Goal: Task Accomplishment & Management: Complete application form

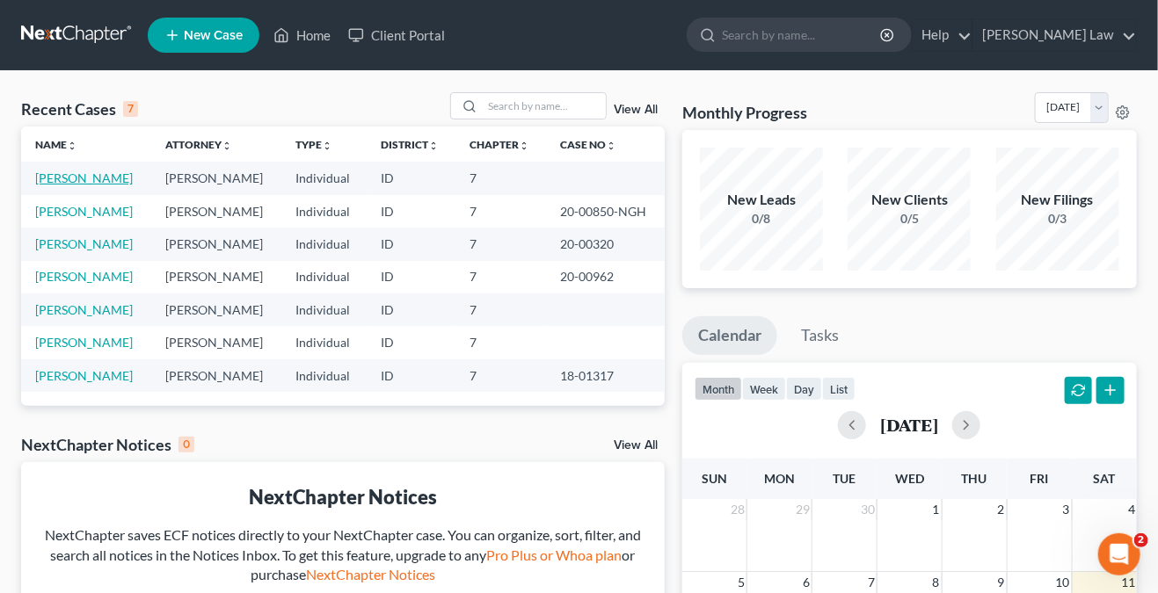
click at [81, 179] on link "[PERSON_NAME]" at bounding box center [84, 178] width 98 height 15
select select "0"
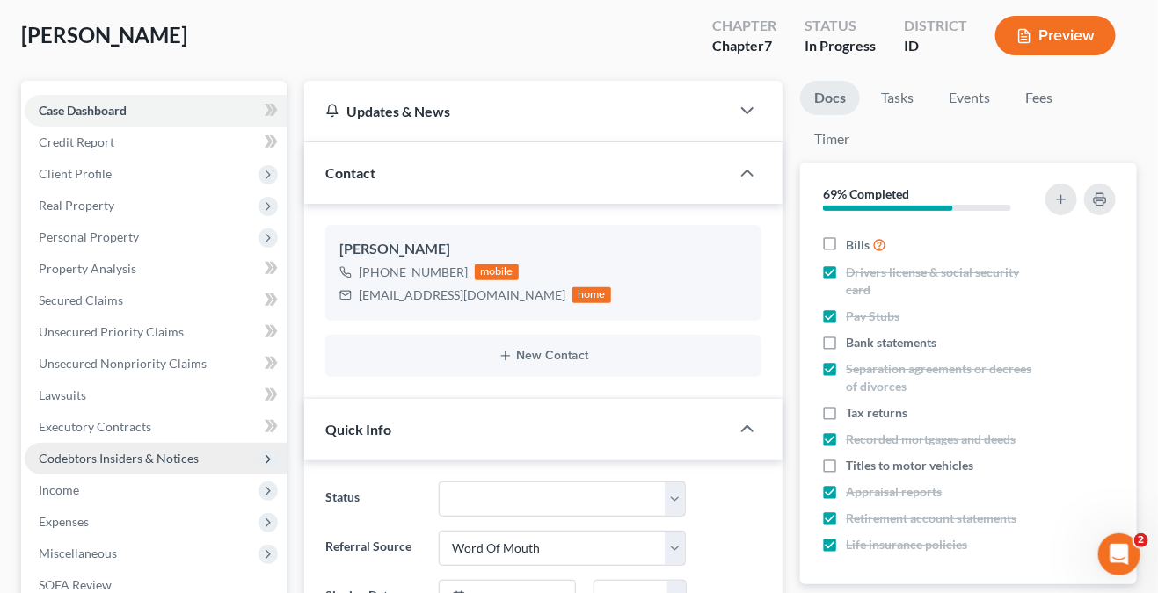
scroll to position [264, 0]
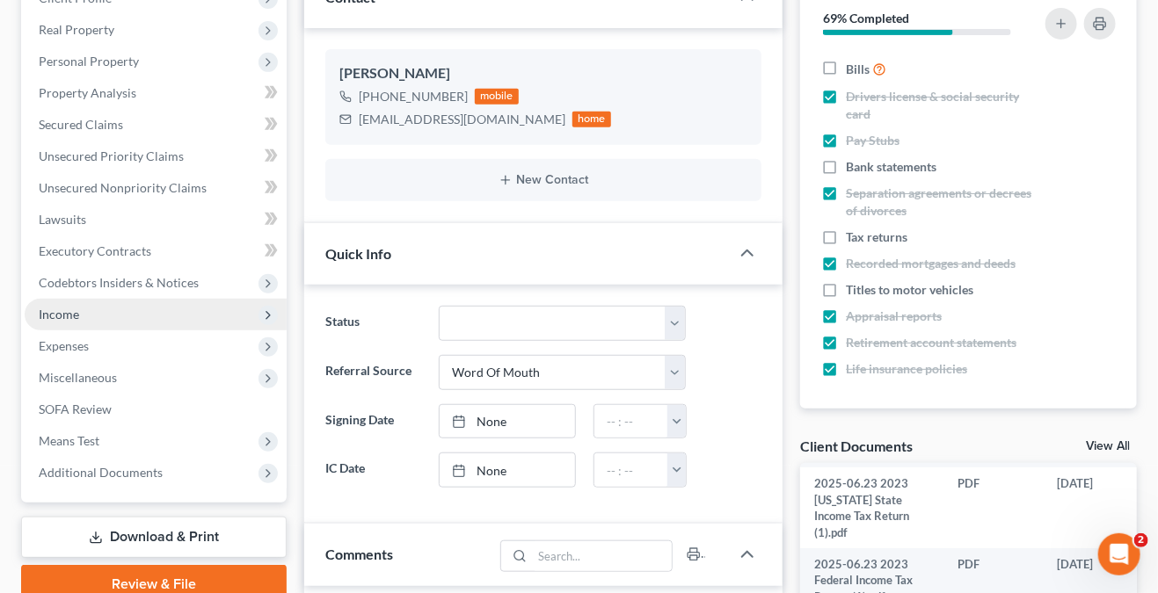
click at [117, 316] on span "Income" at bounding box center [156, 315] width 262 height 32
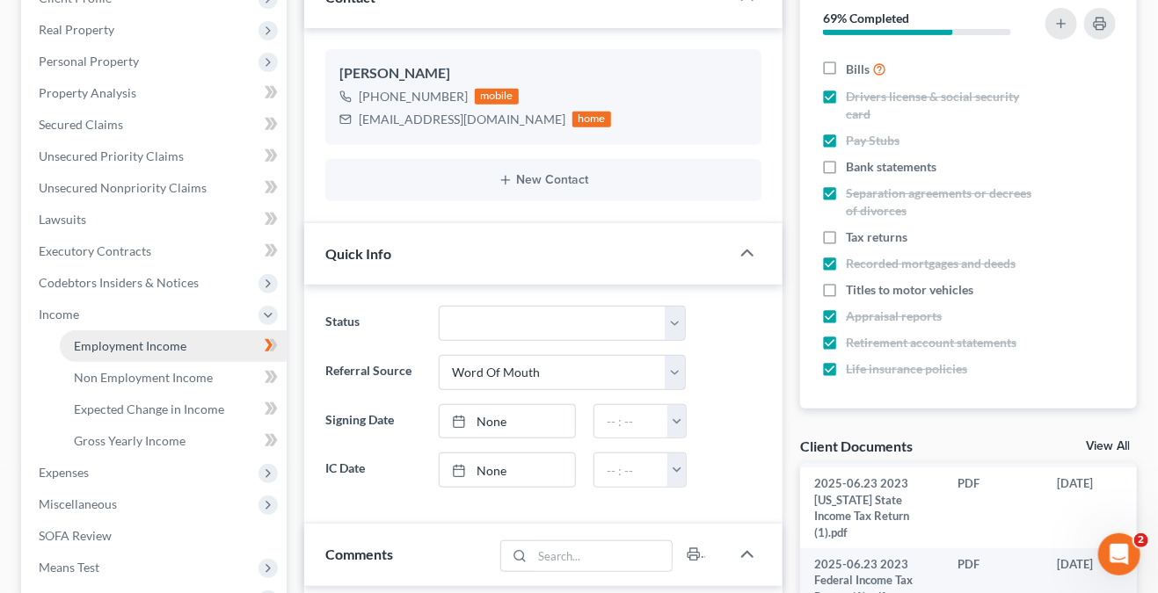
click at [142, 334] on link "Employment Income" at bounding box center [173, 347] width 227 height 32
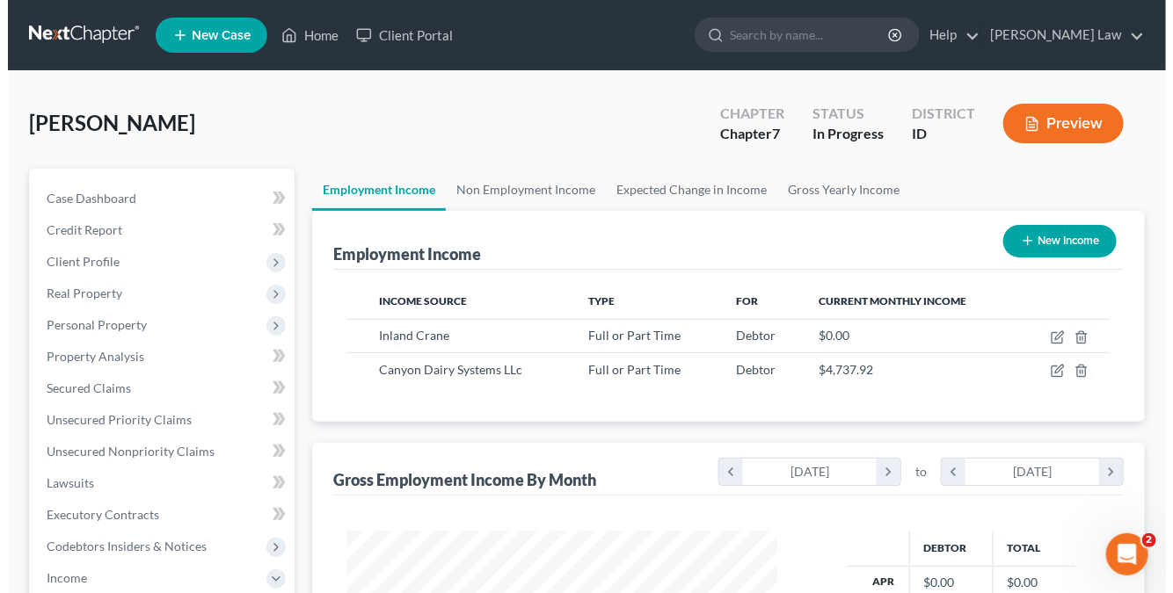
scroll to position [313, 464]
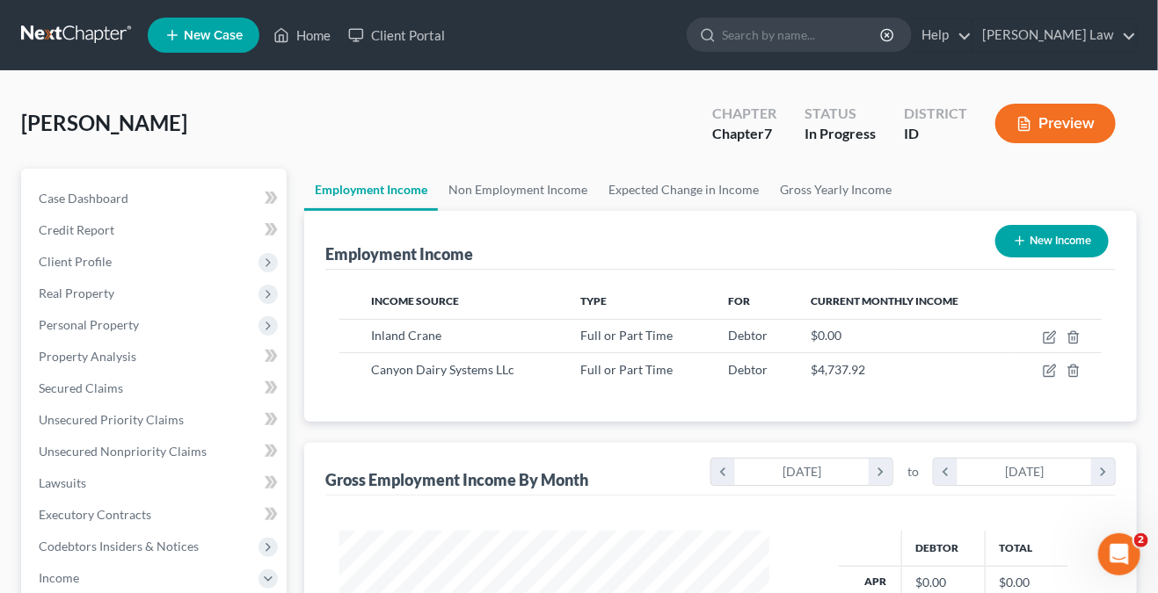
click at [1048, 242] on button "New Income" at bounding box center [1051, 241] width 113 height 33
select select "0"
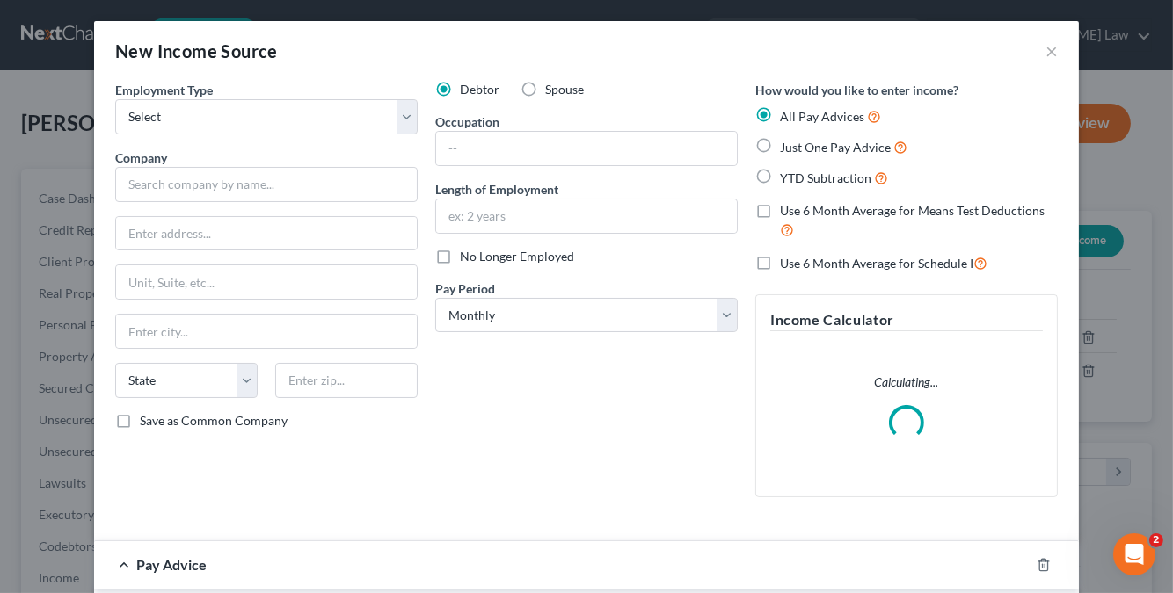
scroll to position [313, 471]
click at [278, 120] on select "Select Full or Part Time Employment Self Employment" at bounding box center [266, 116] width 302 height 35
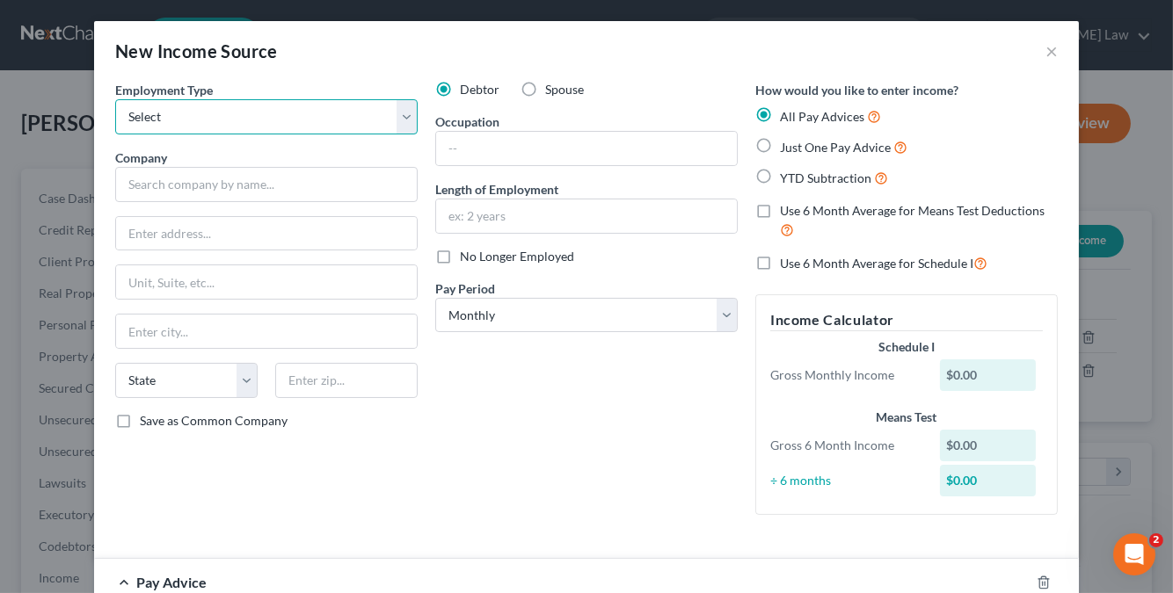
select select "0"
click at [115, 99] on select "Select Full or Part Time Employment Self Employment" at bounding box center [266, 116] width 302 height 35
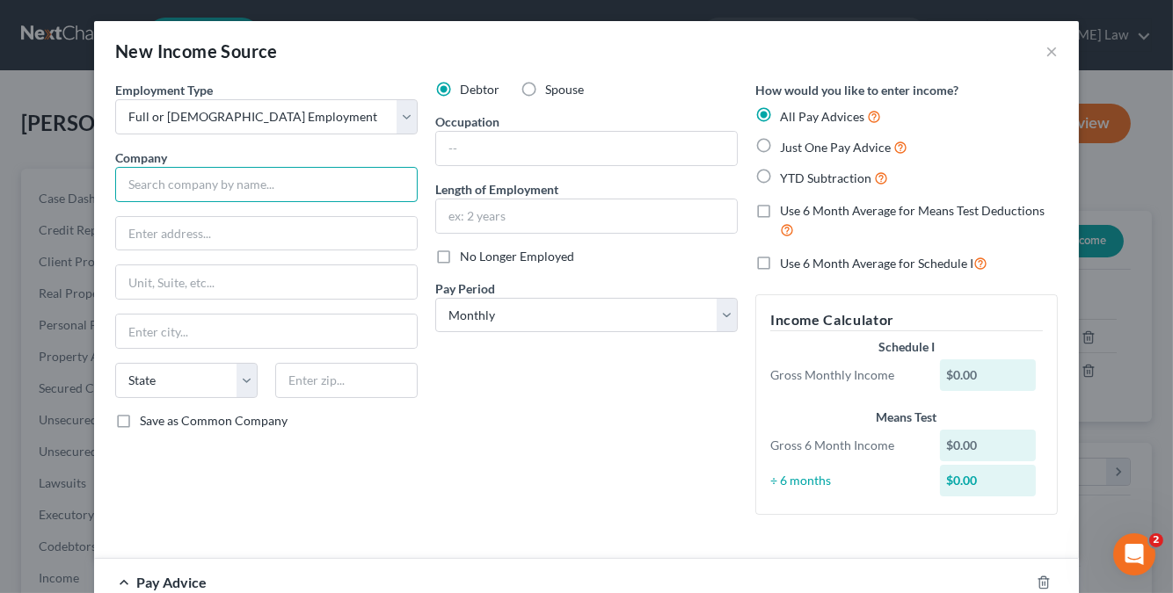
click at [258, 189] on input "text" at bounding box center [266, 184] width 302 height 35
type input "a"
drag, startPoint x: 215, startPoint y: 178, endPoint x: 167, endPoint y: 179, distance: 48.4
click at [167, 179] on input "Admiral Beverage Company" at bounding box center [266, 184] width 302 height 35
type input "Admiral Transport Company"
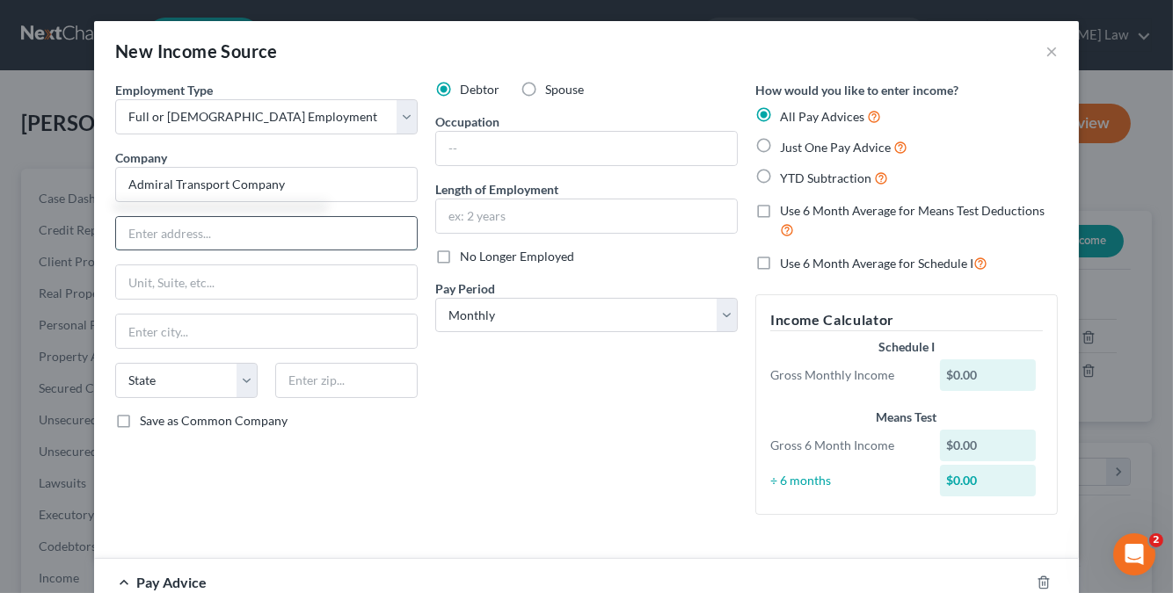
click at [257, 241] on input "text" at bounding box center [266, 233] width 301 height 33
type input "8925 Birch Lane"
type input "Nampa"
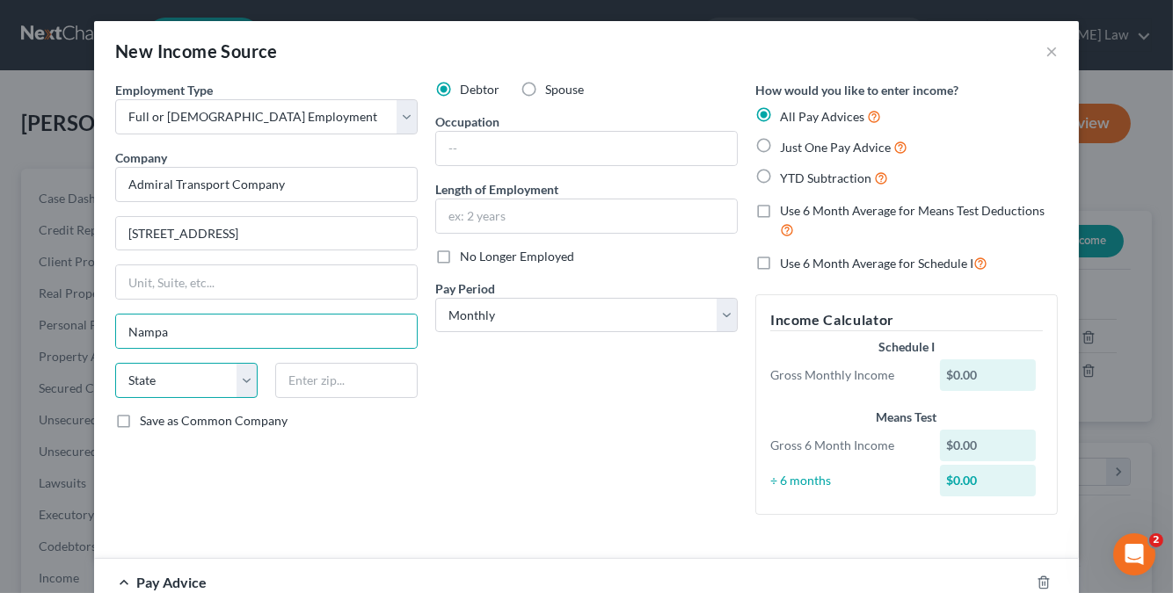
click at [229, 378] on select "State AL AK AR AZ CA CO CT DE DC FL GA GU HI ID IL IN IA KS KY LA ME MD MA MI M…" at bounding box center [186, 380] width 142 height 35
select select "13"
click at [115, 363] on select "State AL AK AR AZ CA CO CT DE DC FL GA GU HI ID IL IN IA KS KY LA ME MD MA MI M…" at bounding box center [186, 380] width 142 height 35
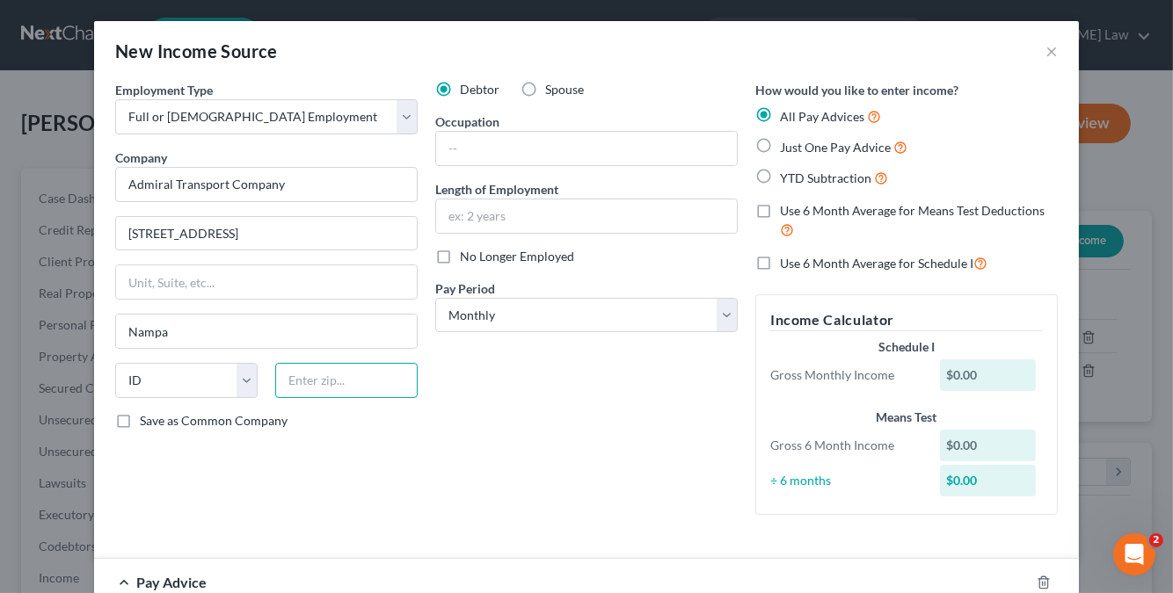
click at [324, 373] on input "text" at bounding box center [346, 380] width 142 height 35
type input "83687"
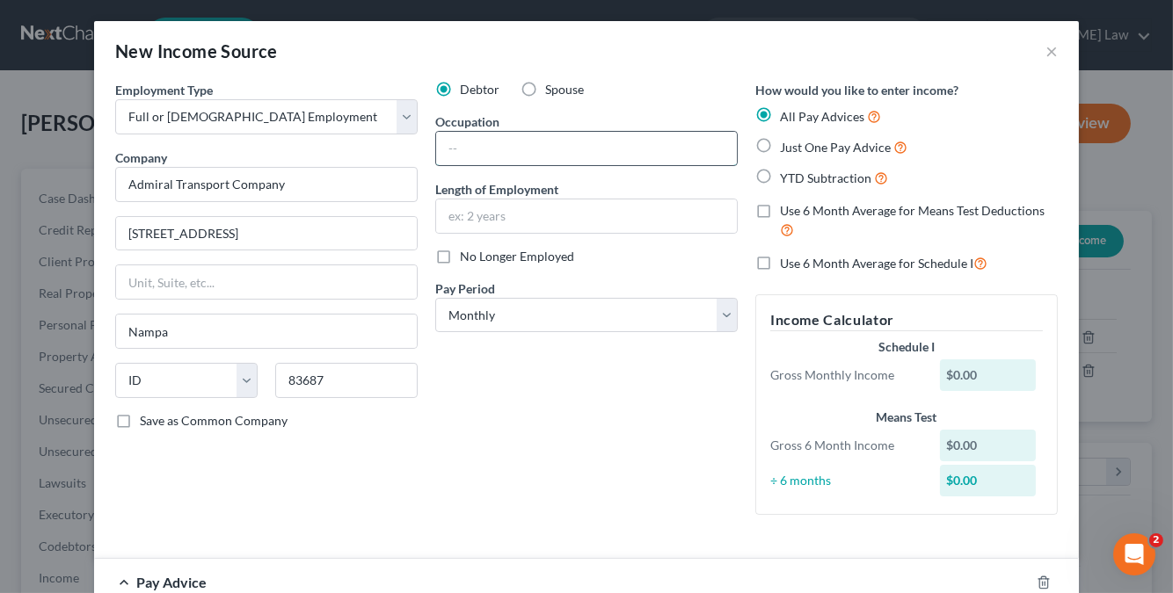
click at [636, 156] on input "text" at bounding box center [586, 148] width 301 height 33
type input "Truck Driver"
click at [780, 145] on label "Just One Pay Advice" at bounding box center [843, 147] width 127 height 20
click at [787, 145] on input "Just One Pay Advice" at bounding box center [792, 142] width 11 height 11
radio input "true"
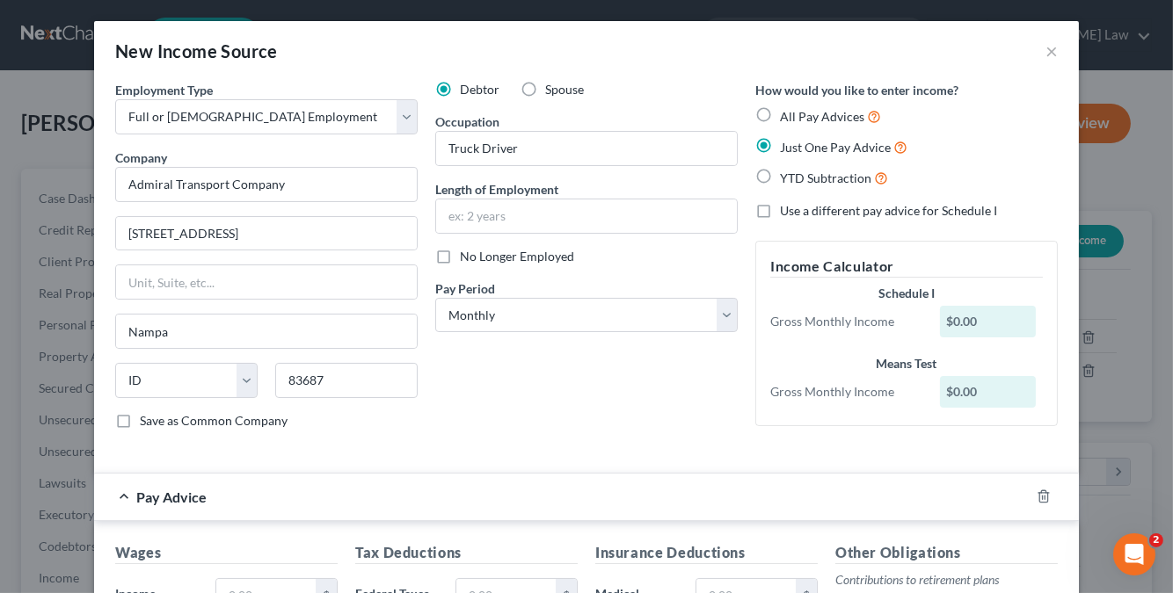
click at [780, 113] on label "All Pay Advices" at bounding box center [830, 116] width 101 height 20
click at [787, 113] on input "All Pay Advices" at bounding box center [792, 111] width 11 height 11
radio input "true"
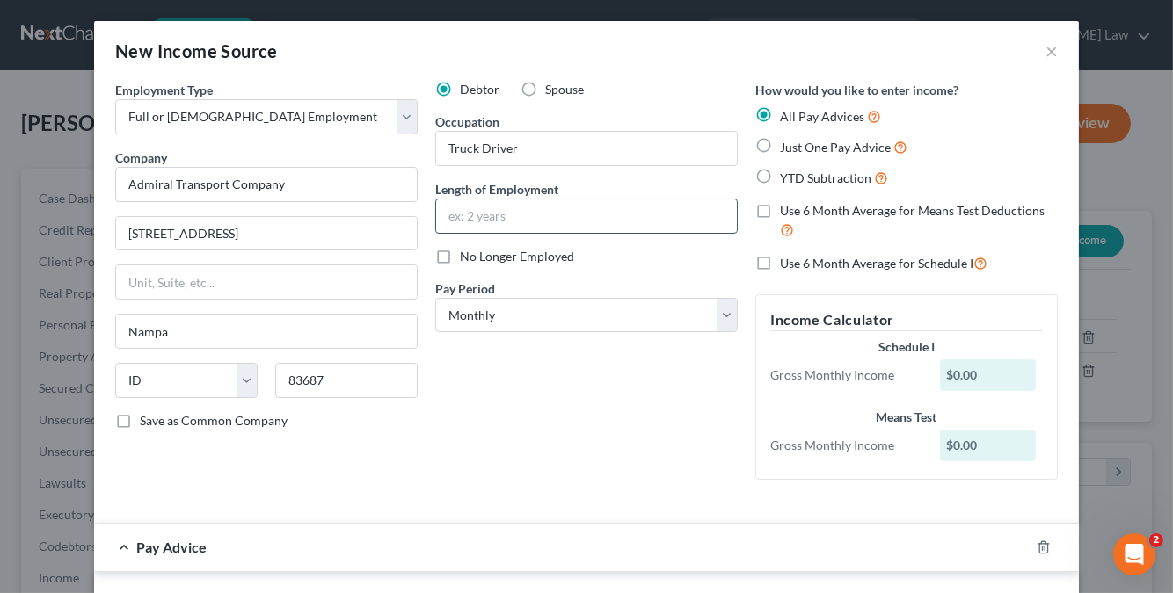
click at [565, 213] on input "text" at bounding box center [586, 216] width 301 height 33
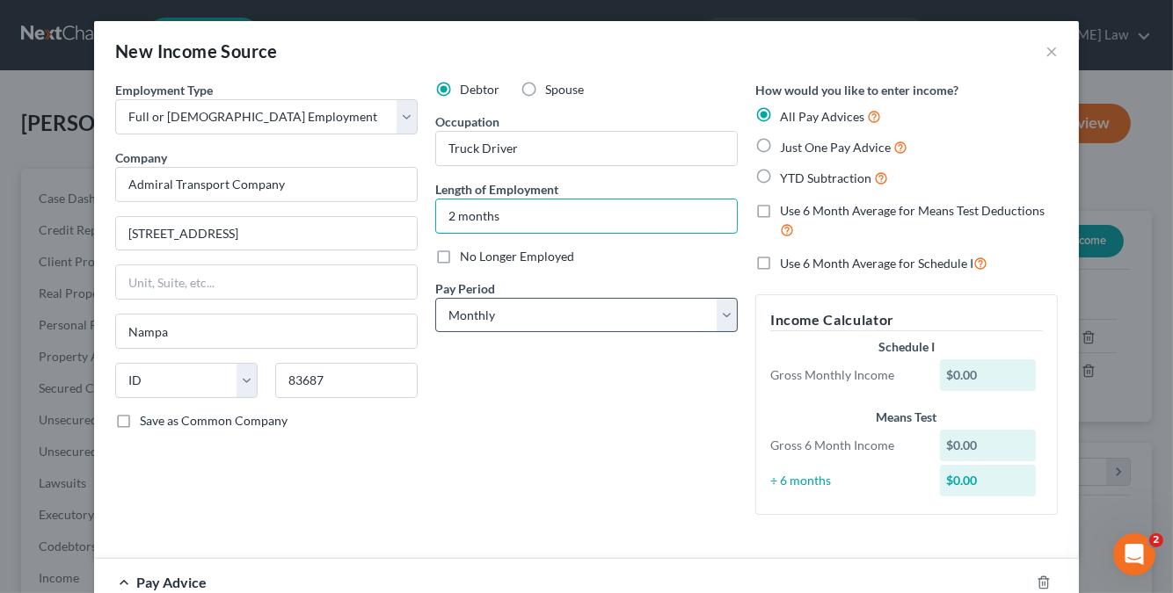
type input "2 months"
drag, startPoint x: 726, startPoint y: 310, endPoint x: 710, endPoint y: 326, distance: 23.0
click at [726, 310] on select "Select Monthly Twice Monthly Every Other Week Weekly" at bounding box center [586, 315] width 302 height 35
select select "2"
click at [435, 298] on select "Select Monthly Twice Monthly Every Other Week Weekly" at bounding box center [586, 315] width 302 height 35
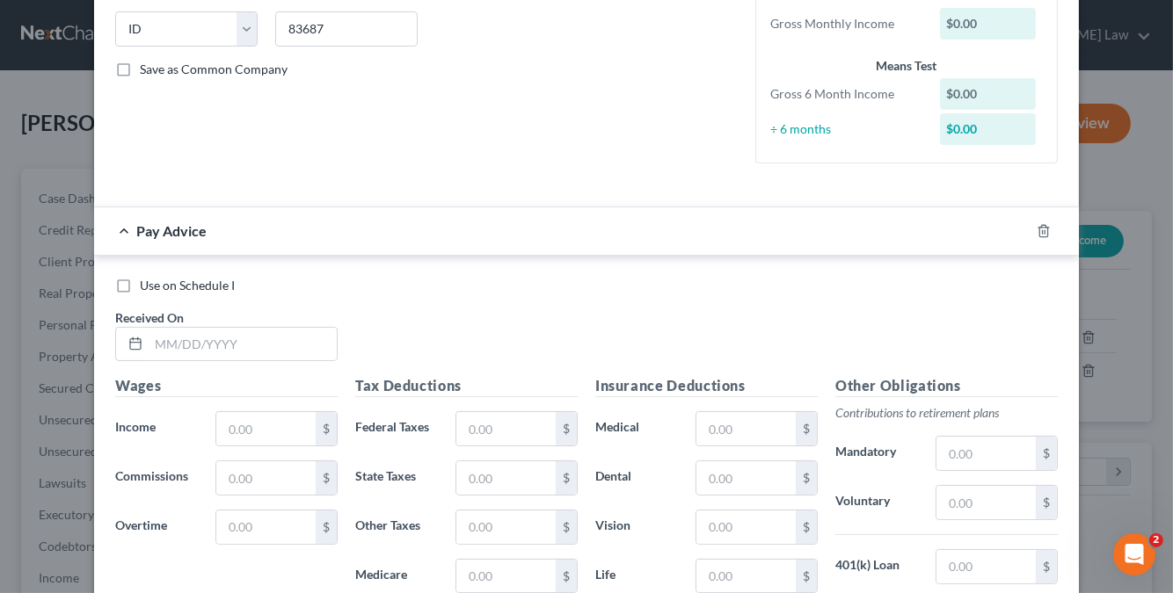
scroll to position [176, 0]
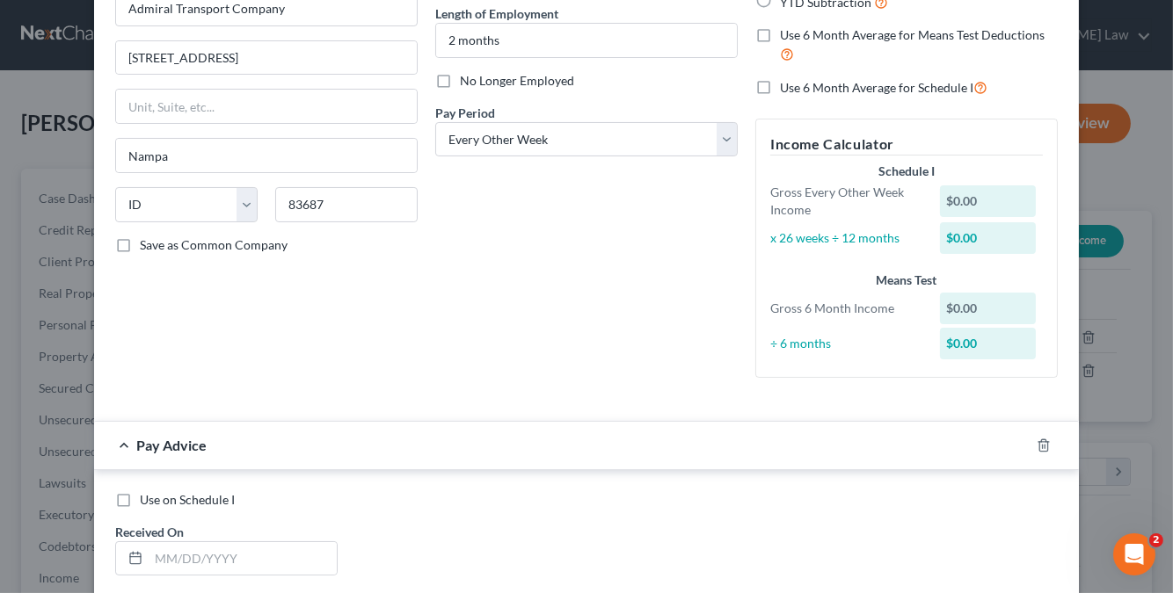
click at [961, 193] on div "$0.00" at bounding box center [988, 202] width 97 height 32
click at [984, 203] on div "$0.00" at bounding box center [988, 202] width 97 height 32
click at [986, 200] on div "$0.00" at bounding box center [988, 202] width 97 height 32
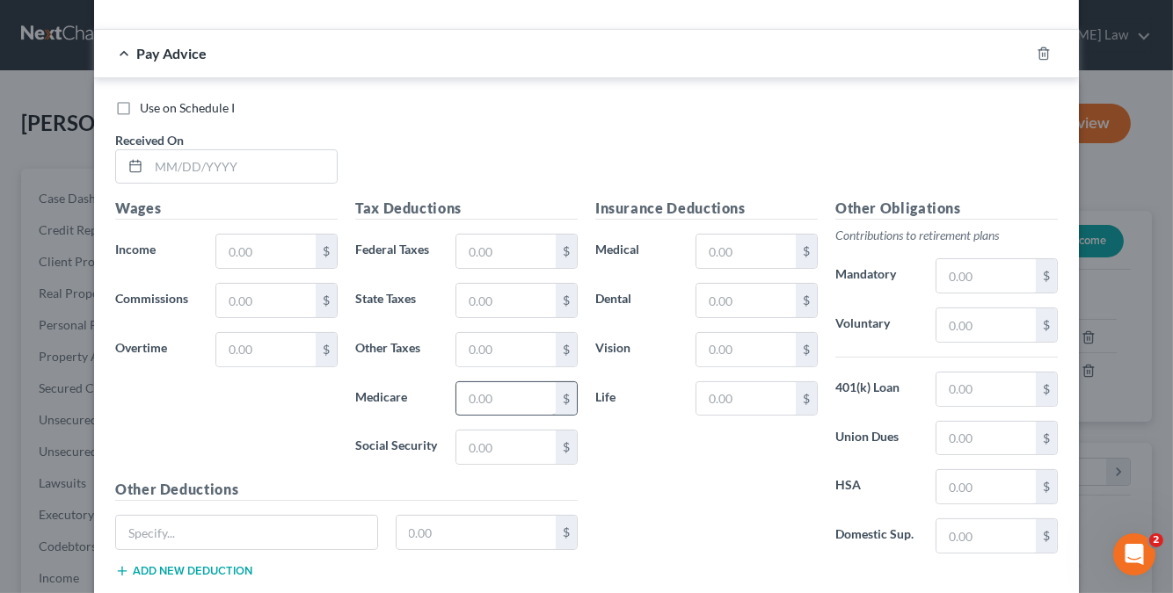
scroll to position [615, 0]
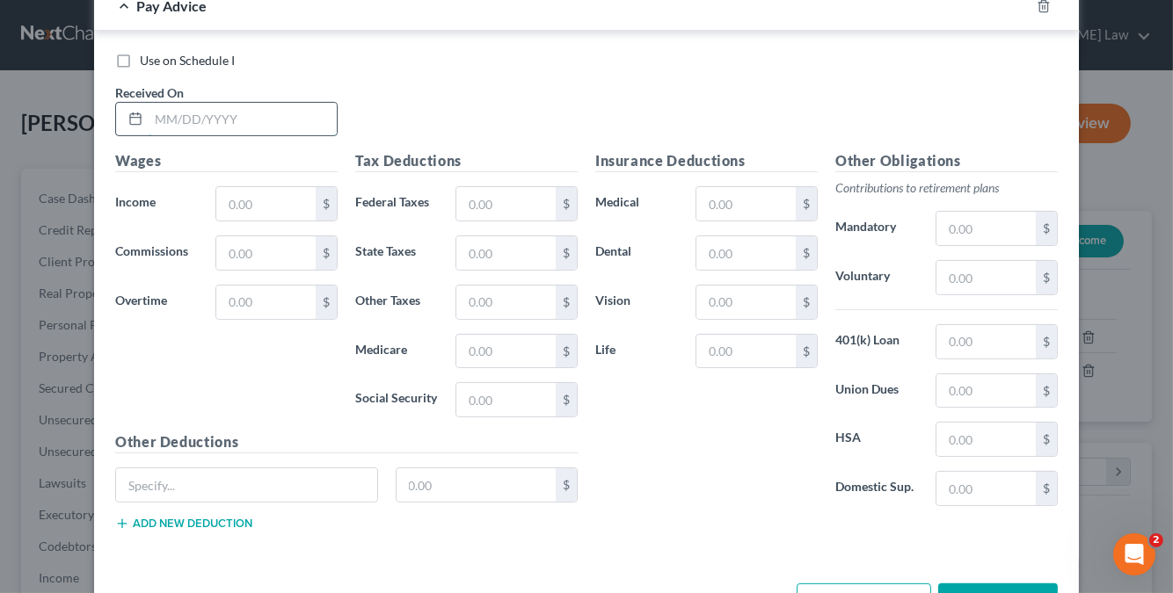
click at [280, 120] on input "text" at bounding box center [243, 119] width 188 height 33
type input "9"
click at [157, 116] on input "text" at bounding box center [243, 119] width 188 height 33
click at [128, 119] on icon at bounding box center [135, 119] width 14 height 14
click at [149, 116] on input "text" at bounding box center [243, 119] width 188 height 33
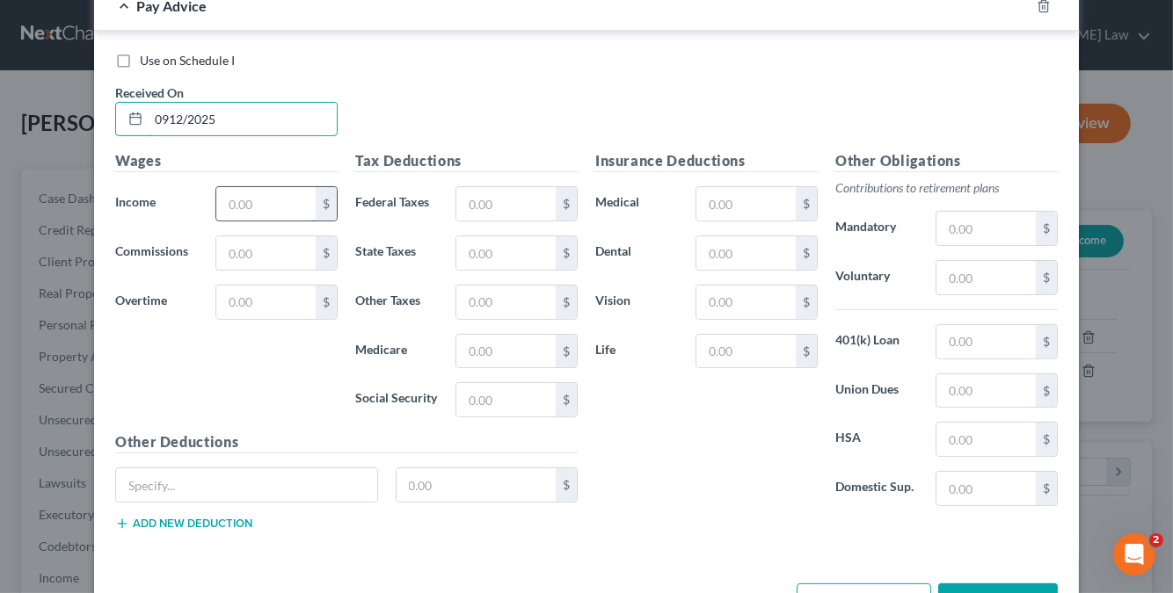
type input "0912/2025"
click at [259, 204] on input "text" at bounding box center [265, 203] width 99 height 33
click at [273, 200] on input "3,161.13" at bounding box center [265, 203] width 99 height 33
type input "2,420"
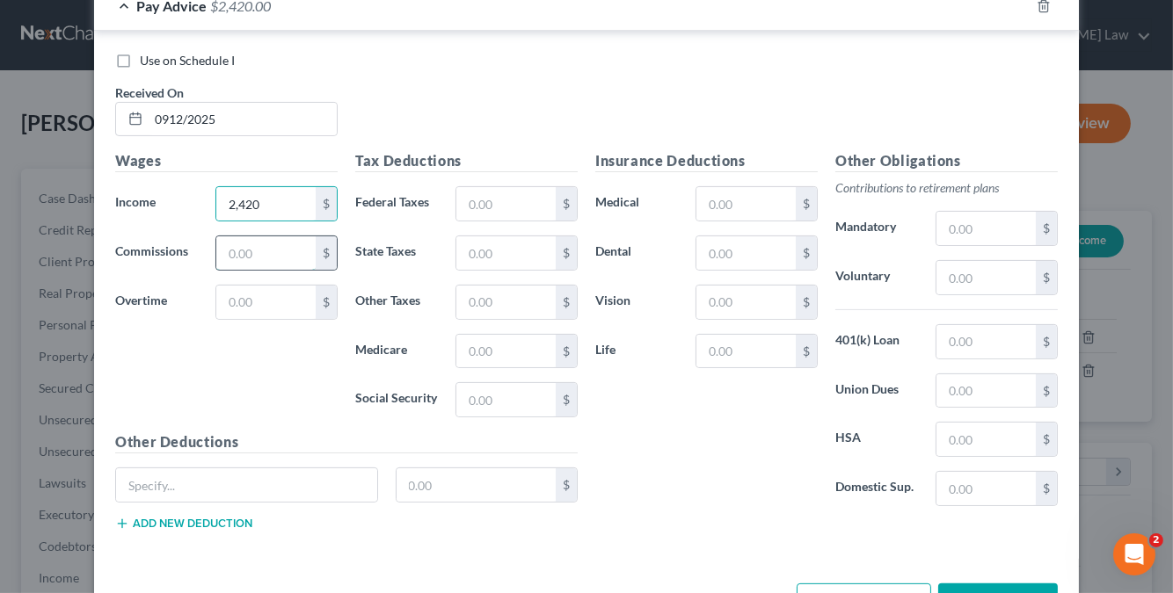
click at [260, 247] on input "text" at bounding box center [265, 253] width 99 height 33
click at [258, 294] on input "text" at bounding box center [265, 302] width 99 height 33
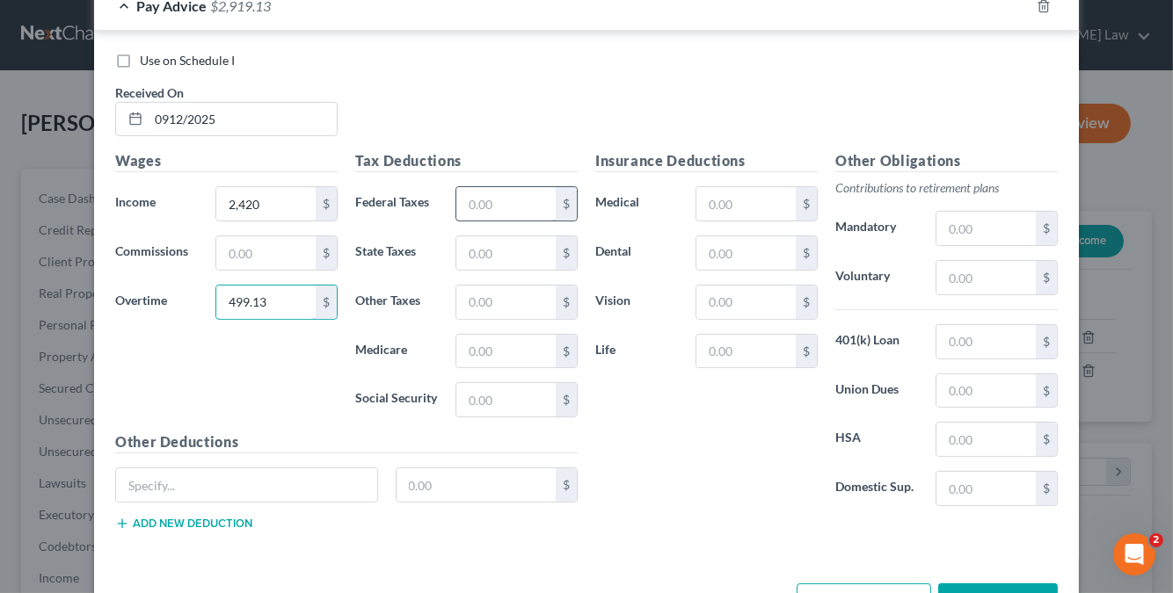
type input "499.13"
click at [530, 203] on input "text" at bounding box center [505, 203] width 99 height 33
type input "262.41"
type input "137"
click at [506, 350] on input "text" at bounding box center [505, 351] width 99 height 33
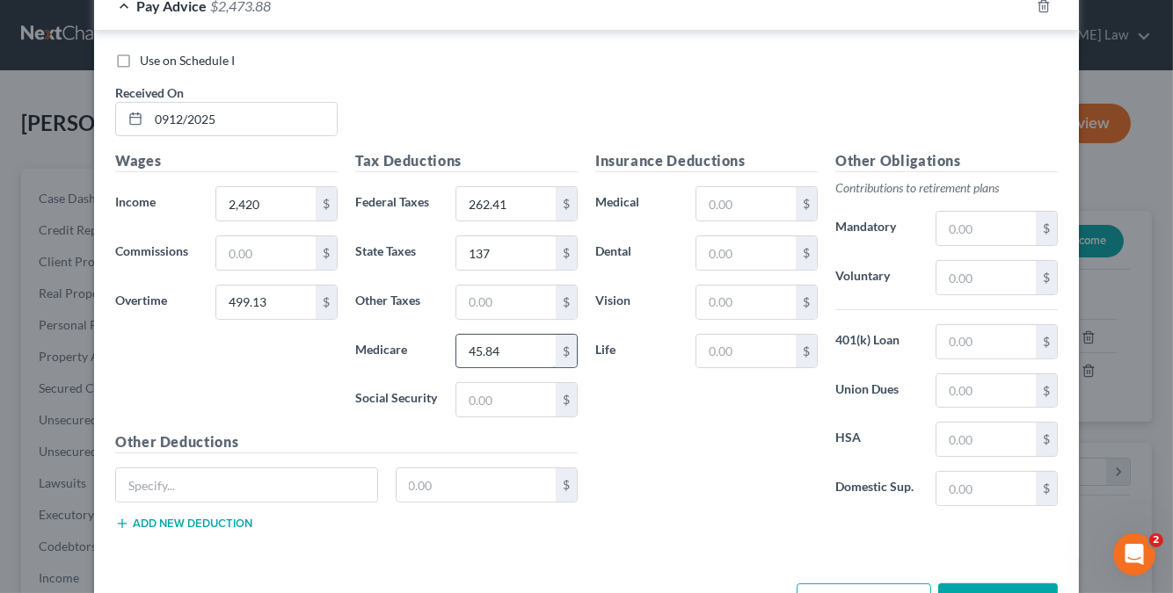
type input "45.84"
type input "195.99"
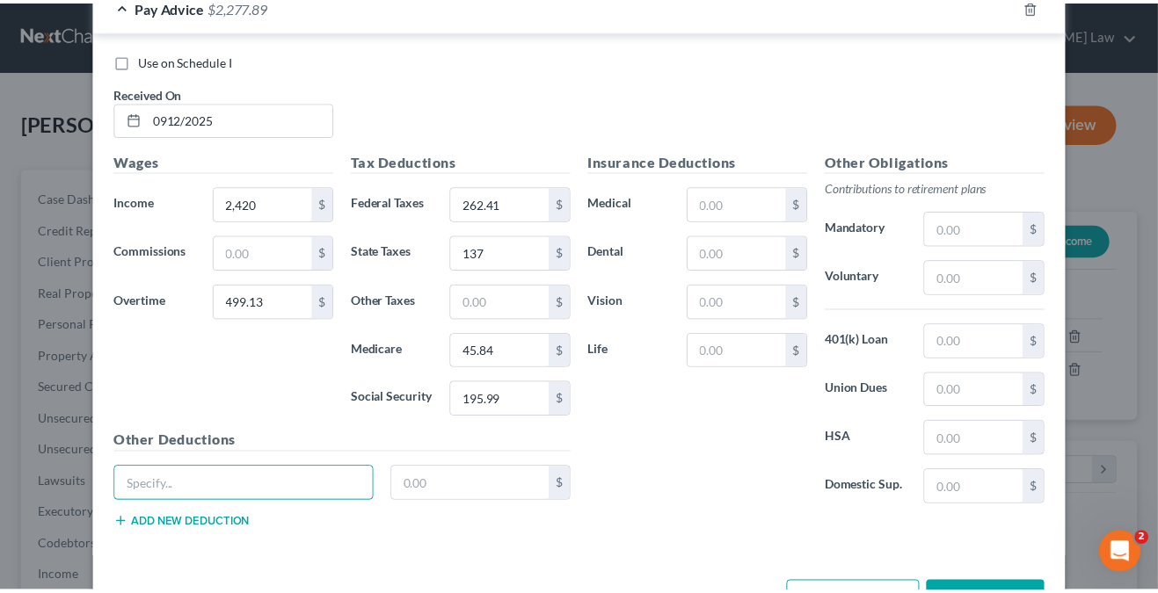
scroll to position [673, 0]
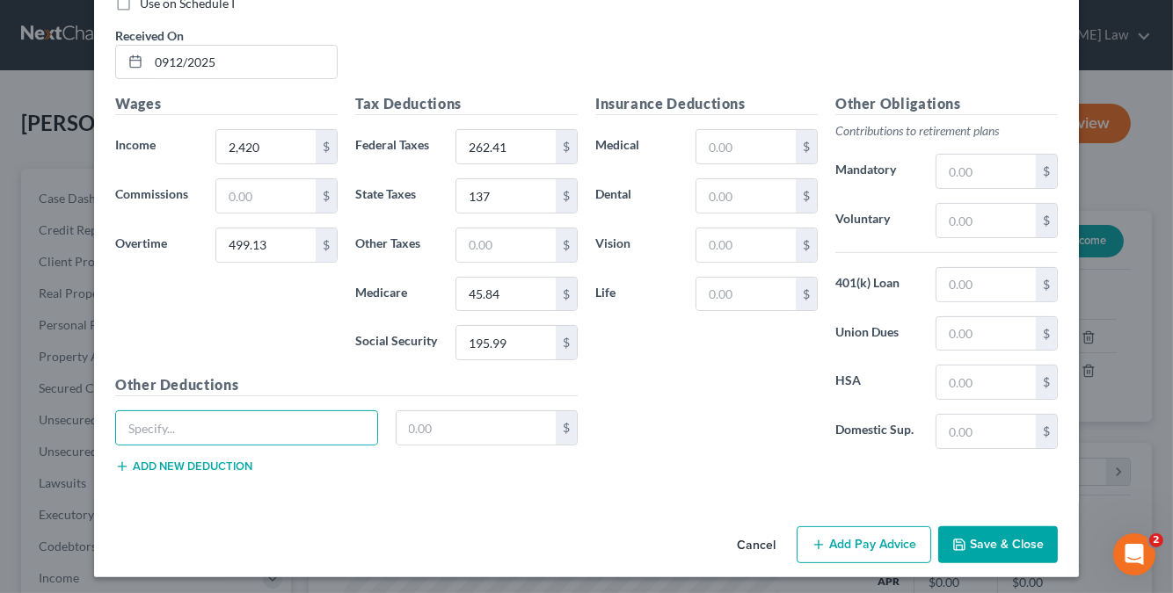
click at [868, 532] on button "Add Pay Advice" at bounding box center [864, 545] width 135 height 37
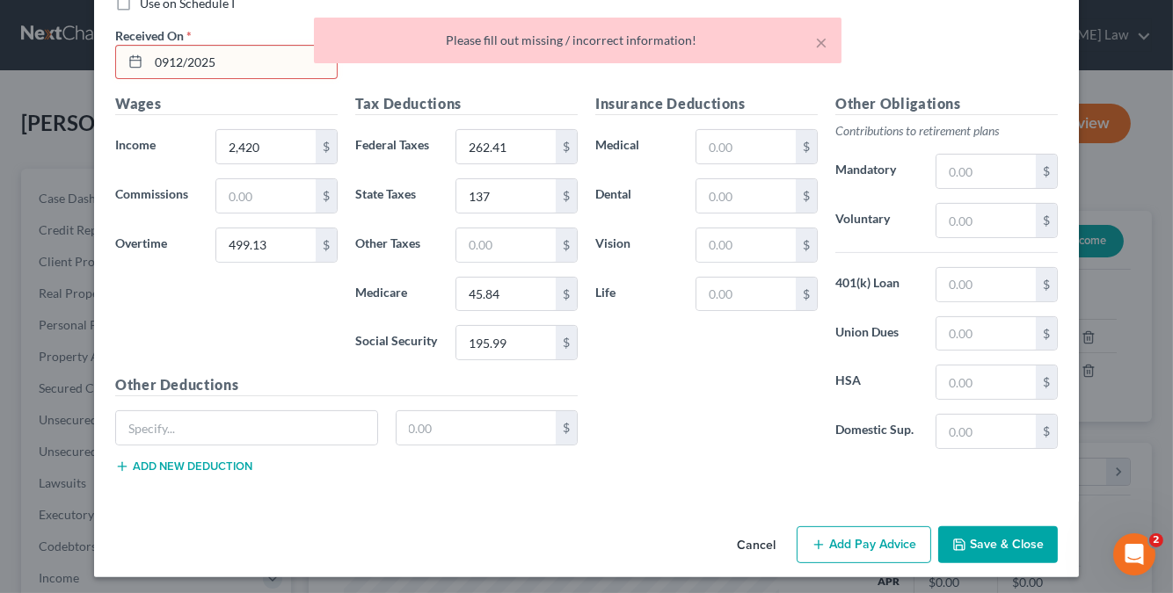
click at [754, 451] on div "Insurance Deductions Medical $ Dental $ Vision $ Life $" at bounding box center [706, 278] width 240 height 370
click at [1002, 549] on button "Save & Close" at bounding box center [998, 545] width 120 height 37
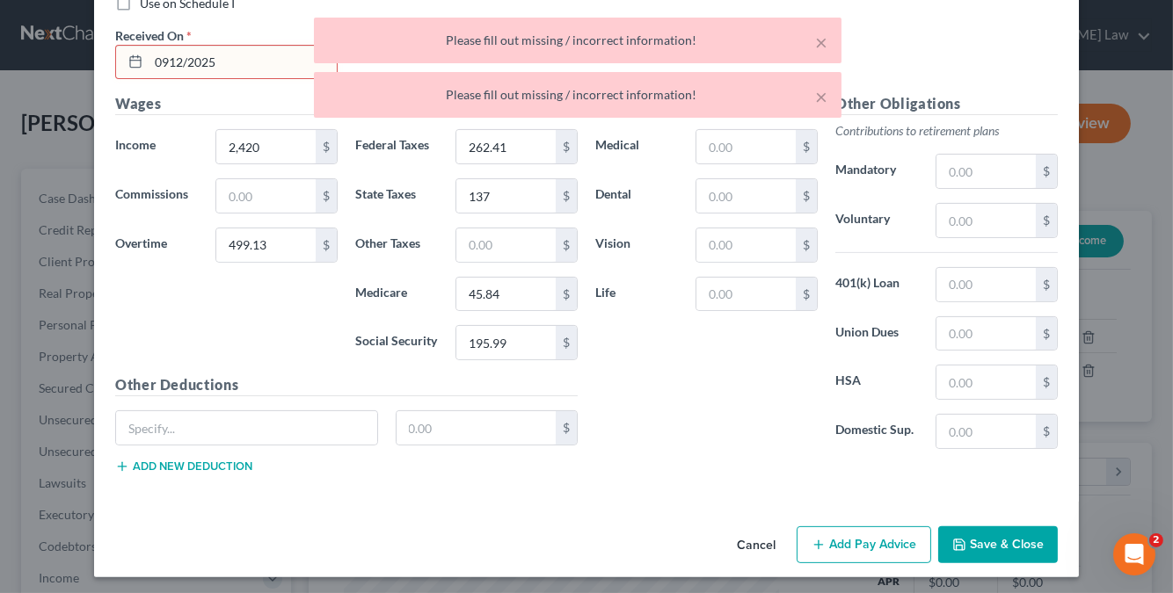
click at [616, 368] on div "Insurance Deductions Medical $ Dental $ Vision $ Life $" at bounding box center [706, 278] width 240 height 370
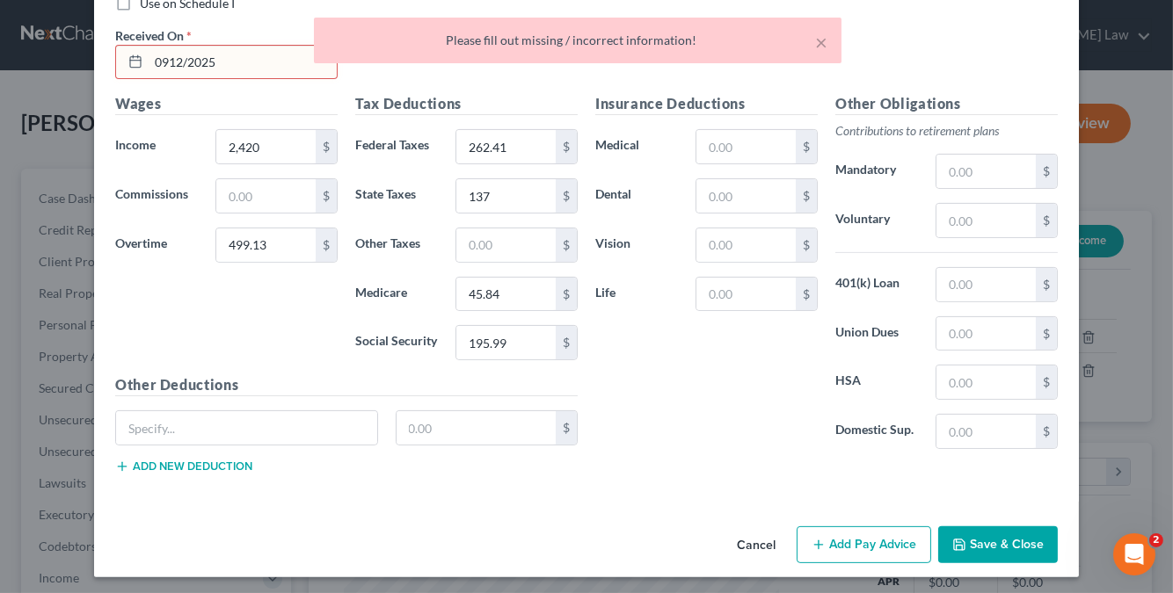
click at [216, 42] on div "× Please fill out missing / incorrect information!" at bounding box center [577, 45] width 1173 height 55
click at [236, 57] on div "× Please fill out missing / incorrect information!" at bounding box center [577, 45] width 1173 height 55
click at [196, 57] on div "× Please fill out missing / incorrect information!" at bounding box center [577, 45] width 1173 height 55
click at [147, 57] on div "× Please fill out missing / incorrect information!" at bounding box center [577, 45] width 1173 height 55
click at [150, 59] on div "× Please fill out missing / incorrect information!" at bounding box center [577, 45] width 1173 height 55
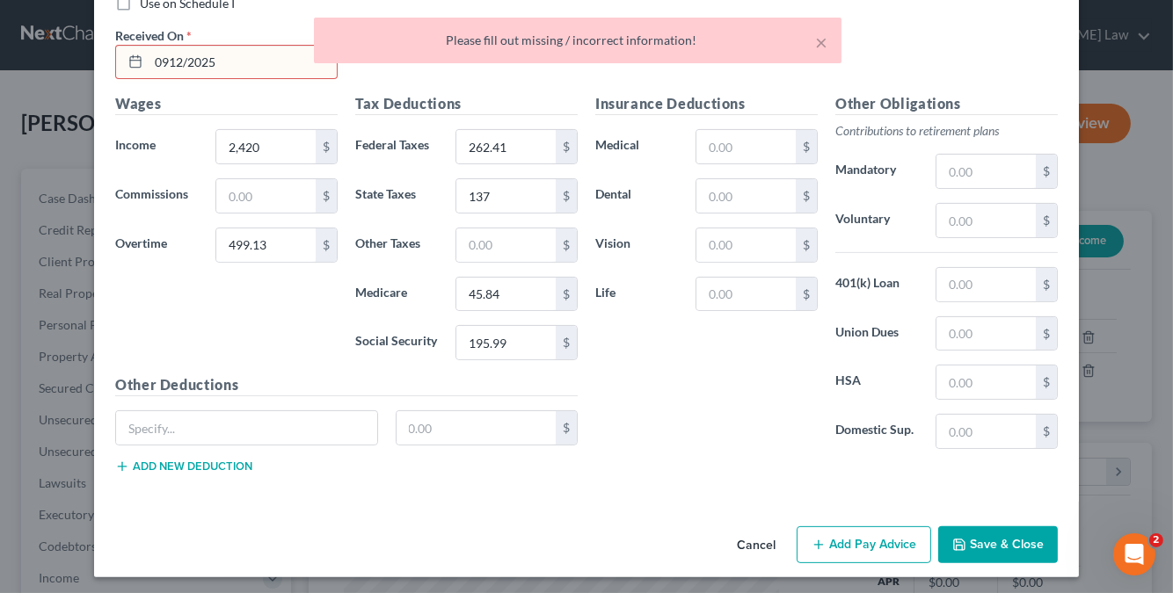
click at [155, 65] on div "× Please fill out missing / incorrect information!" at bounding box center [577, 45] width 1173 height 55
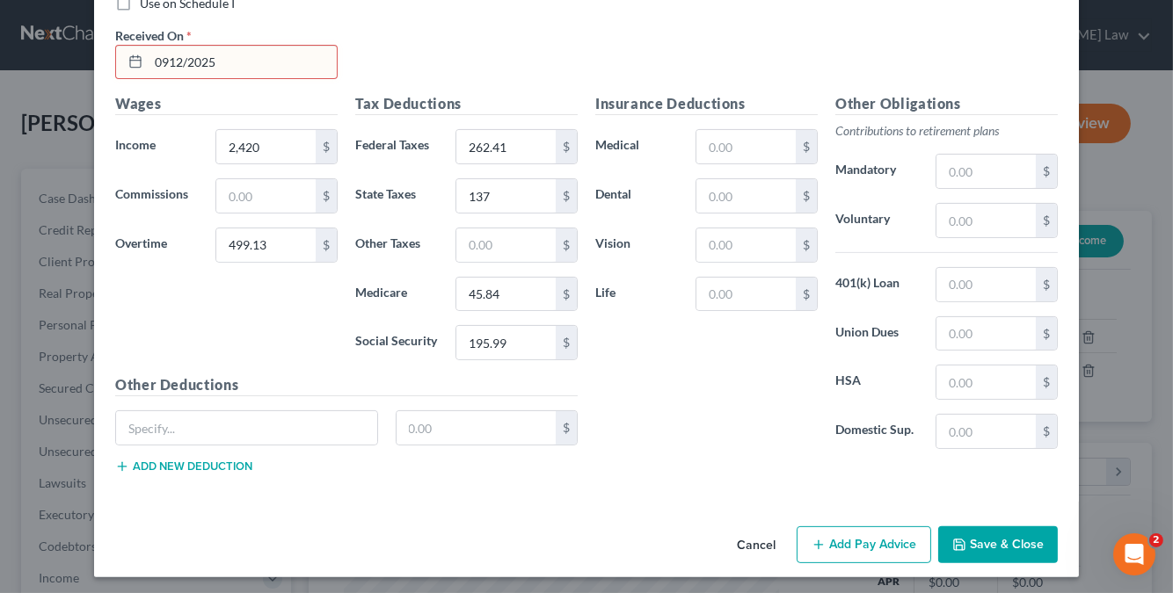
click at [165, 62] on body "Home New Case Client Portal Thalia Radey Law thalia@thaliaradeylaw.com My Accou…" at bounding box center [586, 530] width 1173 height 1061
click at [165, 62] on input "0912/2025" at bounding box center [243, 62] width 188 height 33
click at [160, 56] on input "0912/2025" at bounding box center [243, 62] width 188 height 33
type input "09/12/2025"
click at [987, 542] on button "Save & Close" at bounding box center [998, 545] width 120 height 37
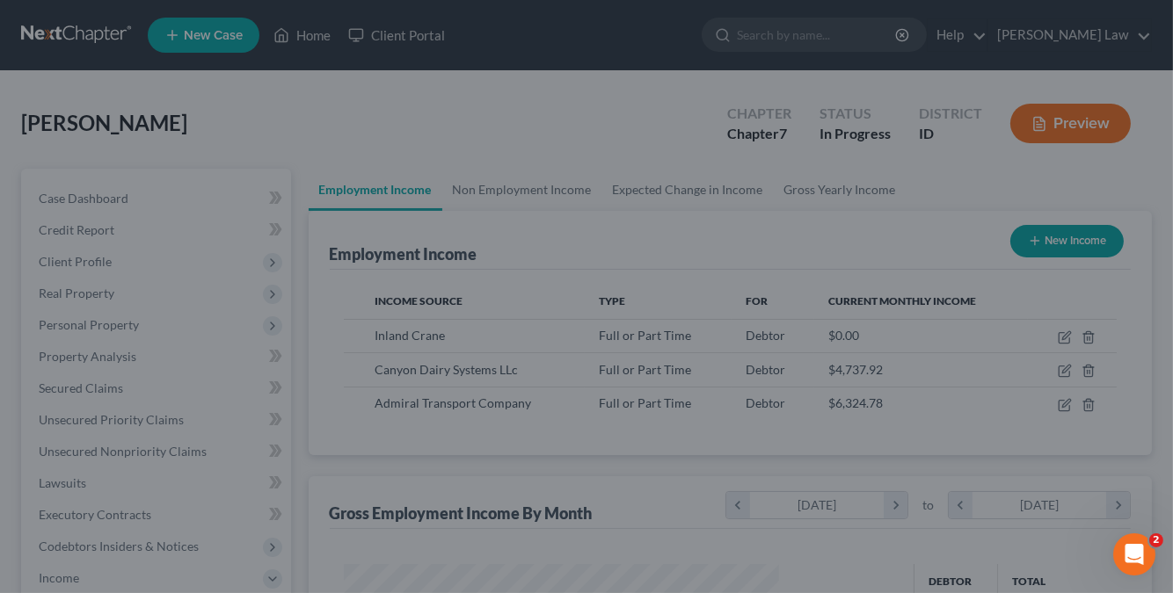
scroll to position [878929, 878778]
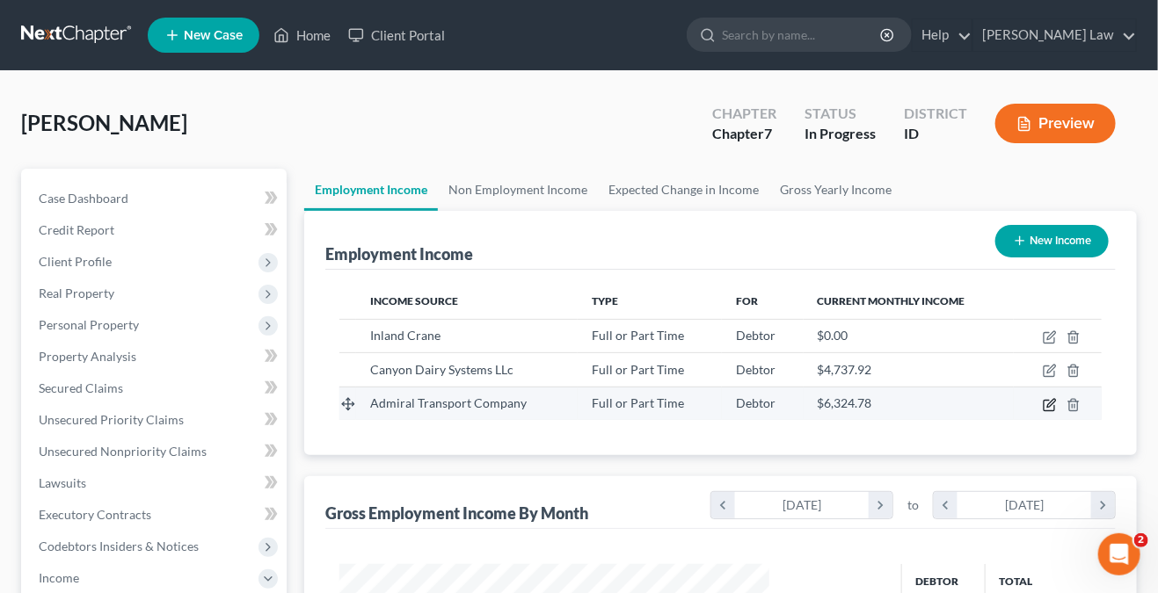
click at [1050, 404] on icon "button" at bounding box center [1051, 403] width 8 height 8
select select "0"
select select "13"
select select "2"
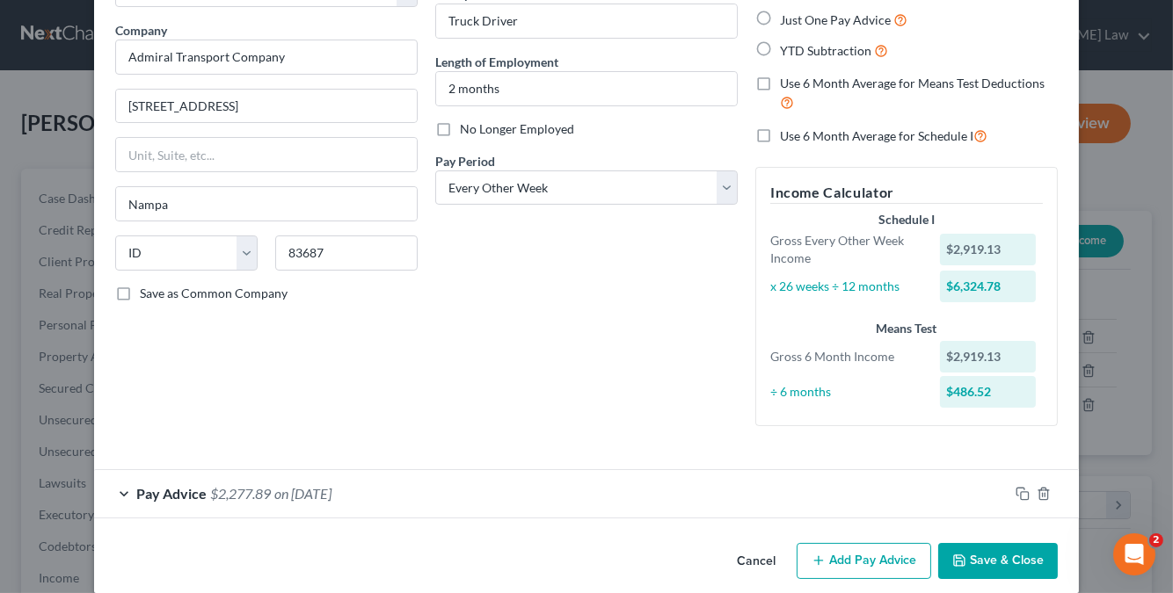
scroll to position [147, 0]
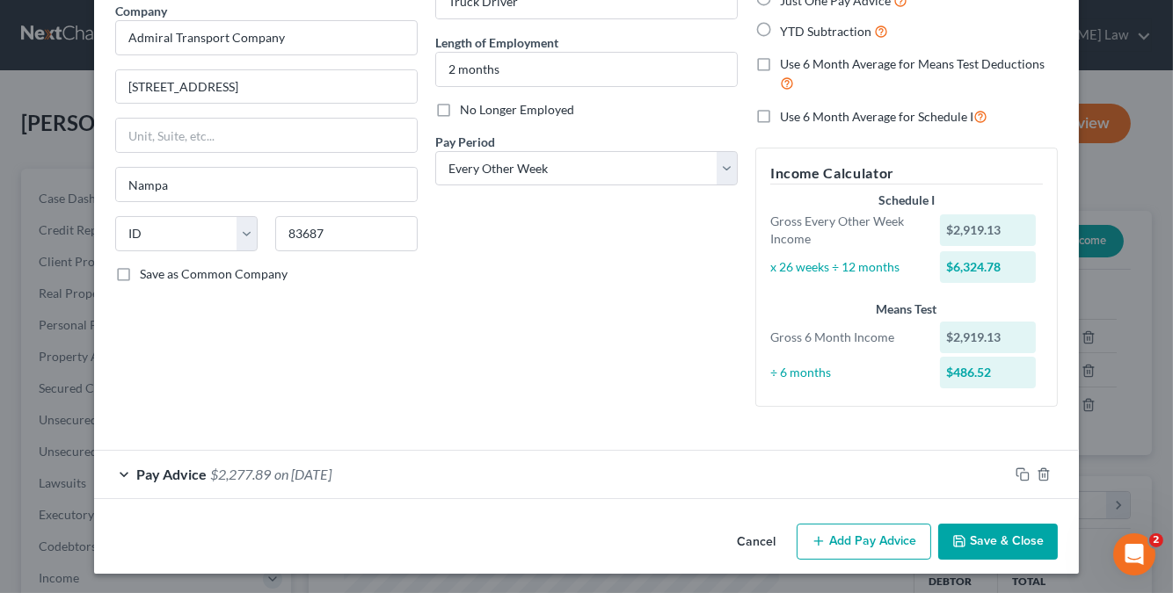
click at [872, 535] on button "Add Pay Advice" at bounding box center [864, 542] width 135 height 37
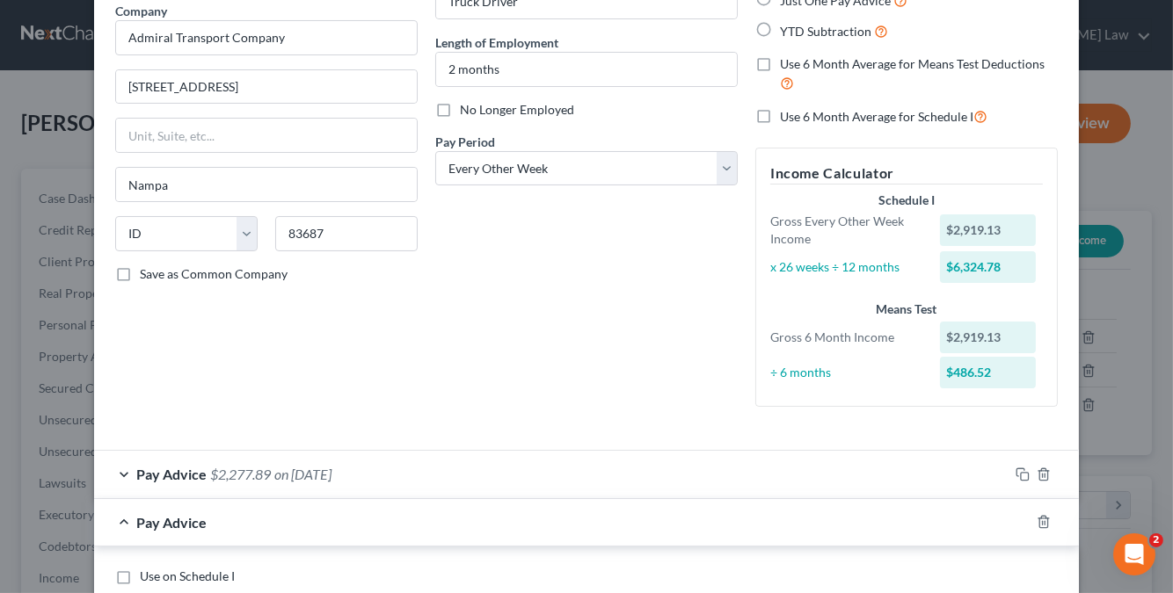
scroll to position [411, 0]
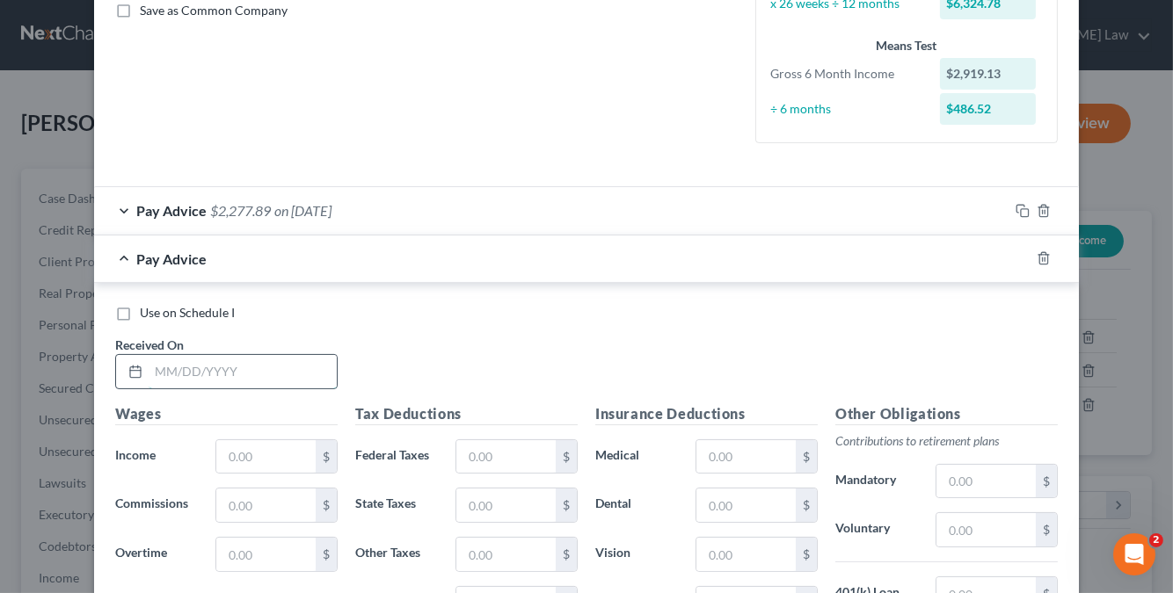
click at [257, 364] on input "text" at bounding box center [243, 371] width 188 height 33
type input "10/10/2025"
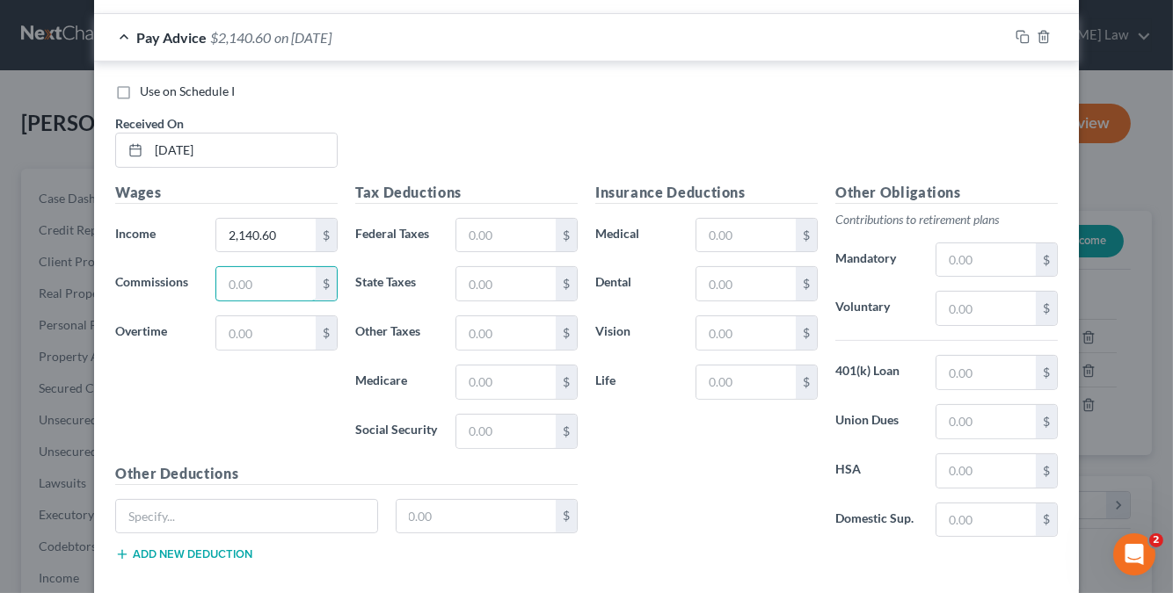
scroll to position [720, 0]
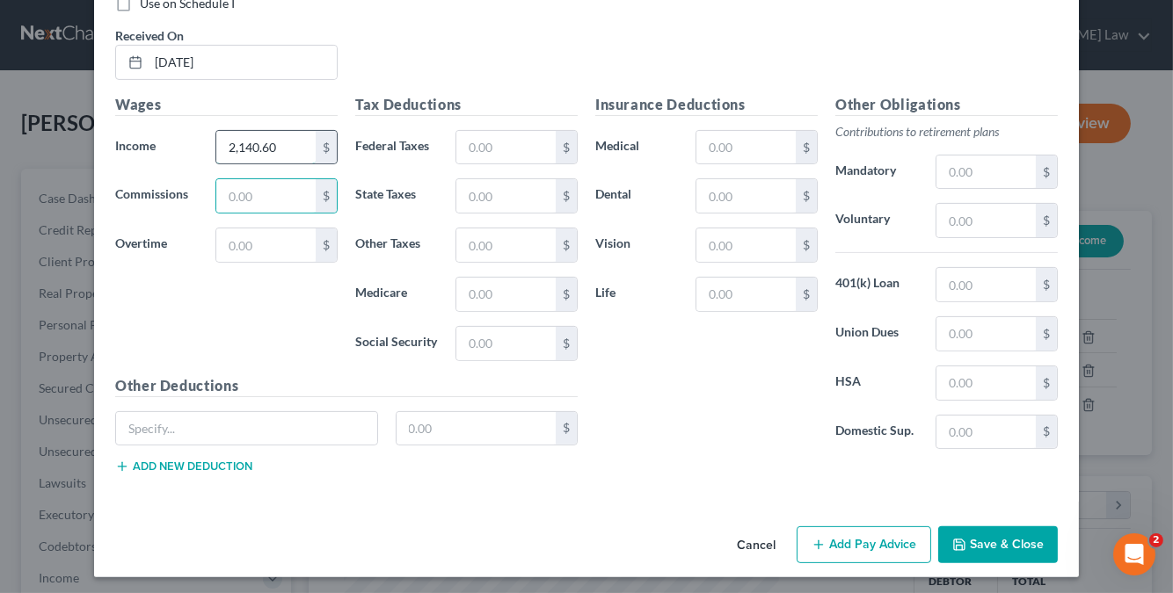
click at [273, 142] on input "2,140.60" at bounding box center [265, 147] width 99 height 33
type input "2,720.60"
click at [511, 148] on input "text" at bounding box center [505, 147] width 99 height 33
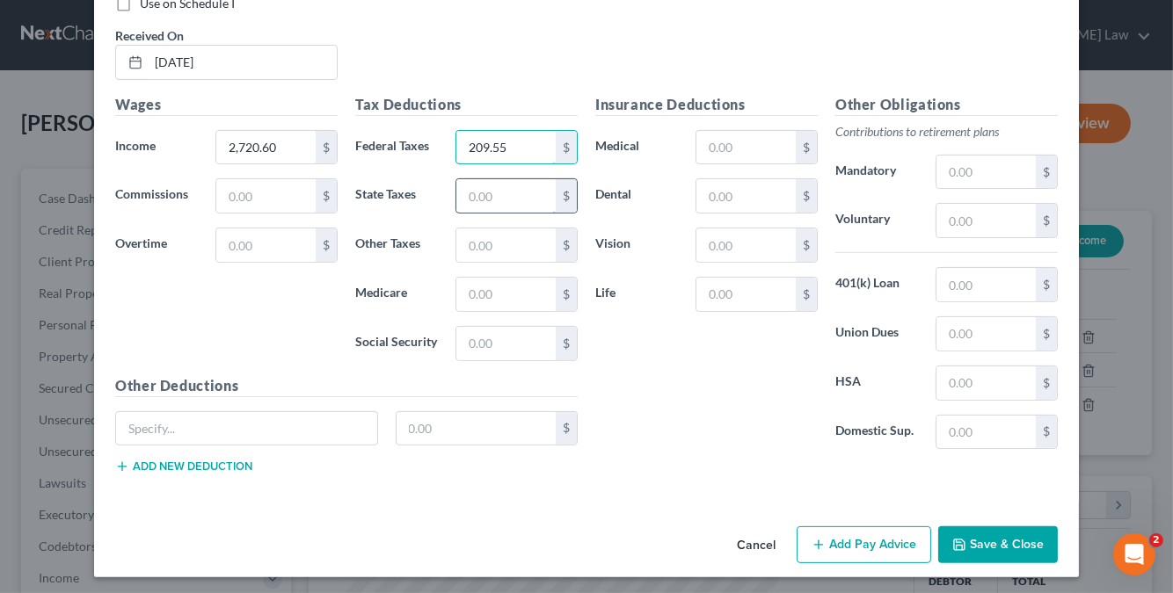
type input "209.55"
click at [525, 200] on input "text" at bounding box center [505, 195] width 99 height 33
type input "114.00"
click at [516, 282] on input "text" at bounding box center [505, 294] width 99 height 33
type input "39.35"
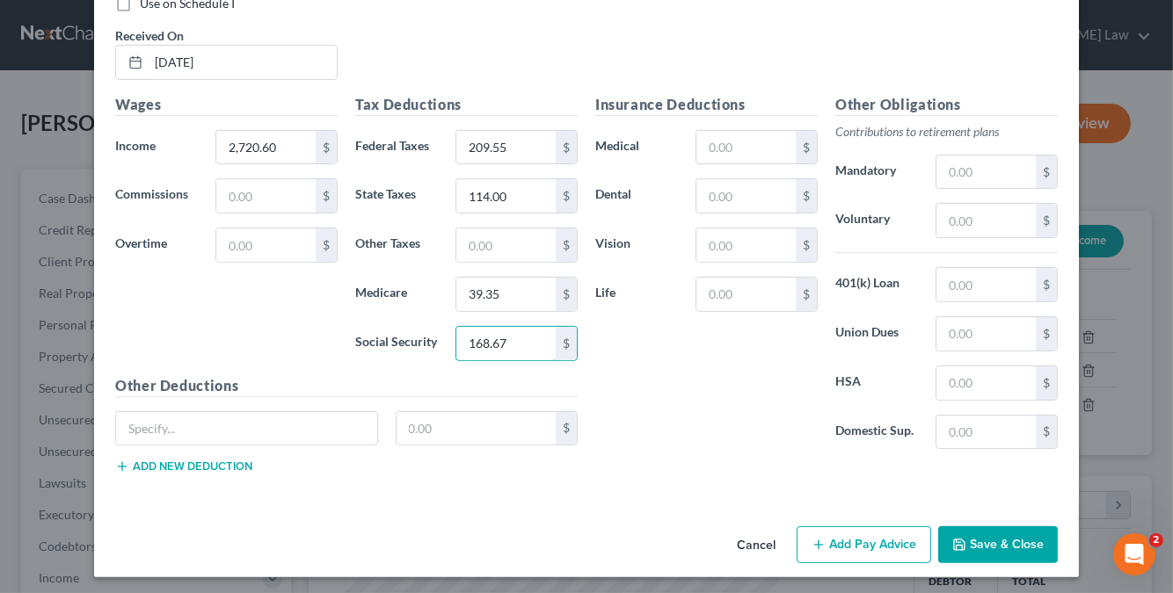
type input "168.67"
click at [851, 547] on button "Add Pay Advice" at bounding box center [864, 545] width 135 height 37
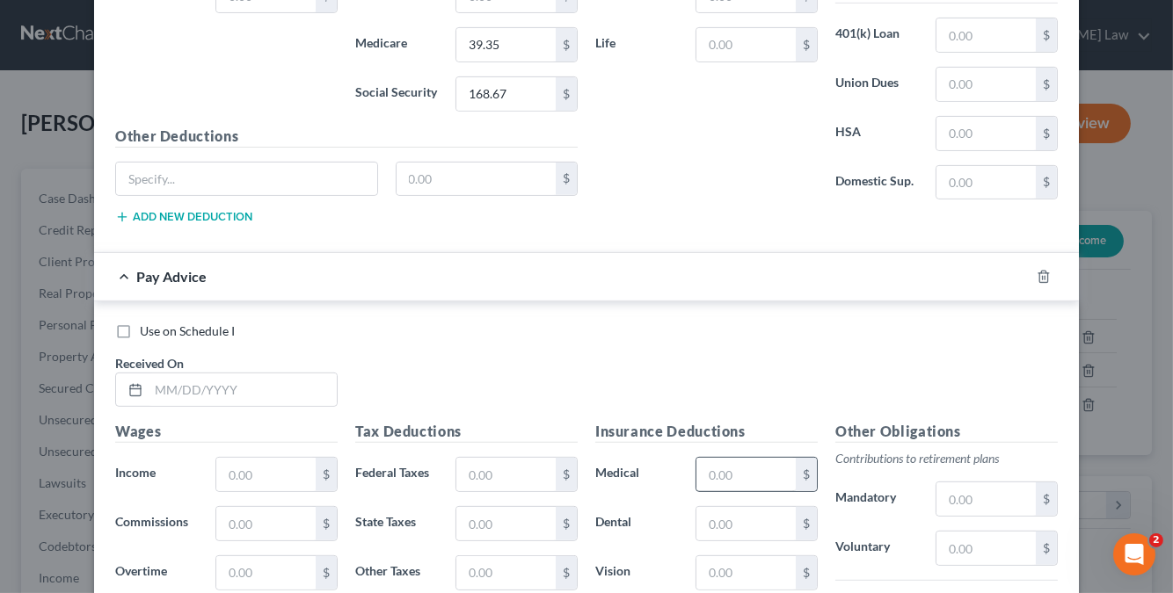
scroll to position [984, 0]
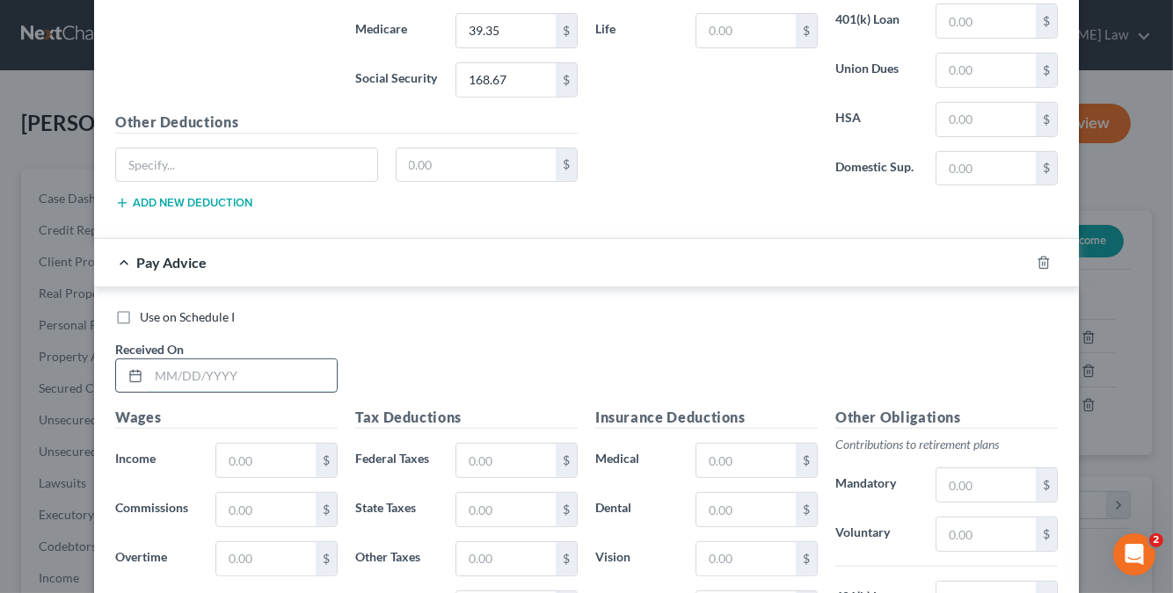
click at [243, 363] on input "text" at bounding box center [243, 376] width 188 height 33
type input "09/26/2025"
click at [332, 461] on div "$" at bounding box center [277, 460] width 140 height 35
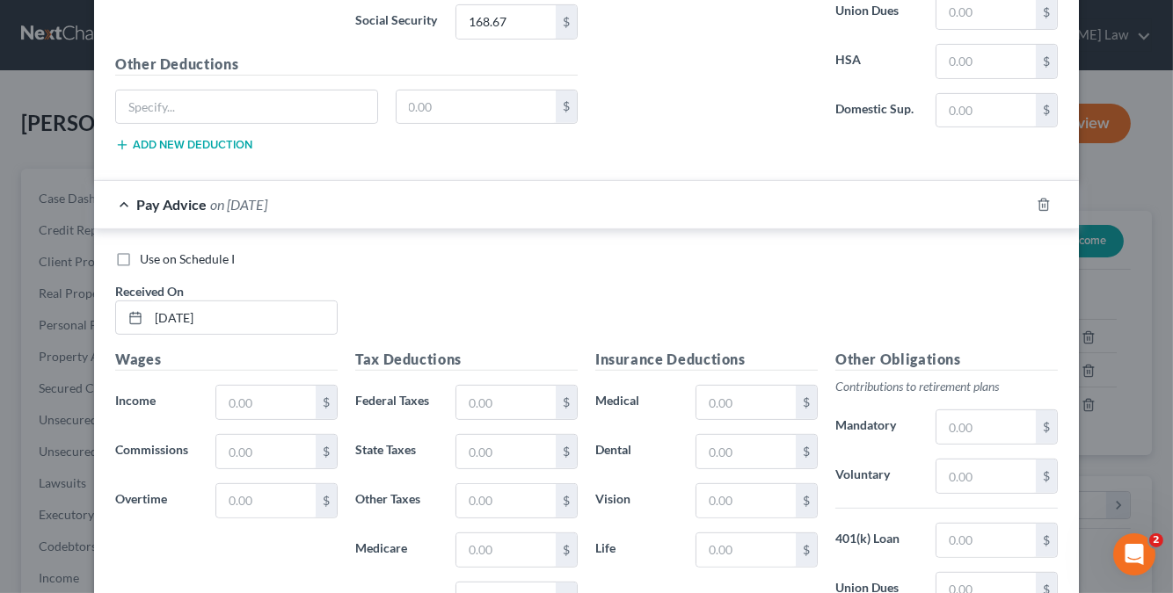
scroll to position [1072, 0]
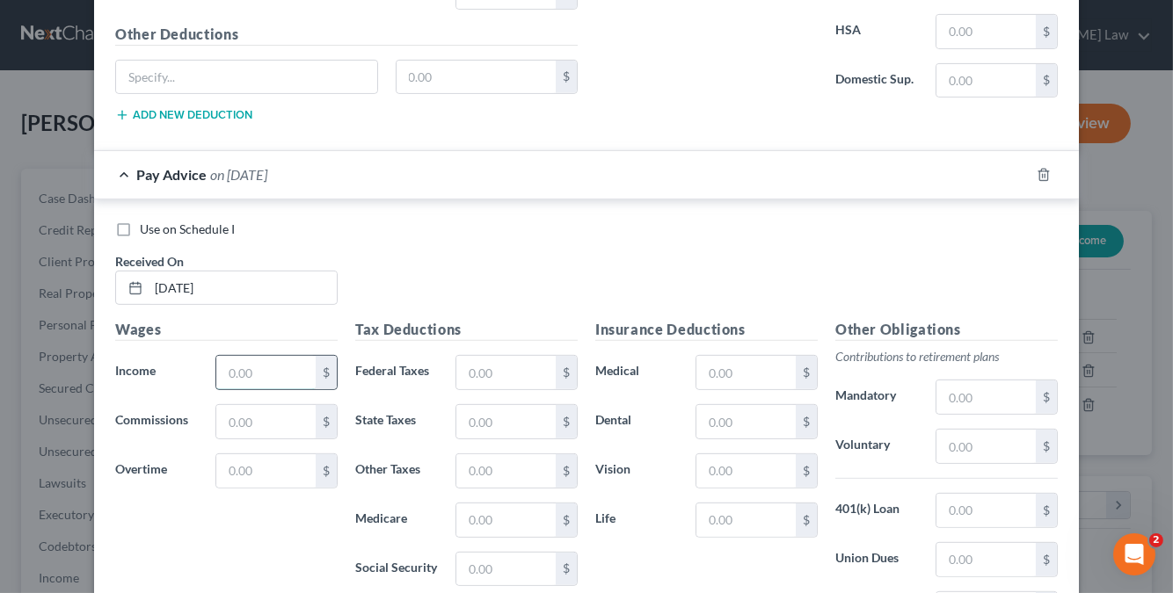
click at [283, 365] on input "text" at bounding box center [265, 372] width 99 height 33
type input "2,420.00"
click at [258, 462] on input "text" at bounding box center [265, 471] width 99 height 33
type input "567.20"
click at [515, 361] on input "text" at bounding box center [505, 372] width 99 height 33
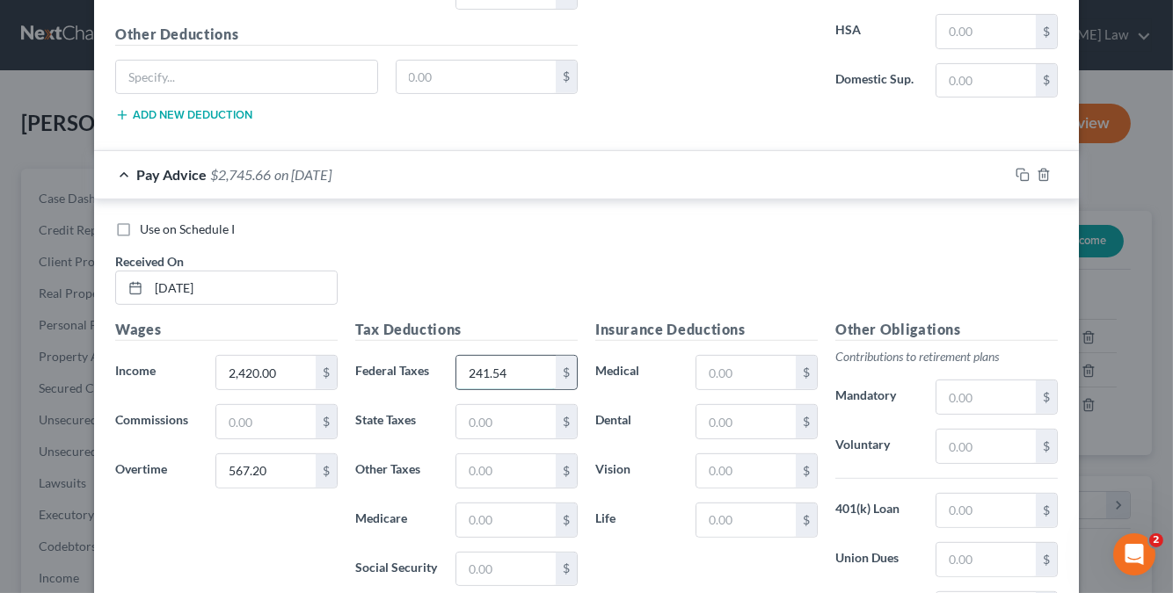
type input "241.54"
type input "128.00"
type input "43.31"
type input "185.21"
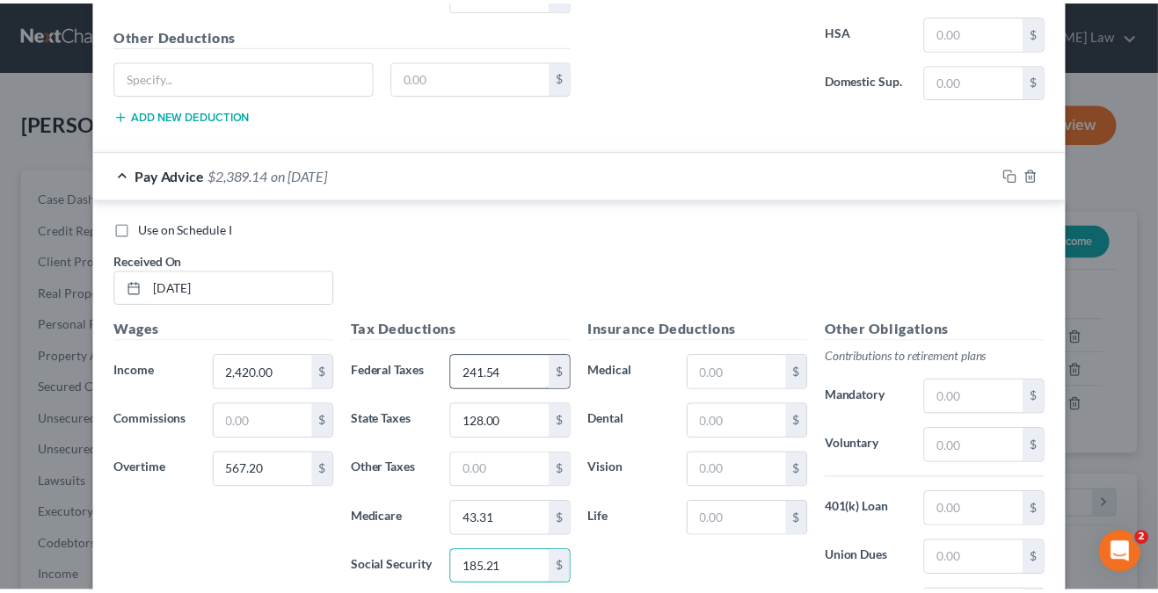
scroll to position [1294, 0]
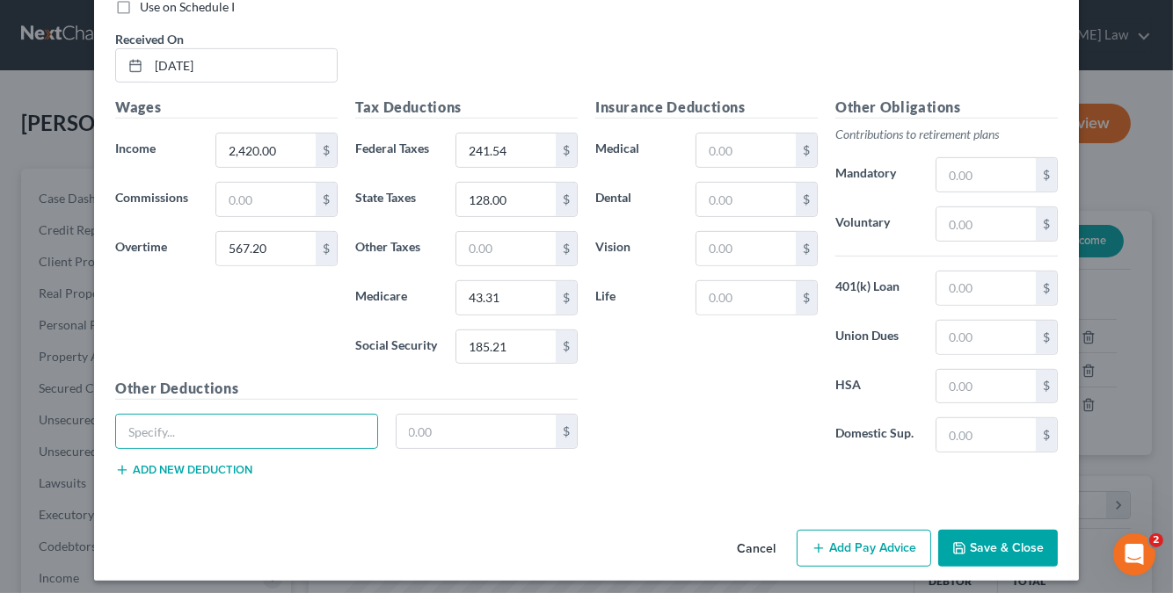
click at [992, 535] on button "Save & Close" at bounding box center [998, 548] width 120 height 37
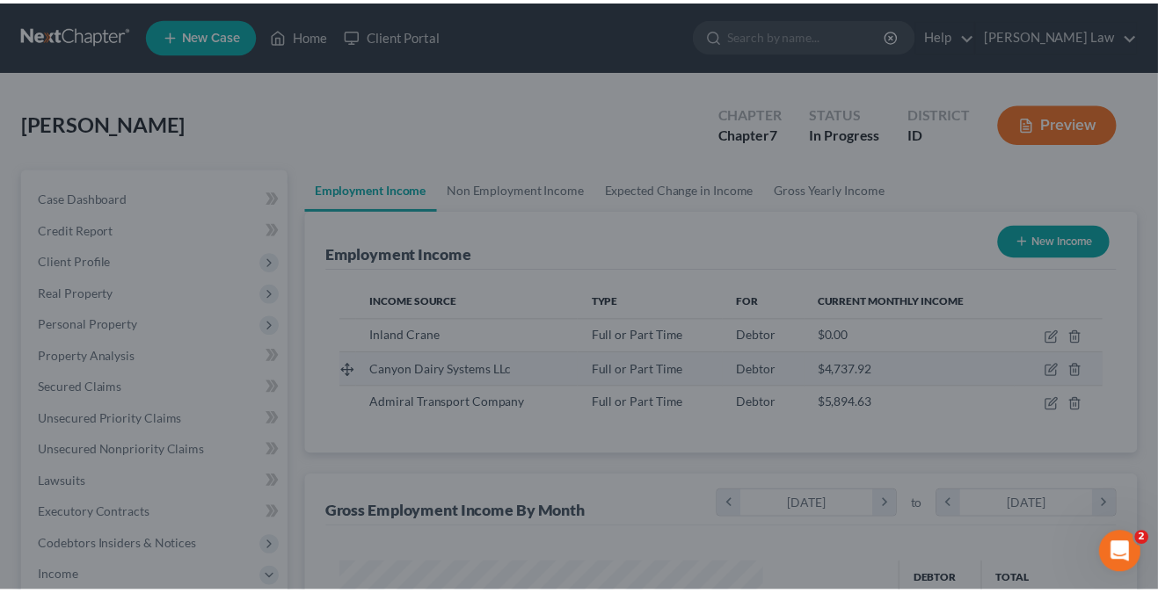
scroll to position [878929, 878778]
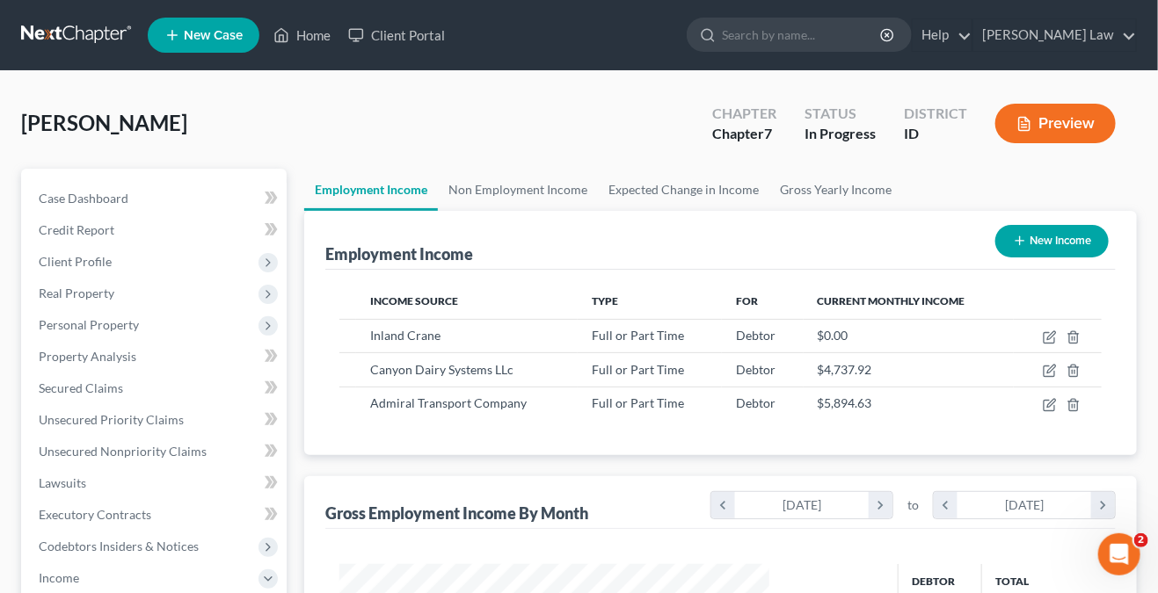
click at [722, 237] on div "Employment Income New Income" at bounding box center [720, 240] width 790 height 59
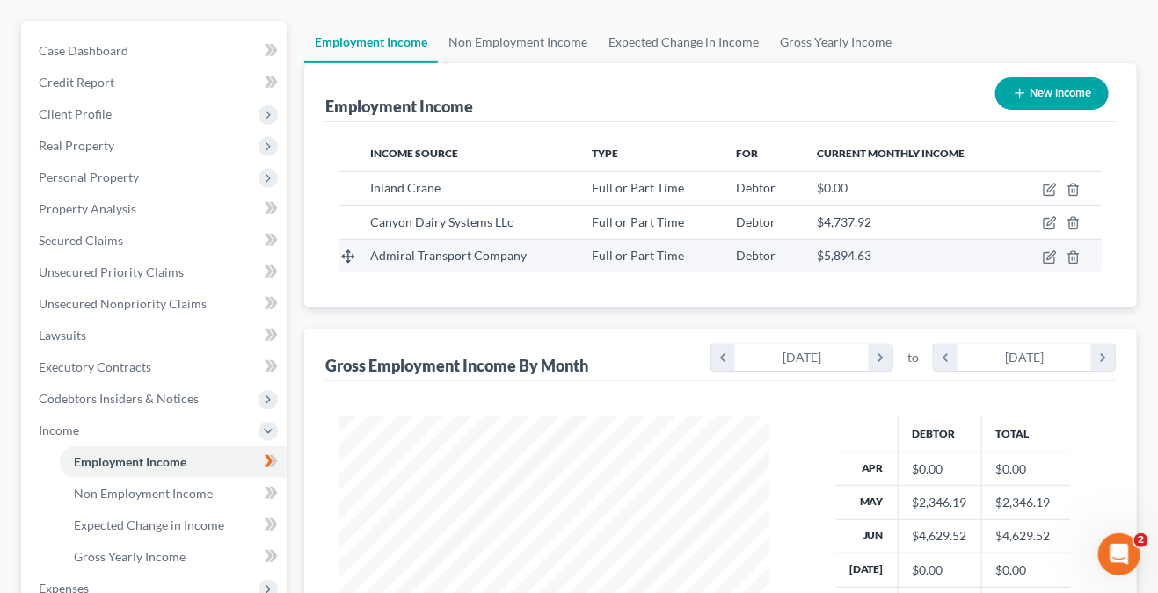
scroll to position [465, 0]
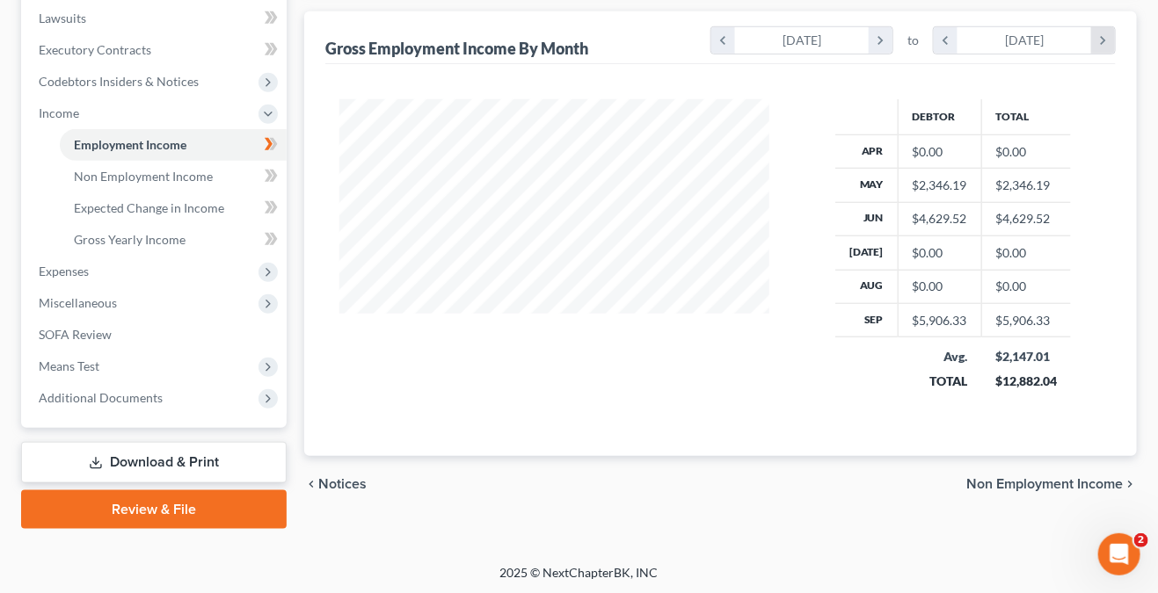
click at [1108, 33] on icon "chevron_right" at bounding box center [1103, 40] width 24 height 26
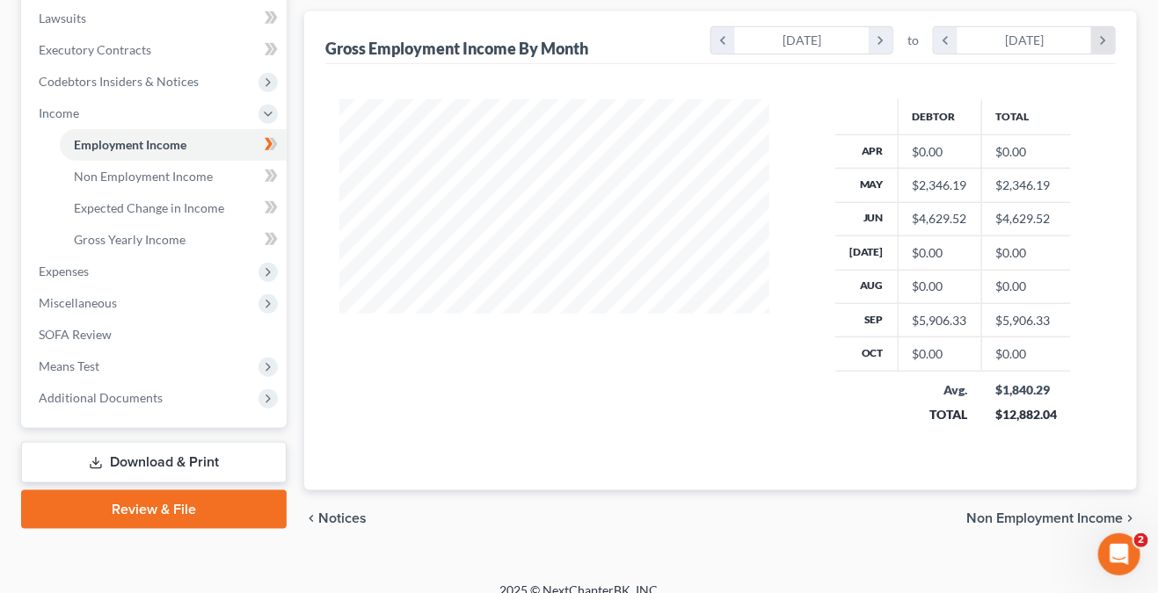
scroll to position [346, 464]
click at [433, 445] on div "Debtor Total Apr $0.00 $0.00 May $2,346.19 $2,346.19 Jun $4,629.52 $4,629.52 Ju…" at bounding box center [720, 277] width 790 height 426
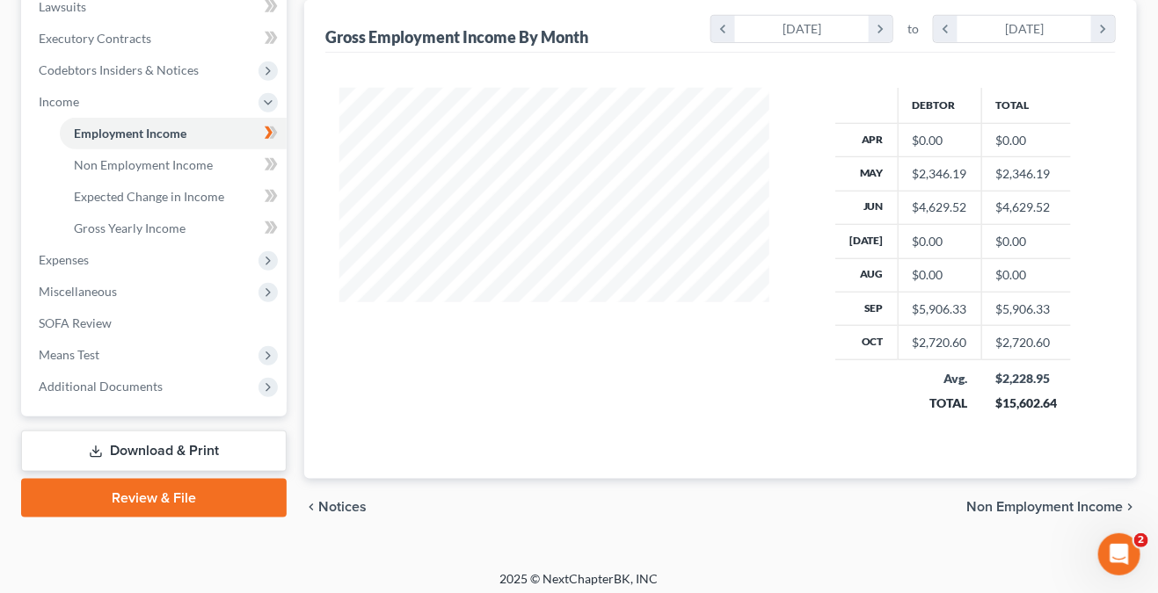
scroll to position [480, 0]
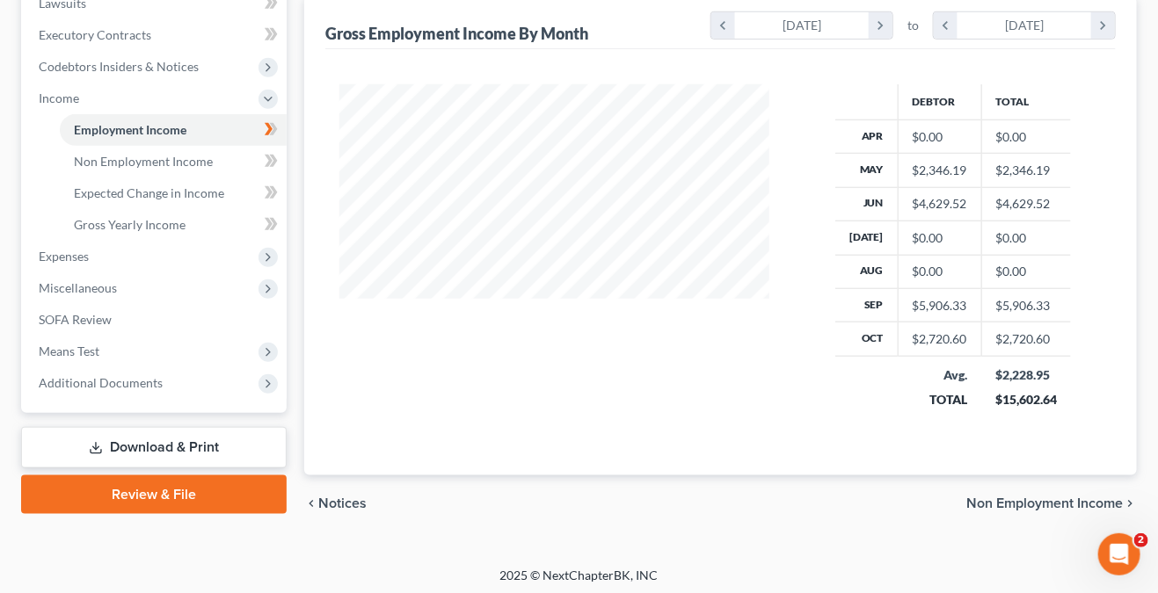
click at [139, 480] on link "Review & File" at bounding box center [154, 495] width 266 height 39
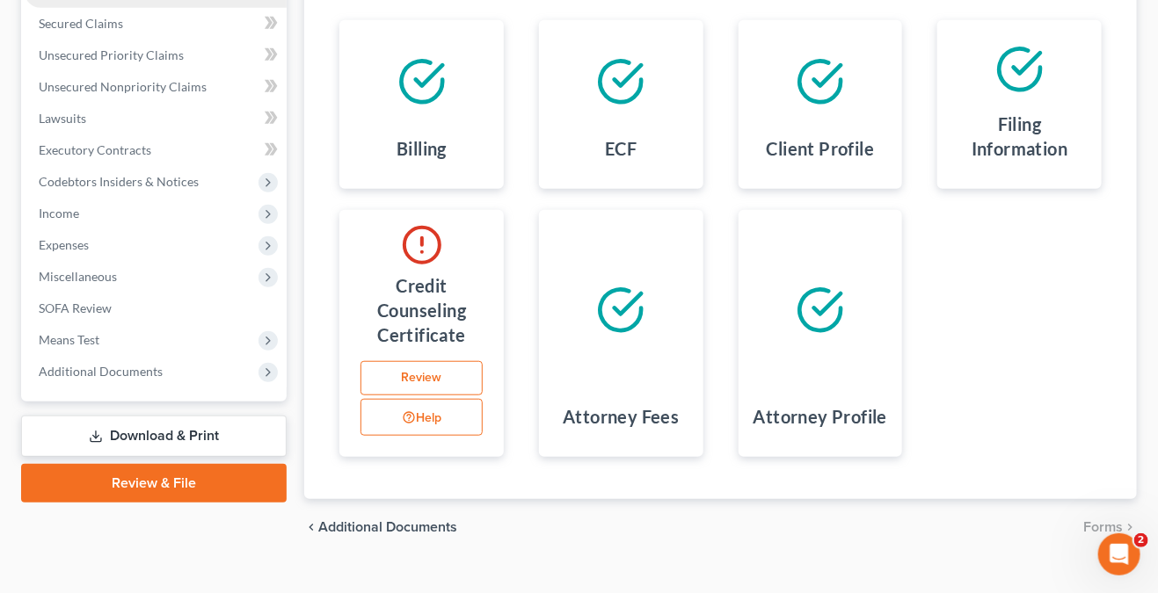
scroll to position [391, 0]
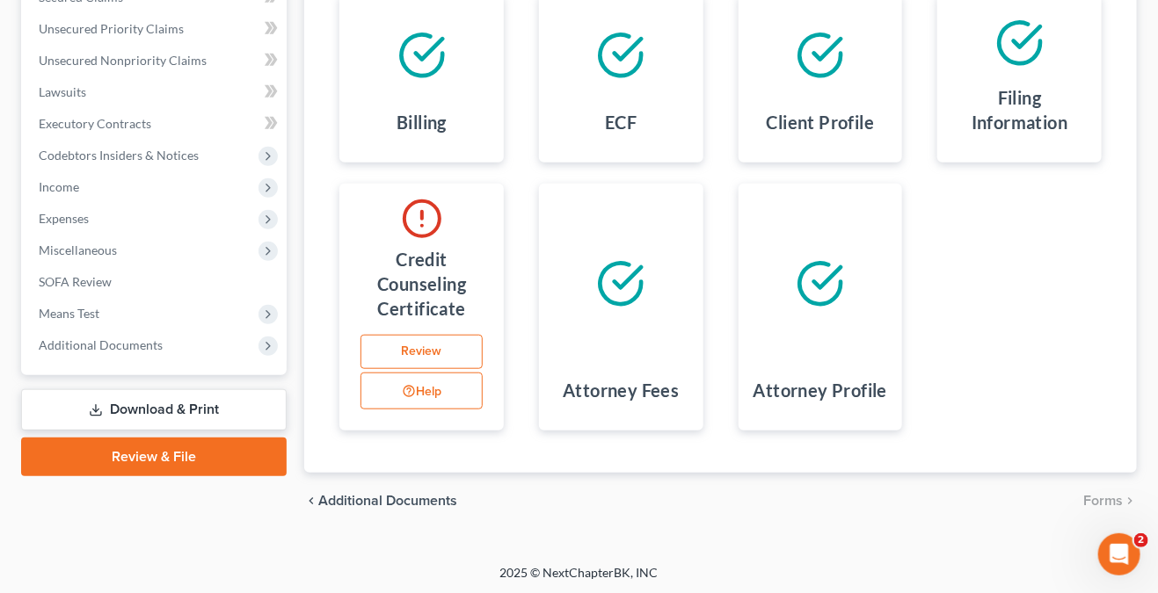
click at [216, 405] on link "Download & Print" at bounding box center [154, 410] width 266 height 41
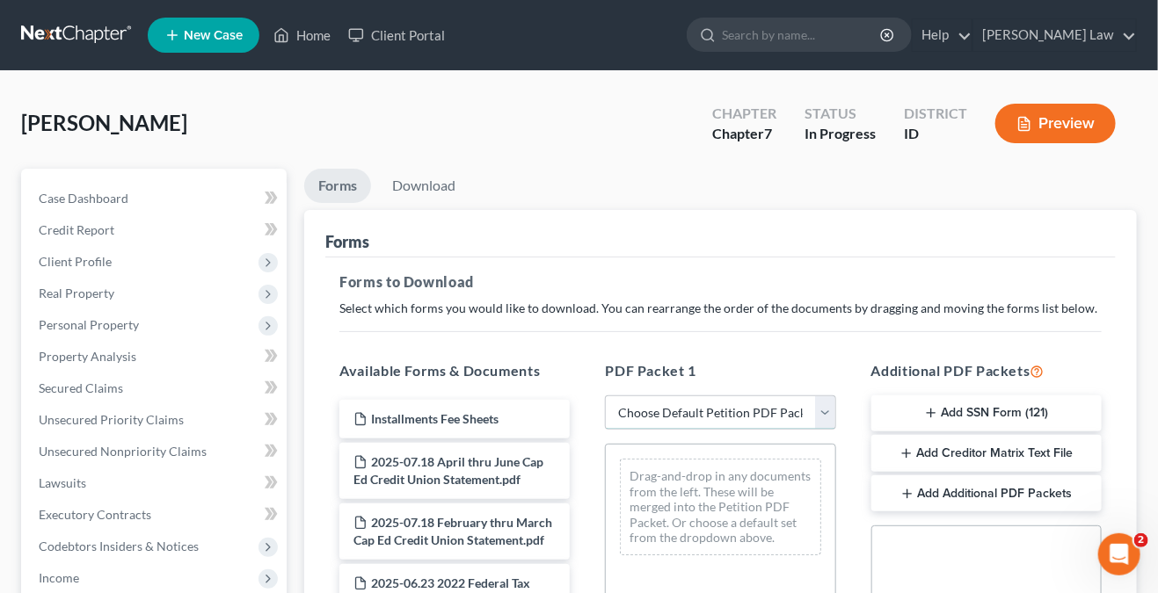
click at [740, 401] on select "Choose Default Petition PDF Packet Complete Bankruptcy Petition (all forms and …" at bounding box center [720, 413] width 230 height 35
select select "0"
click at [605, 396] on select "Choose Default Petition PDF Packet Complete Bankruptcy Petition (all forms and …" at bounding box center [720, 413] width 230 height 35
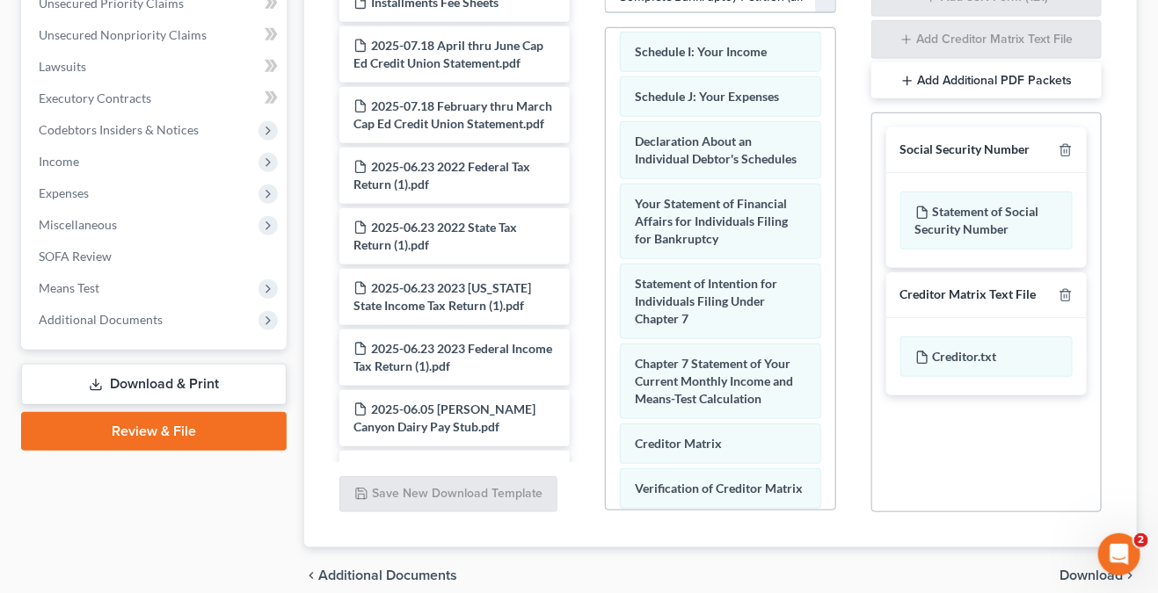
scroll to position [491, 0]
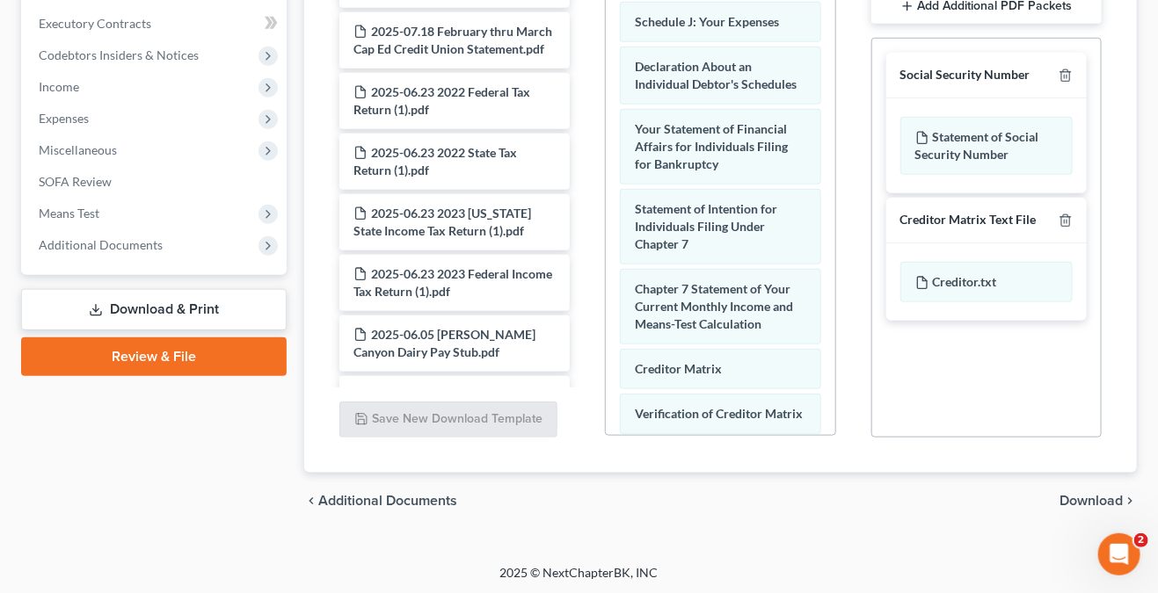
click at [1090, 494] on span "Download" at bounding box center [1090, 501] width 63 height 14
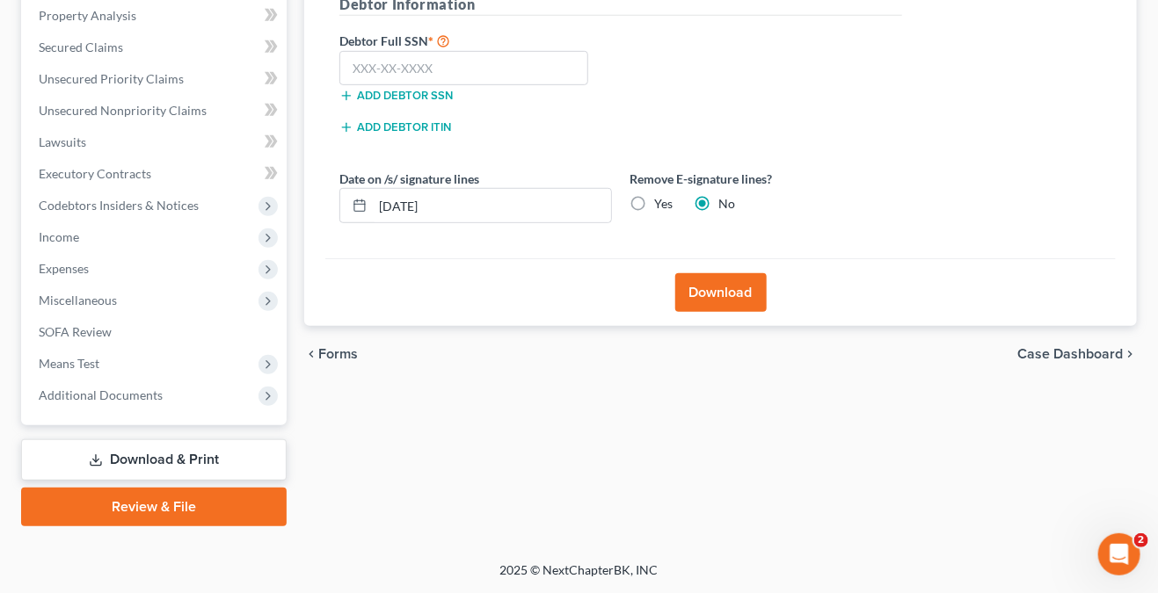
scroll to position [339, 0]
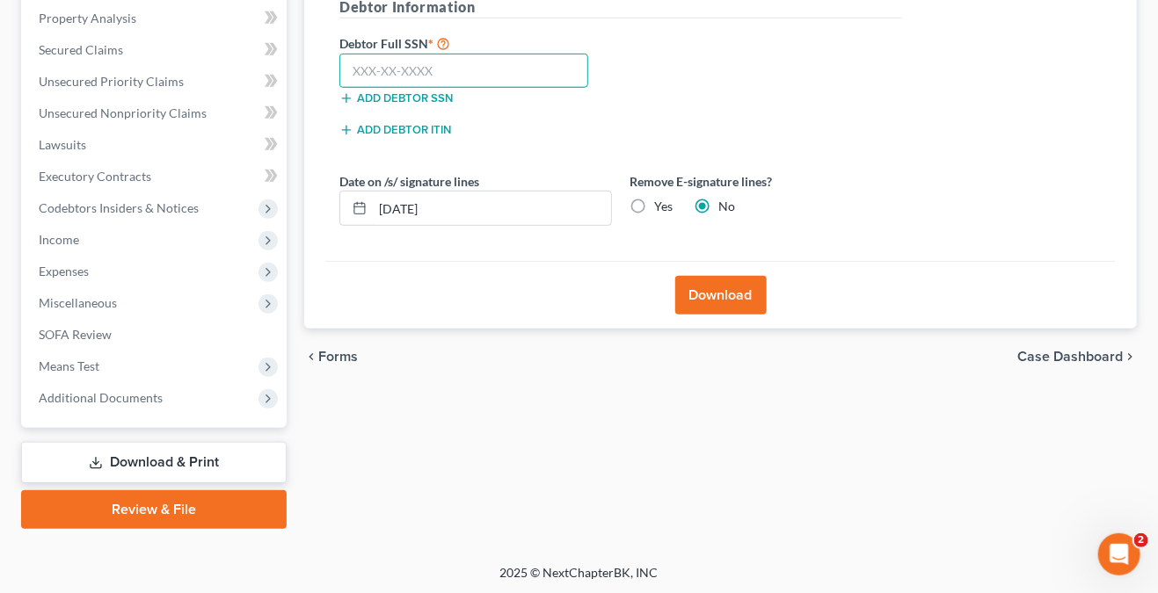
click at [480, 69] on input "text" at bounding box center [463, 71] width 249 height 35
type input "518-35-3941"
click at [654, 205] on label "Yes" at bounding box center [663, 207] width 18 height 18
click at [661, 205] on input "Yes" at bounding box center [666, 203] width 11 height 11
radio input "true"
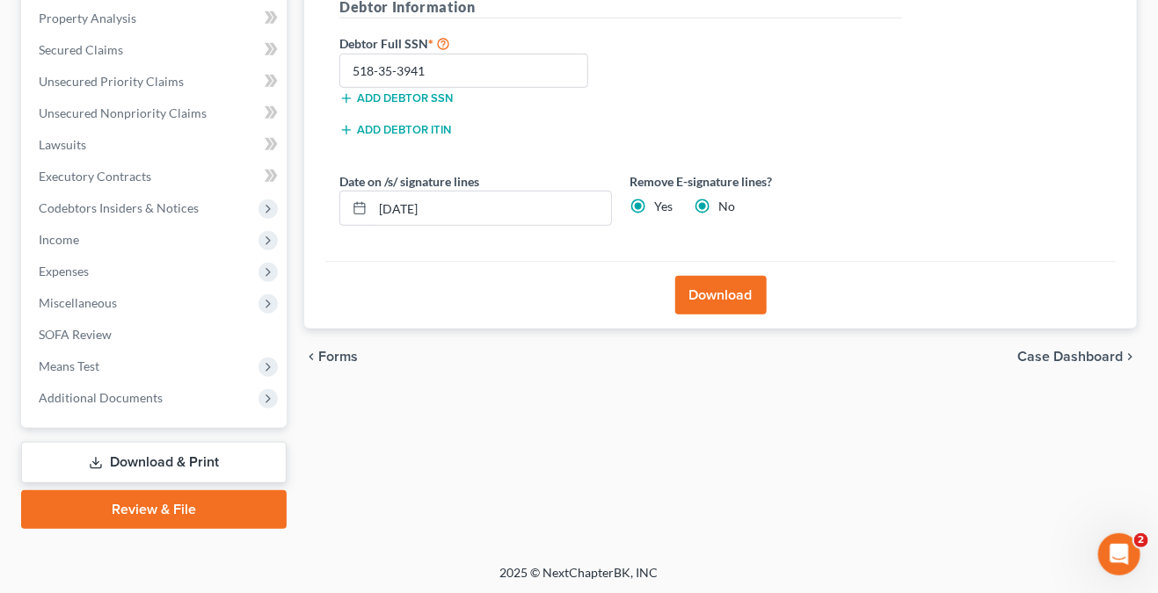
radio input "false"
click at [726, 288] on button "Download" at bounding box center [720, 295] width 91 height 39
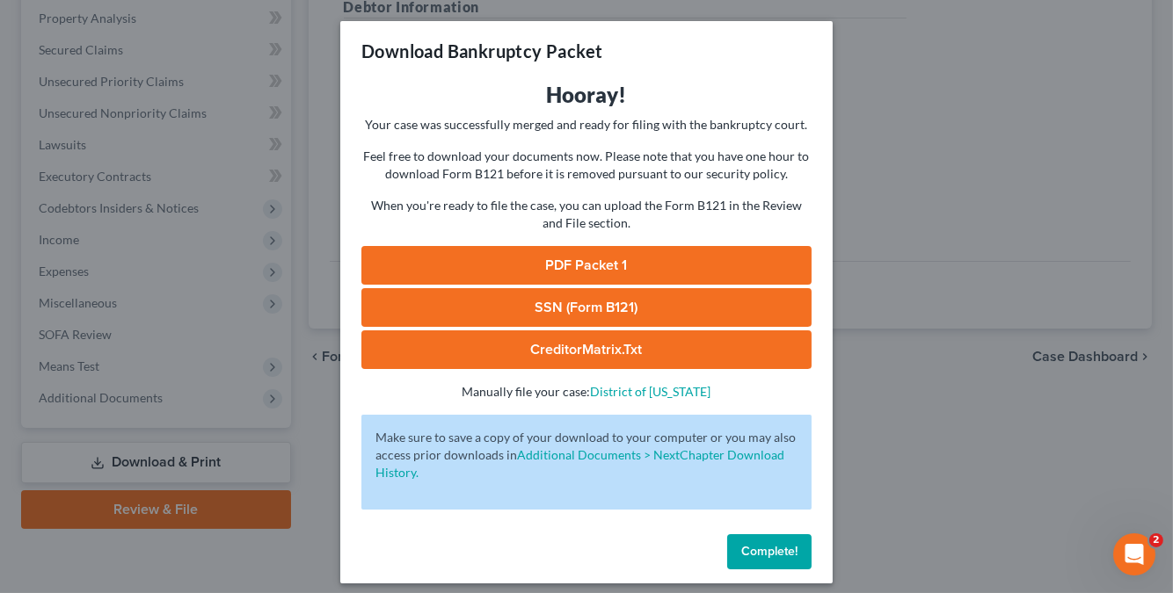
click at [578, 267] on link "PDF Packet 1" at bounding box center [586, 265] width 450 height 39
click at [612, 295] on link "SSN (Form B121)" at bounding box center [586, 307] width 450 height 39
click at [573, 338] on link "CreditorMatrix.txt" at bounding box center [586, 350] width 450 height 39
click at [774, 550] on span "Complete!" at bounding box center [769, 551] width 56 height 15
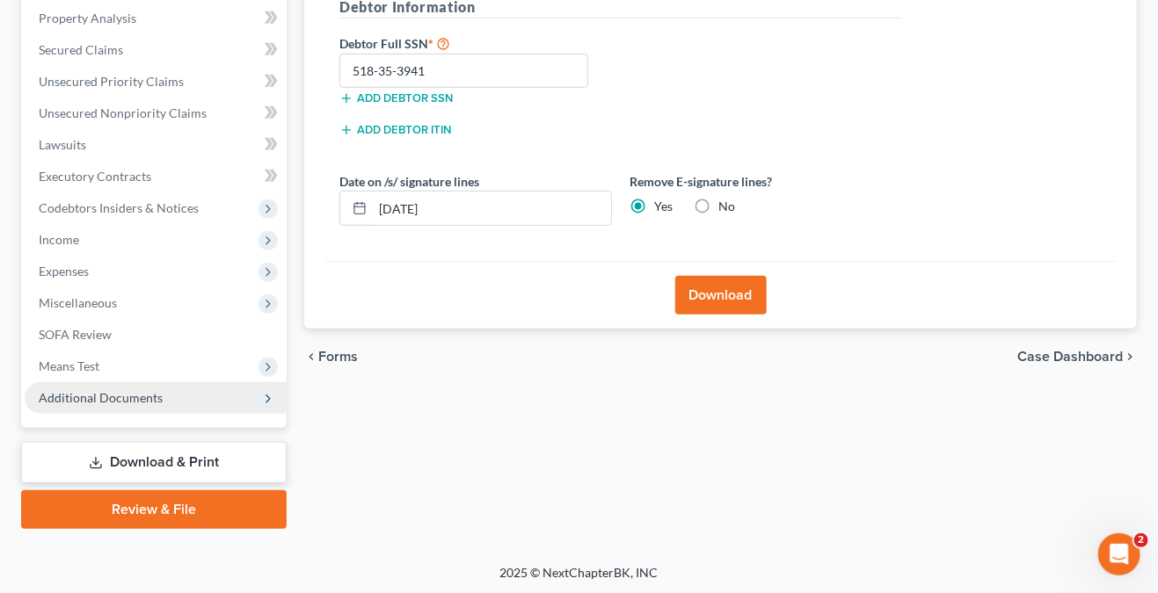
click at [138, 383] on span "Additional Documents" at bounding box center [156, 398] width 262 height 32
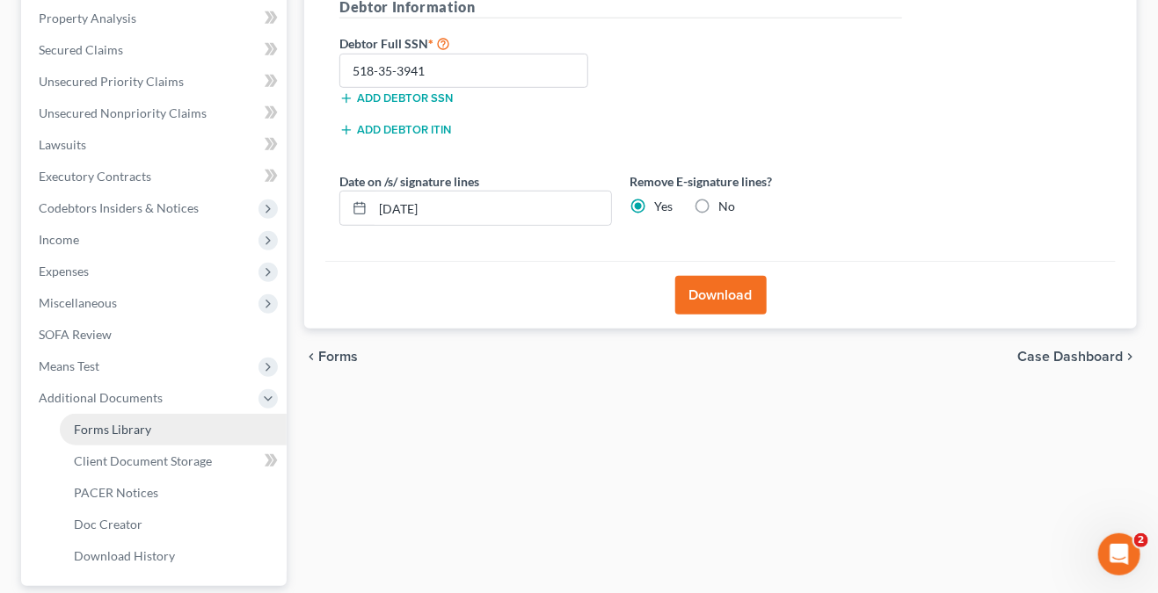
click at [170, 438] on link "Forms Library" at bounding box center [173, 430] width 227 height 32
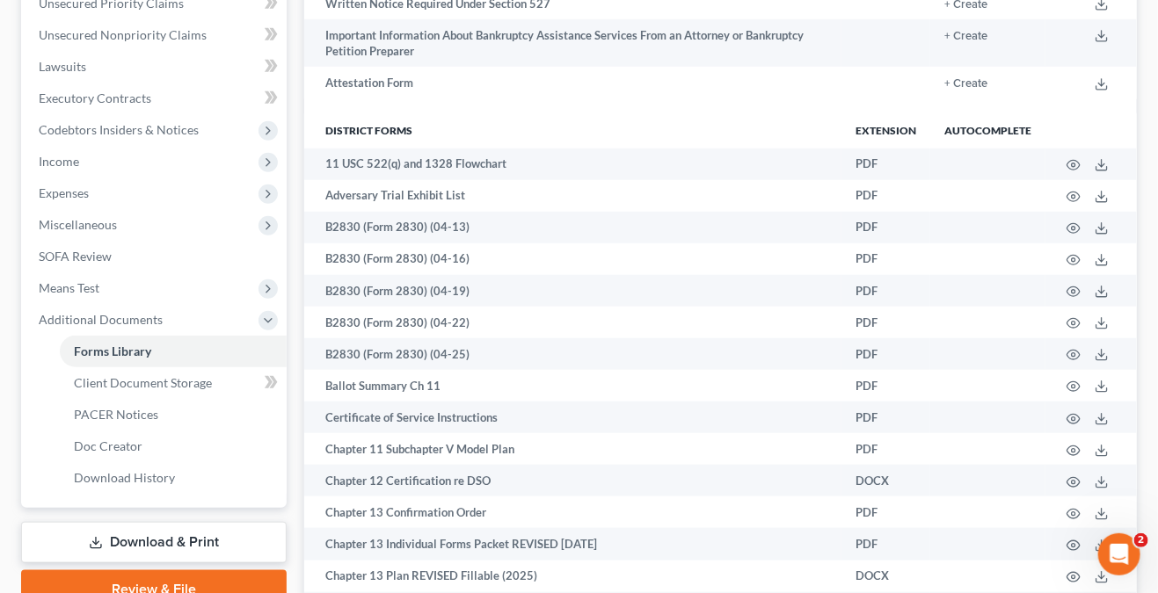
scroll to position [440, 0]
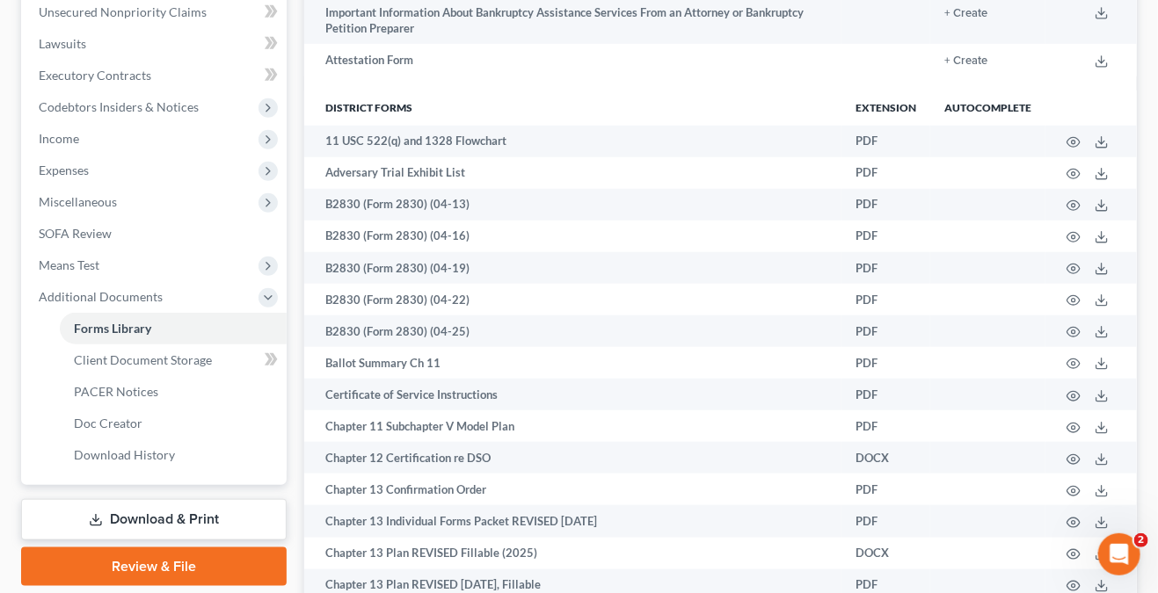
click at [184, 520] on link "Download & Print" at bounding box center [154, 519] width 266 height 41
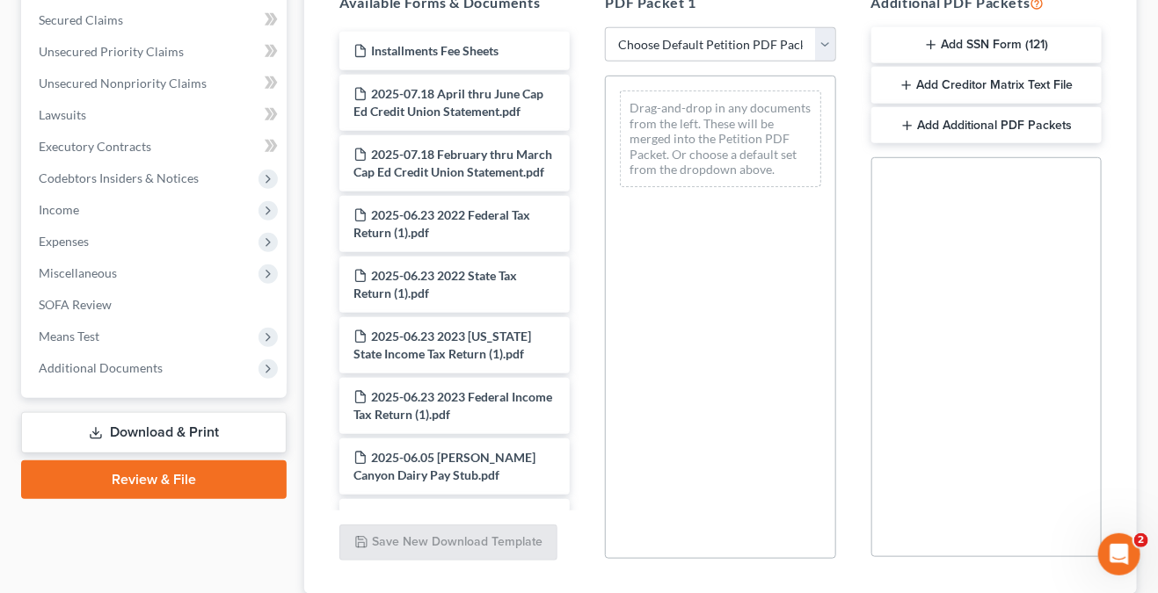
scroll to position [314, 0]
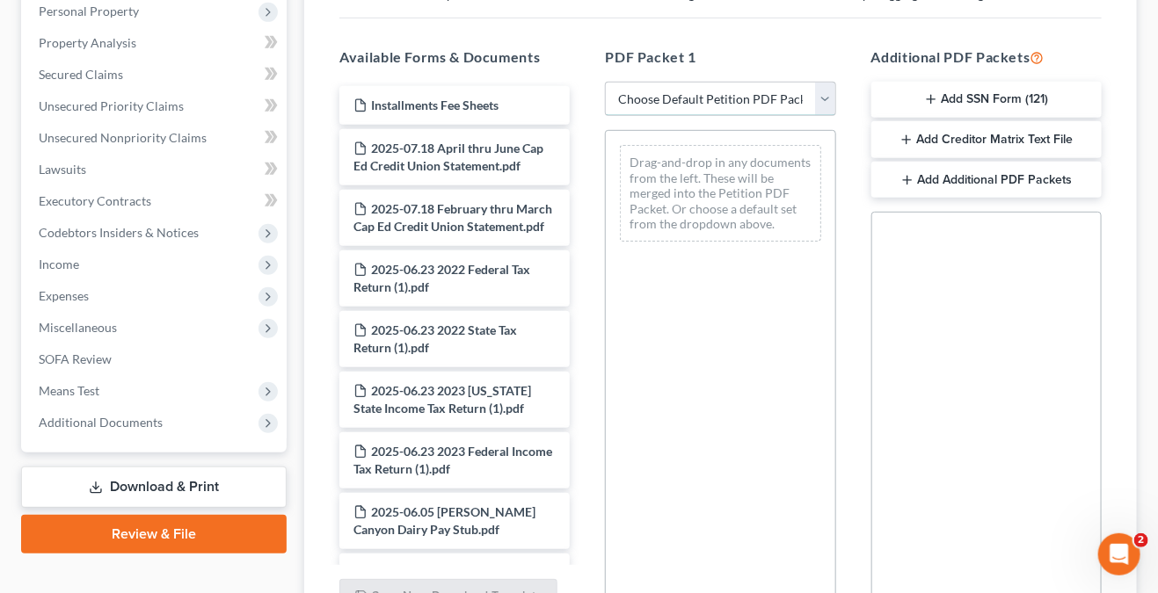
click at [700, 106] on select "Choose Default Petition PDF Packet Complete Bankruptcy Petition (all forms and …" at bounding box center [720, 99] width 230 height 35
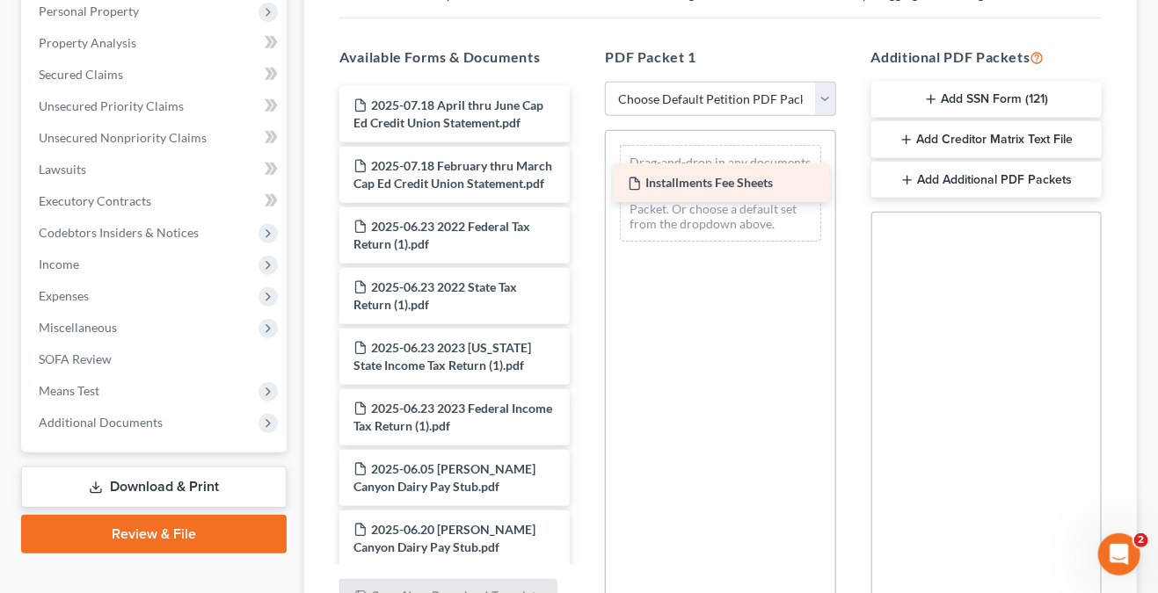
drag, startPoint x: 432, startPoint y: 104, endPoint x: 706, endPoint y: 184, distance: 285.8
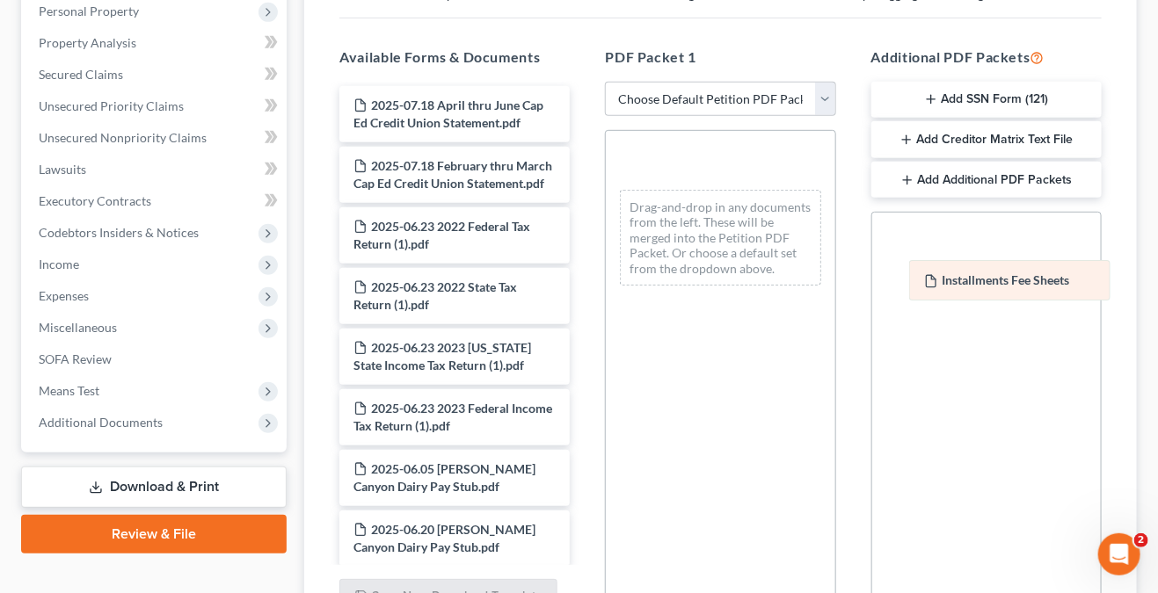
drag, startPoint x: 716, startPoint y: 157, endPoint x: 994, endPoint y: 269, distance: 299.4
click at [834, 276] on div "Installments Fee Sheets Installments Fee Sheets Installments Fee Sheets Drag-an…" at bounding box center [720, 215] width 229 height 169
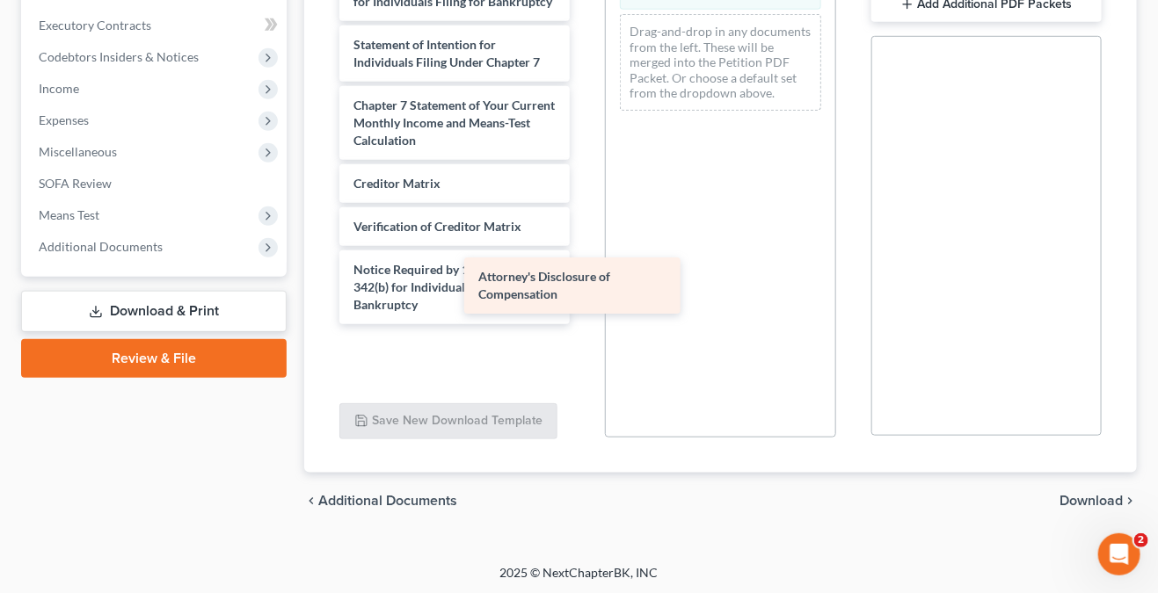
scroll to position [1322, 0]
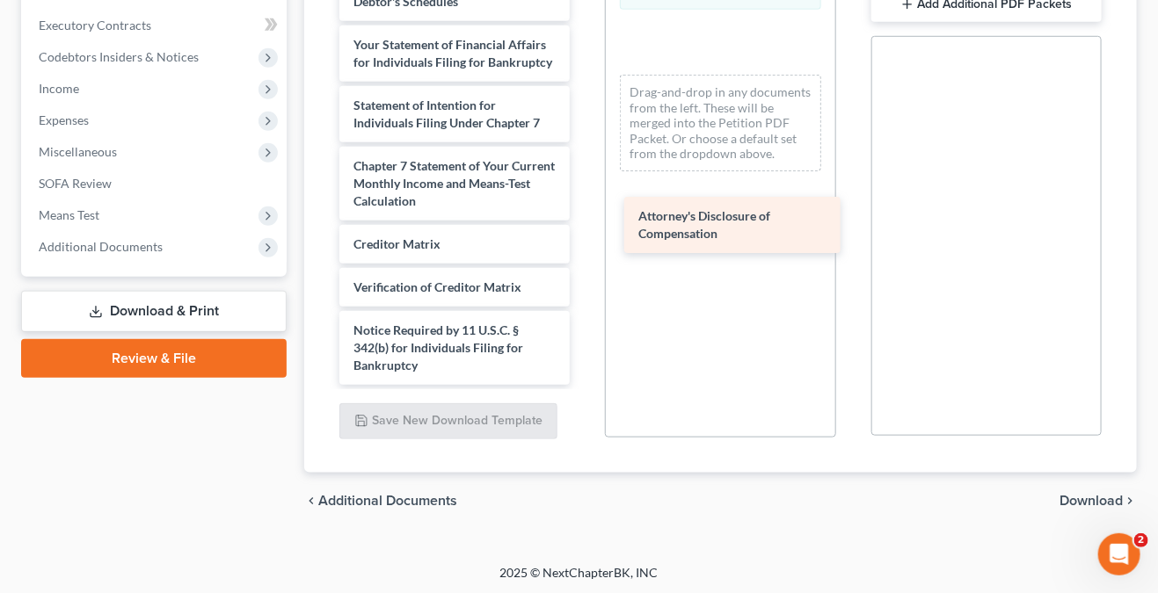
drag, startPoint x: 470, startPoint y: 361, endPoint x: 754, endPoint y: 231, distance: 313.2
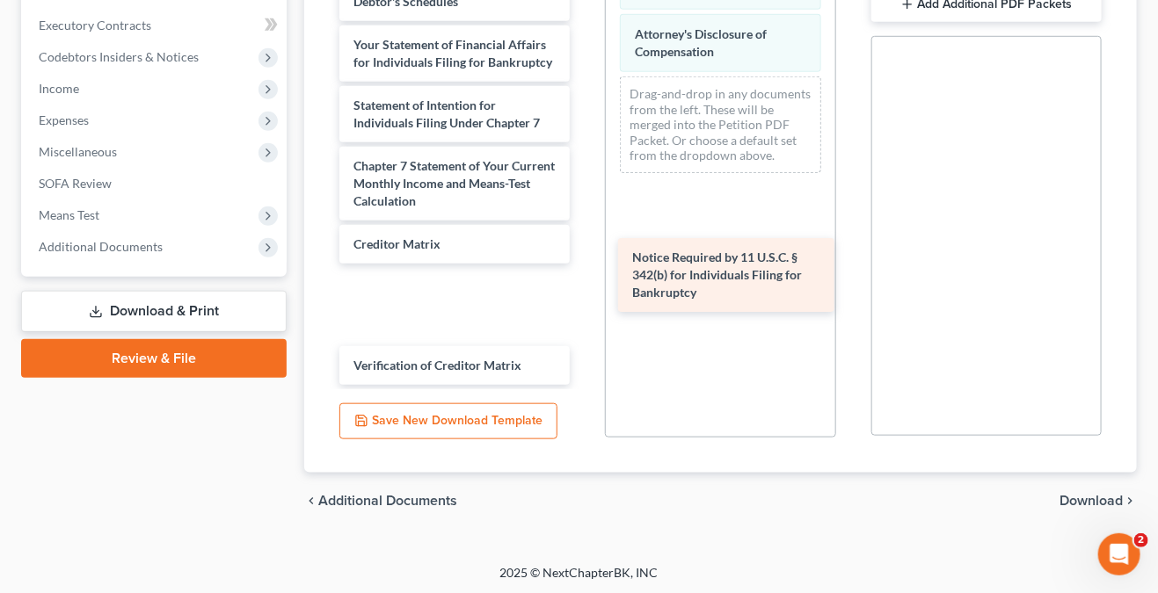
scroll to position [1244, 0]
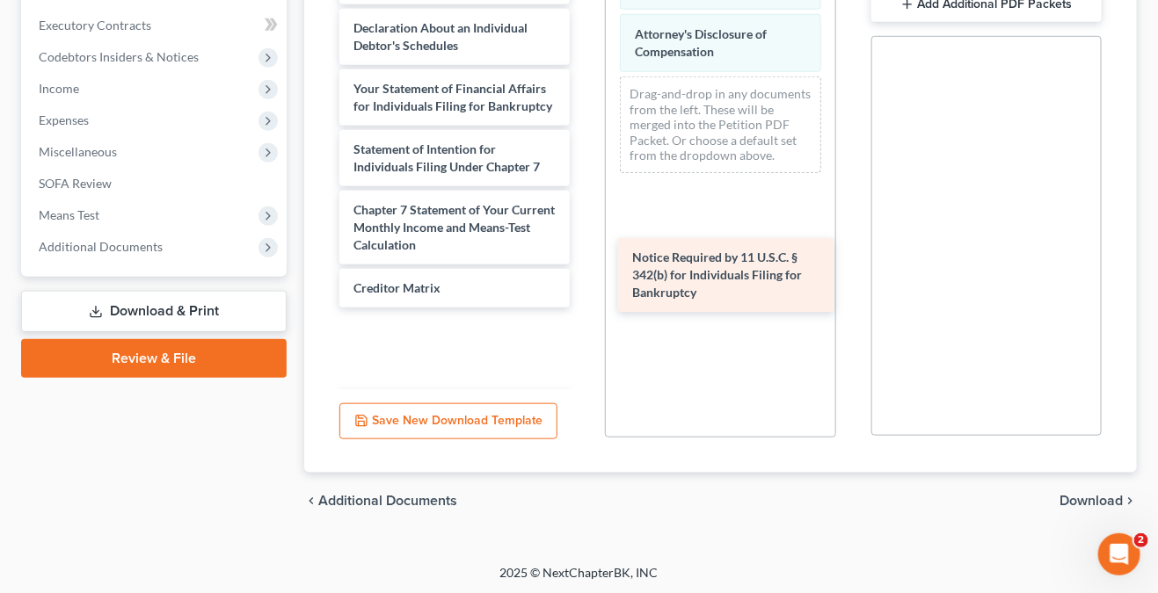
drag, startPoint x: 412, startPoint y: 355, endPoint x: 694, endPoint y: 284, distance: 290.2
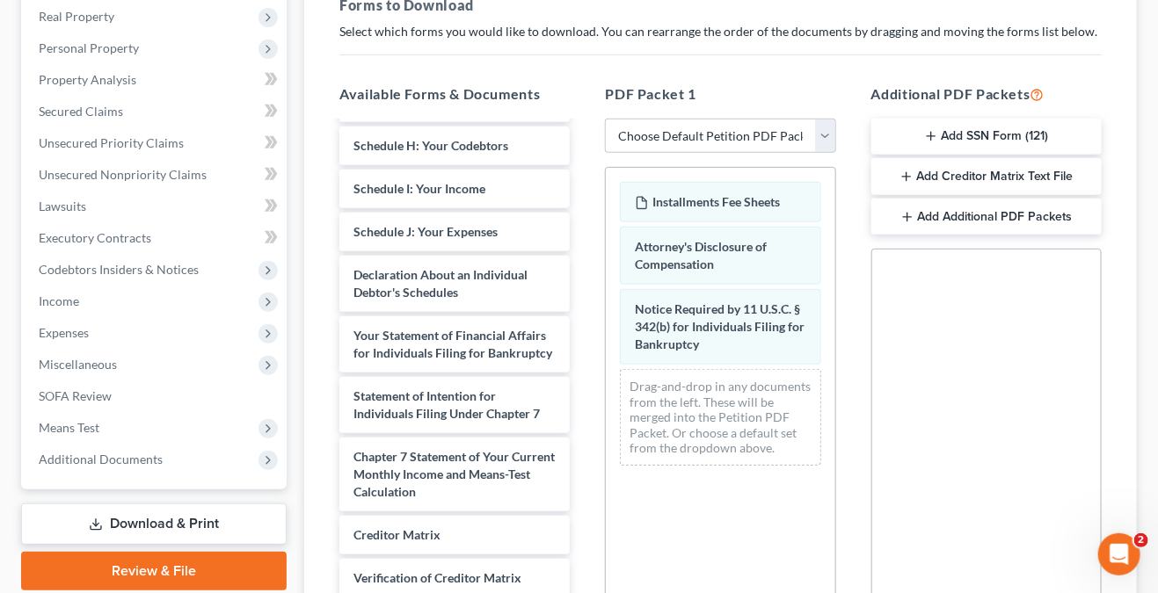
scroll to position [490, 0]
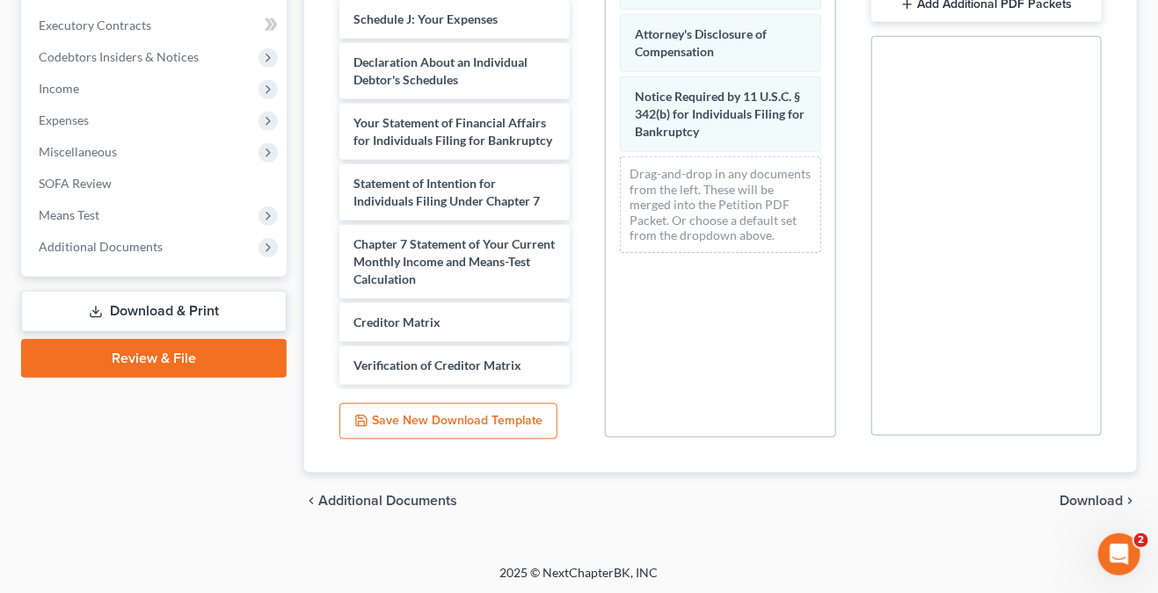
click at [1092, 503] on span "Download" at bounding box center [1090, 501] width 63 height 14
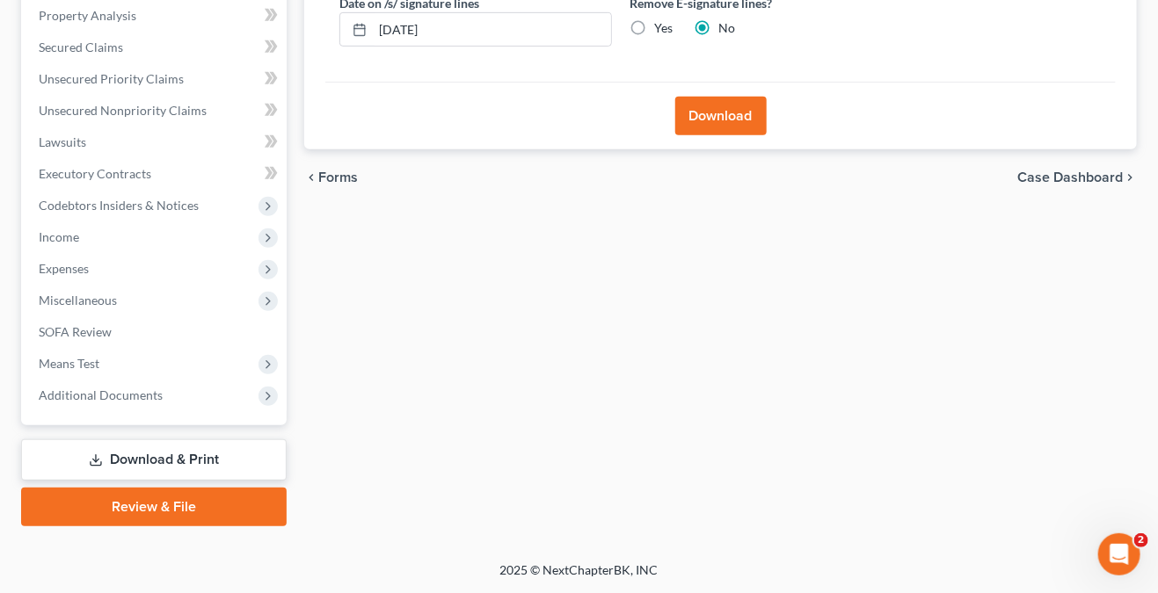
scroll to position [339, 0]
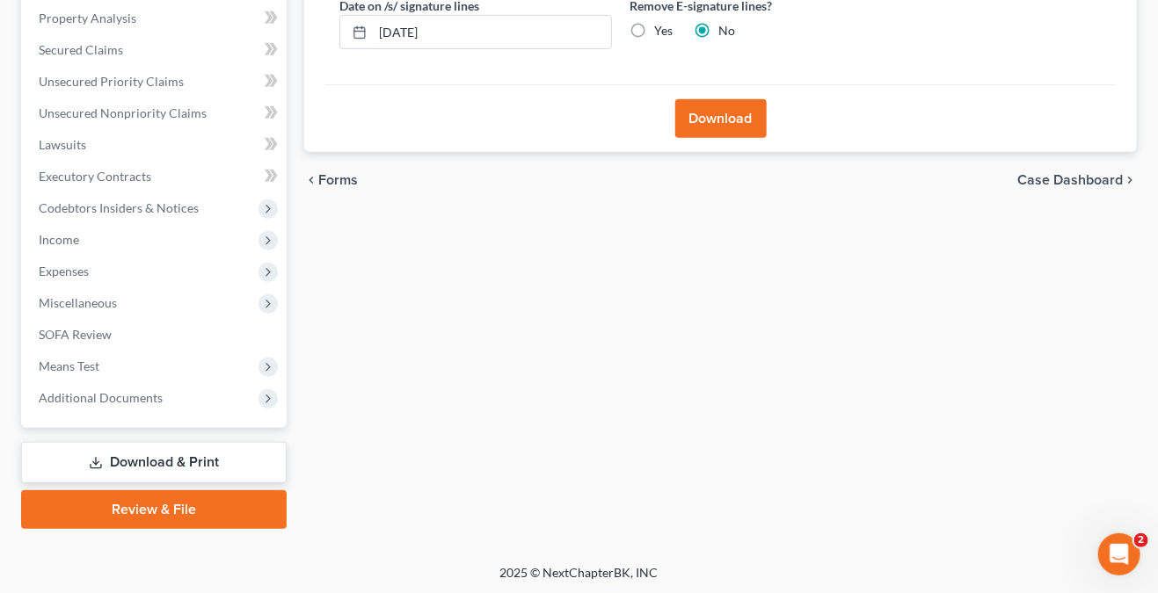
click at [654, 27] on label "Yes" at bounding box center [663, 31] width 18 height 18
click at [661, 27] on input "Yes" at bounding box center [666, 27] width 11 height 11
radio input "true"
radio input "false"
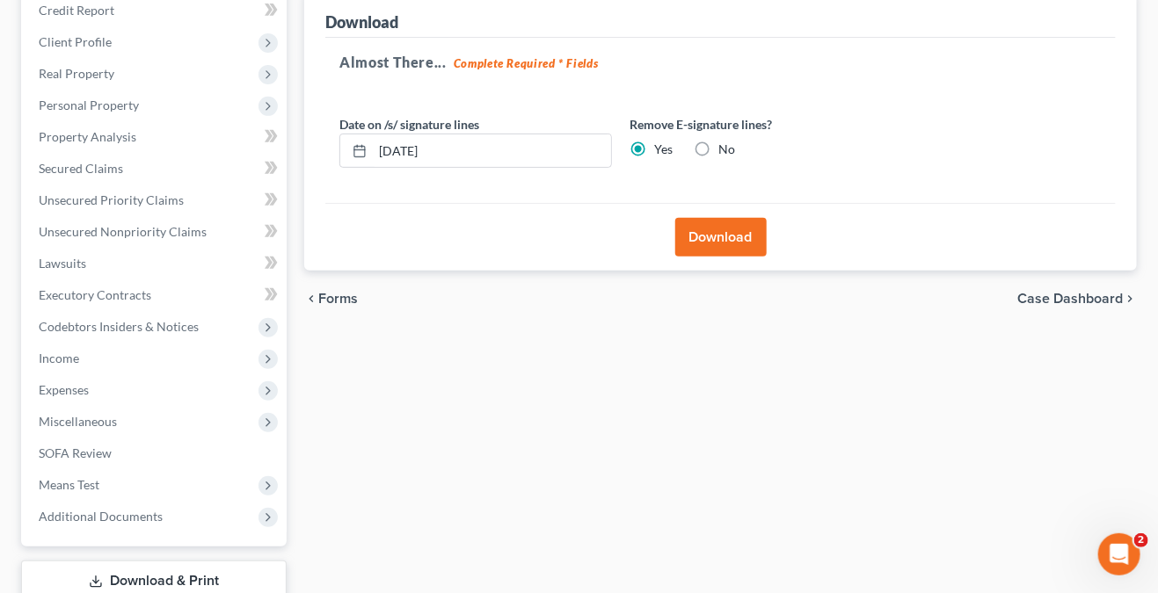
scroll to position [75, 0]
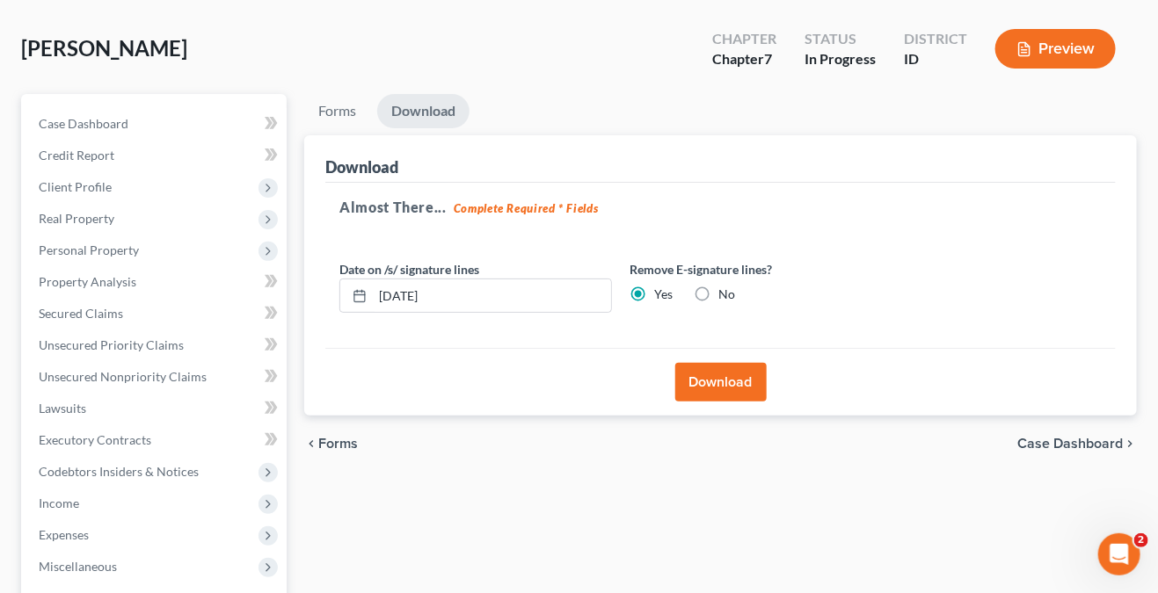
click at [738, 380] on button "Download" at bounding box center [720, 382] width 91 height 39
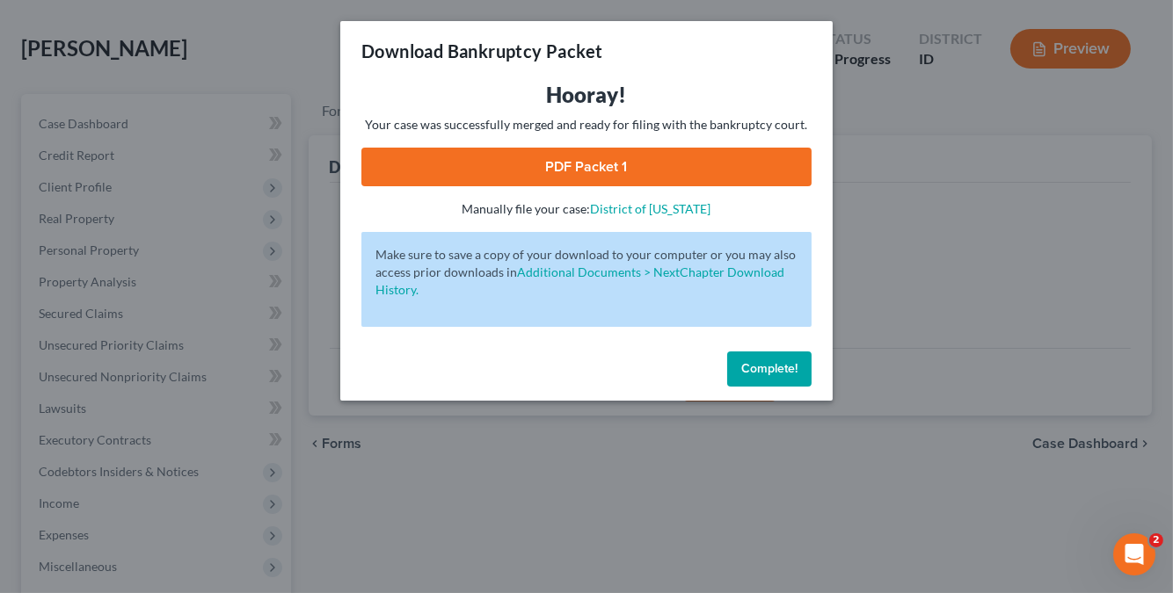
click at [558, 156] on link "PDF Packet 1" at bounding box center [586, 167] width 450 height 39
click at [768, 371] on span "Complete!" at bounding box center [769, 368] width 56 height 15
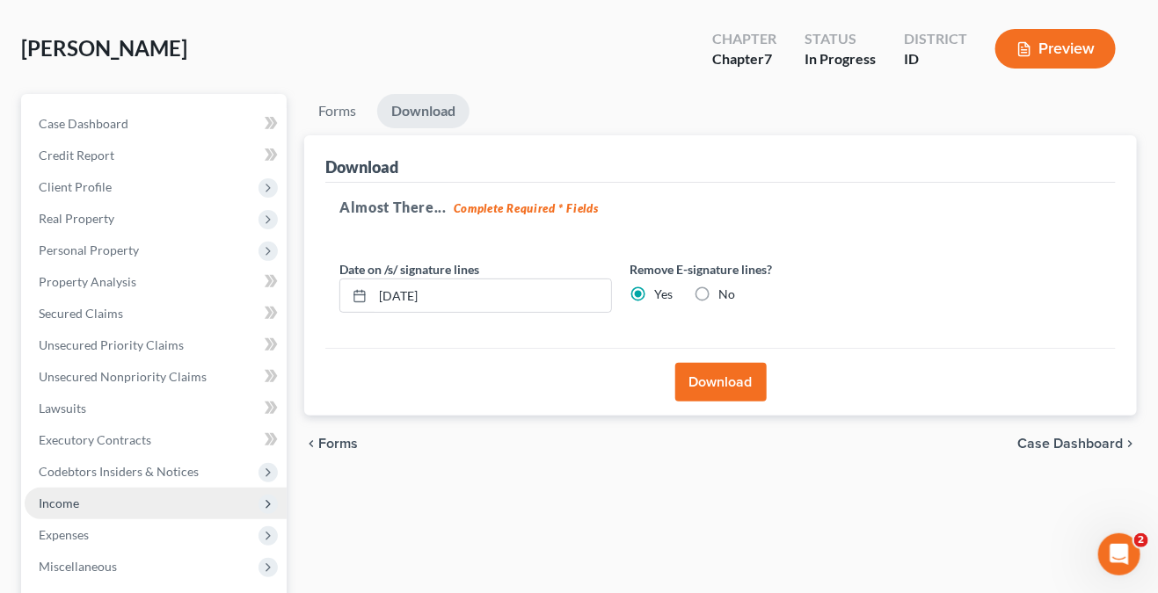
click at [142, 506] on span "Income" at bounding box center [156, 504] width 262 height 32
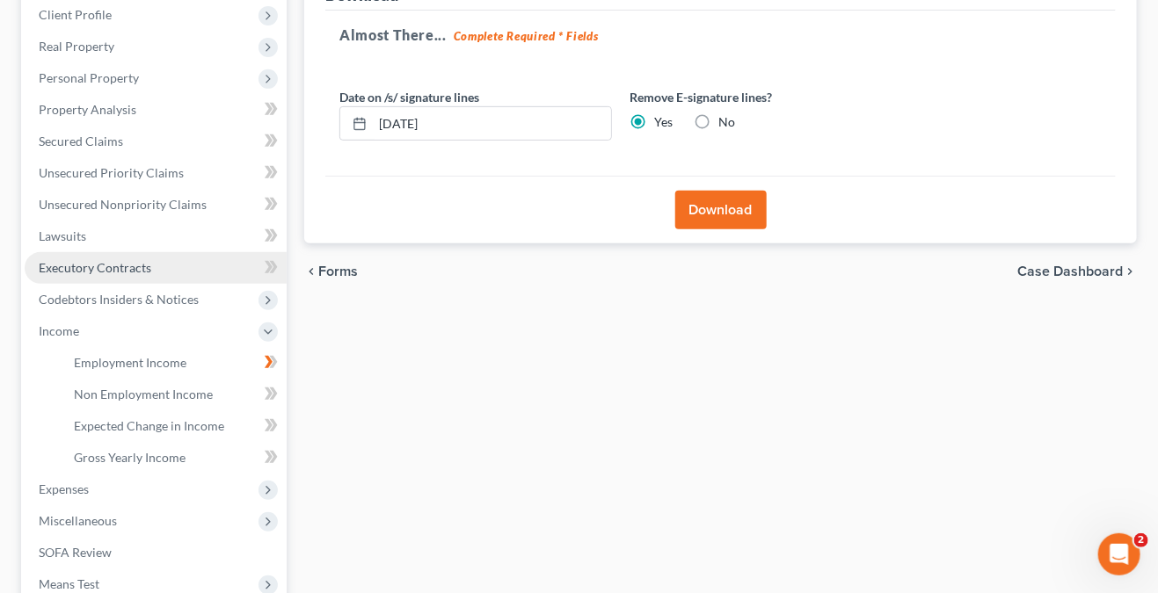
scroll to position [251, 0]
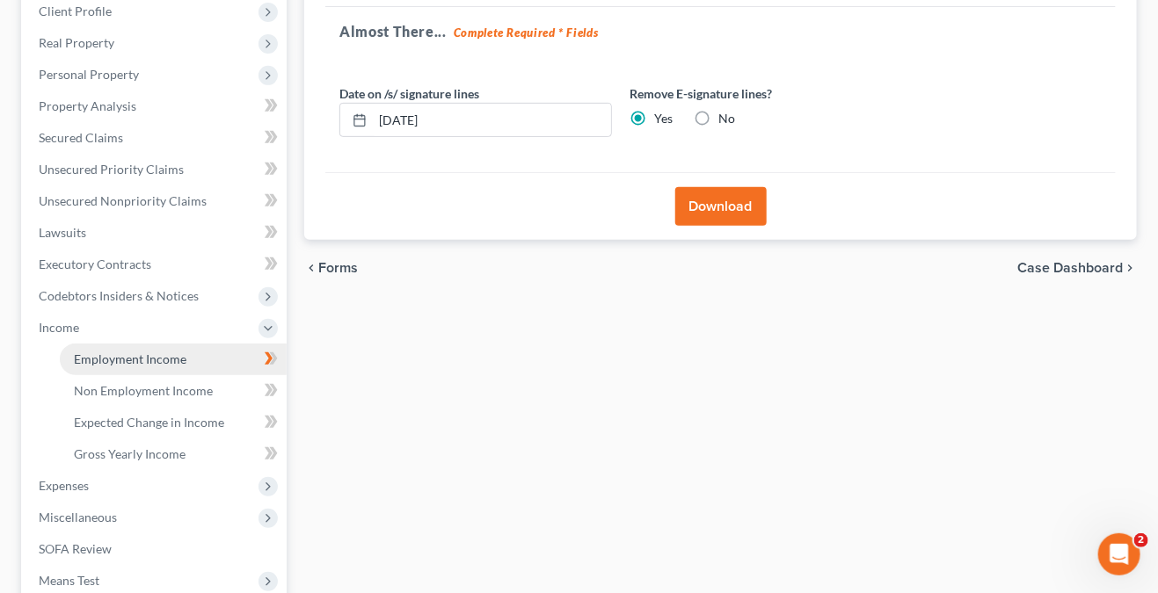
click at [193, 360] on link "Employment Income" at bounding box center [173, 360] width 227 height 32
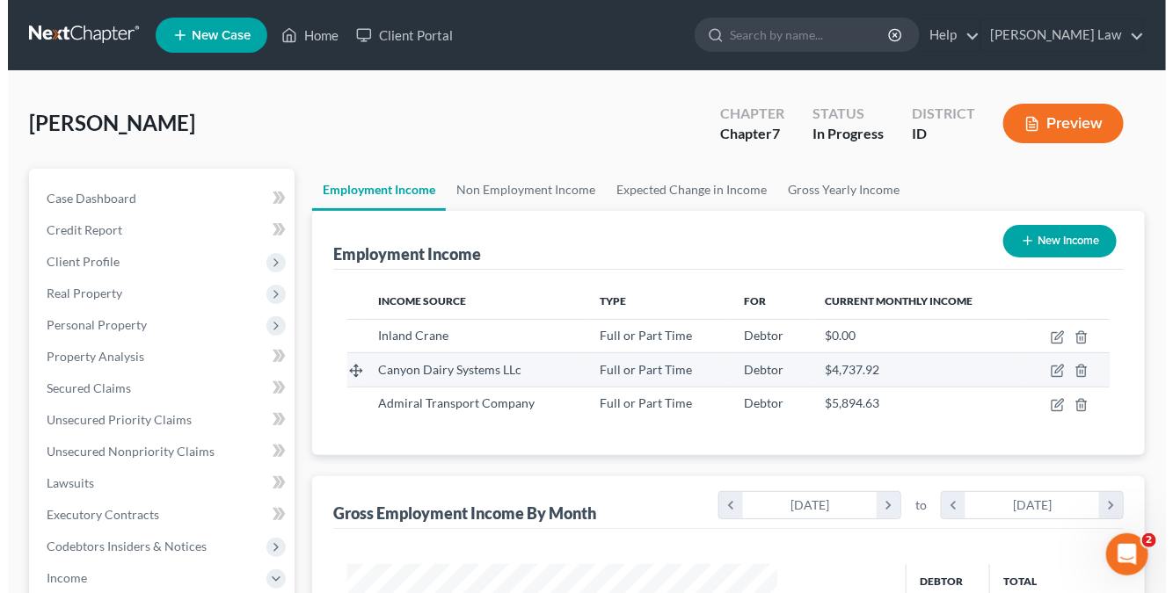
scroll to position [313, 464]
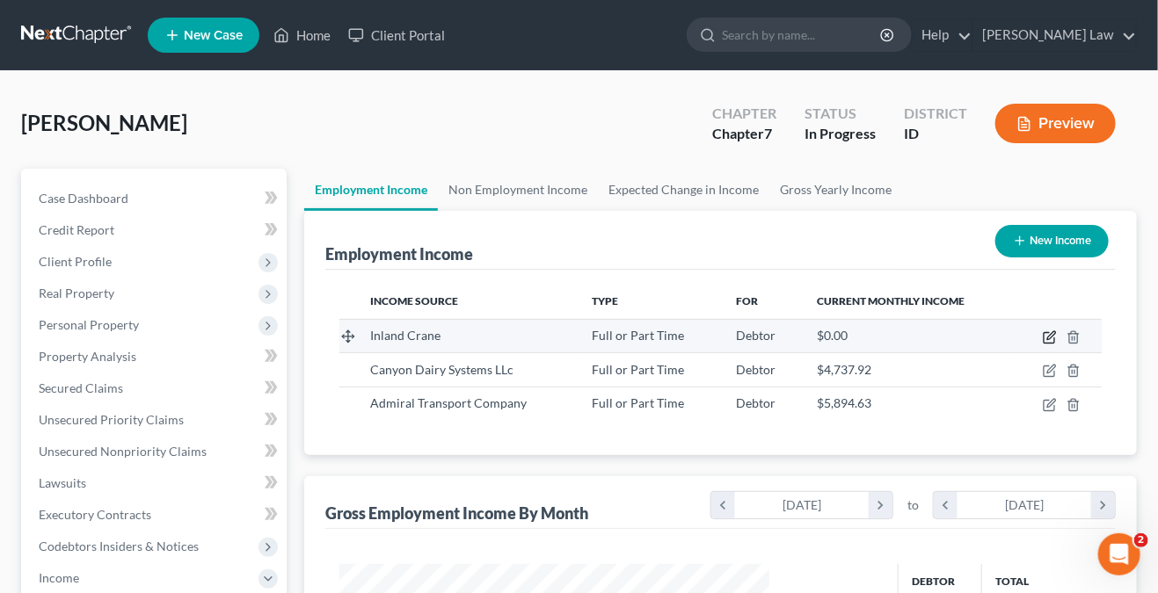
click at [1049, 334] on icon "button" at bounding box center [1050, 338] width 14 height 14
select select "0"
select select "13"
select select "3"
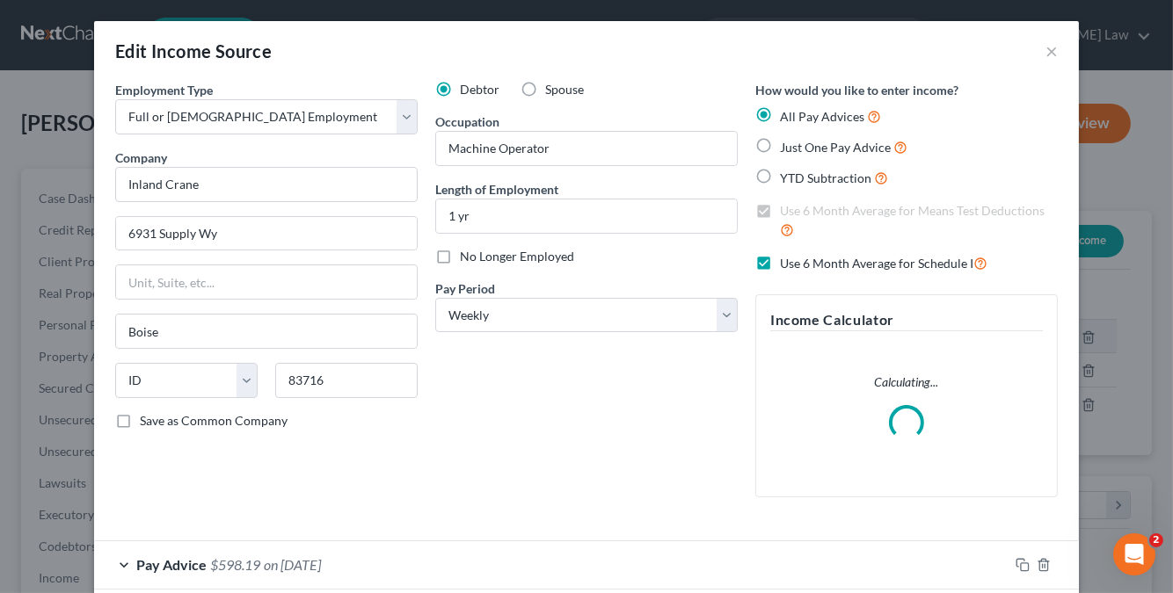
scroll to position [313, 471]
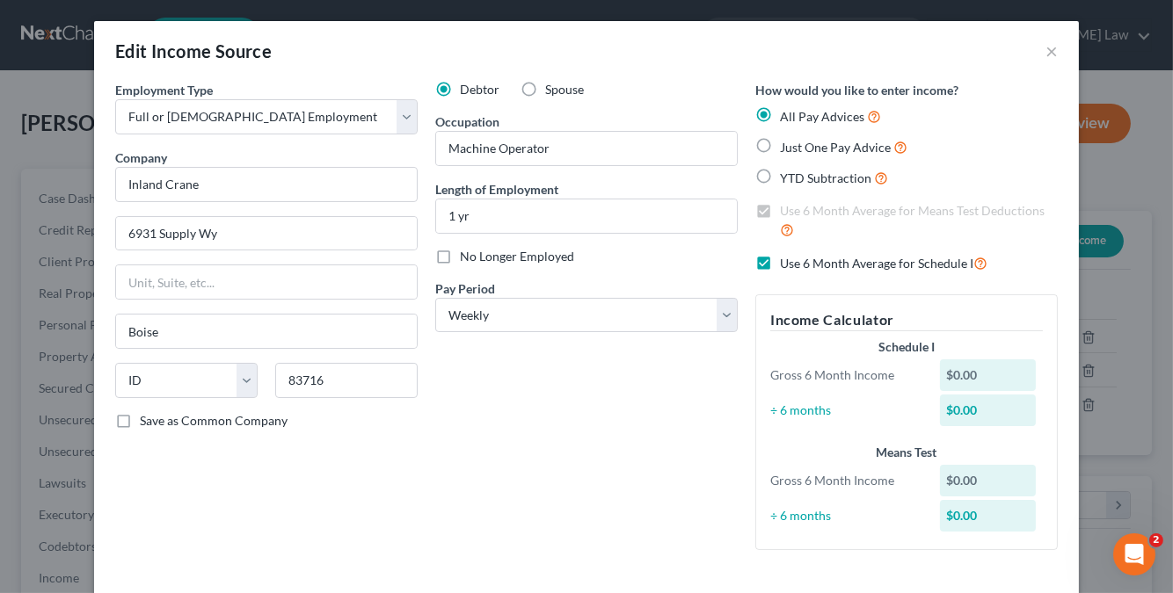
click at [460, 256] on label "No Longer Employed" at bounding box center [517, 257] width 114 height 18
click at [467, 256] on input "No Longer Employed" at bounding box center [472, 253] width 11 height 11
checkbox input "true"
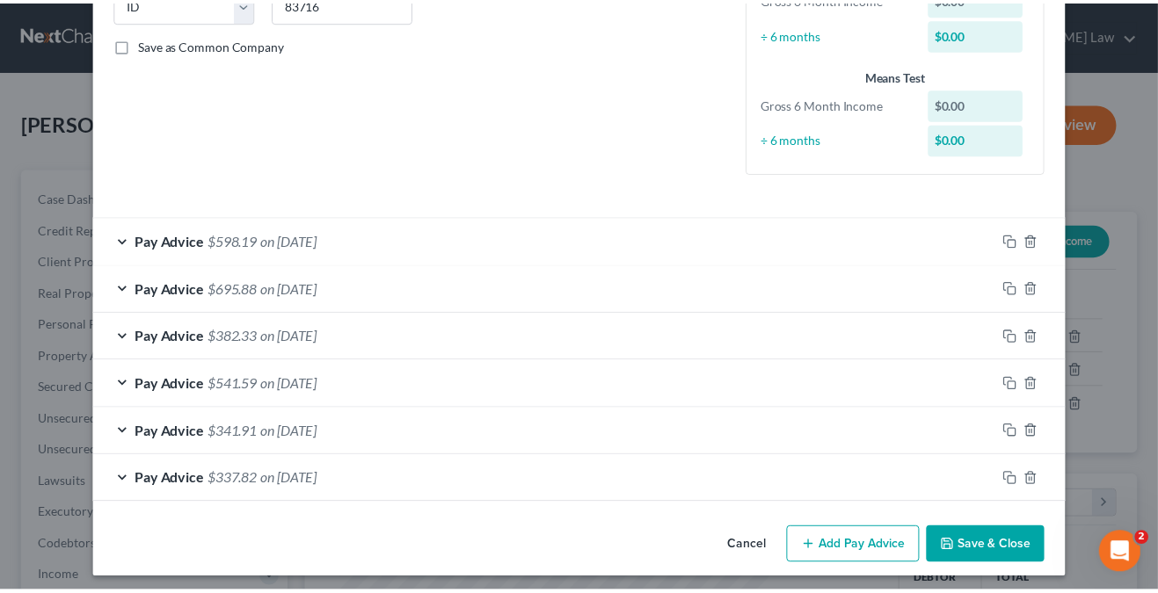
scroll to position [382, 0]
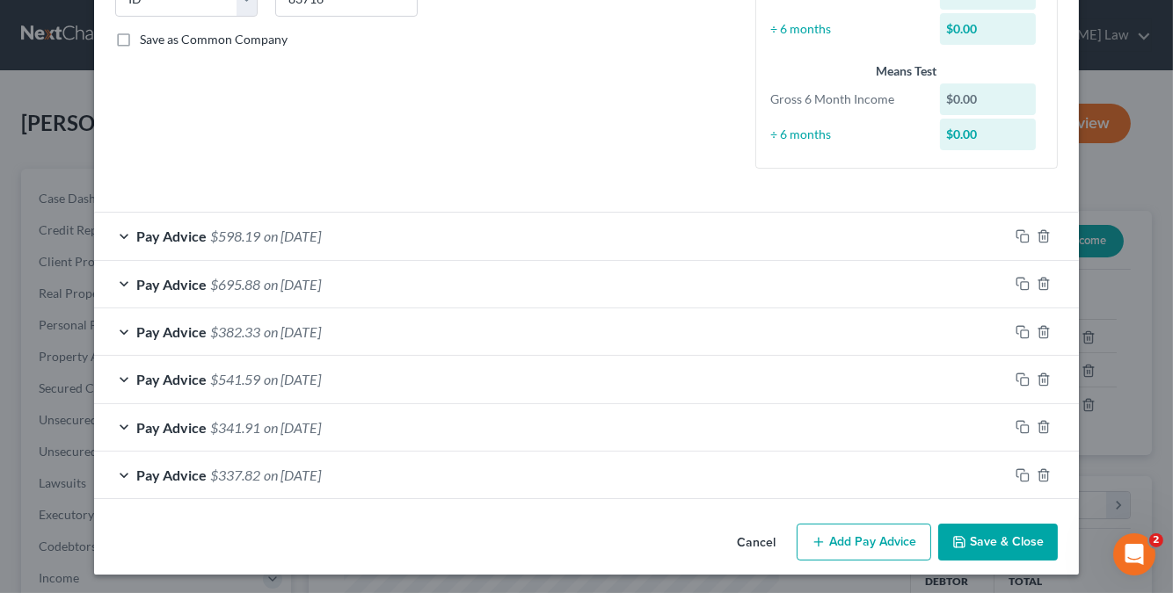
click at [994, 540] on button "Save & Close" at bounding box center [998, 542] width 120 height 37
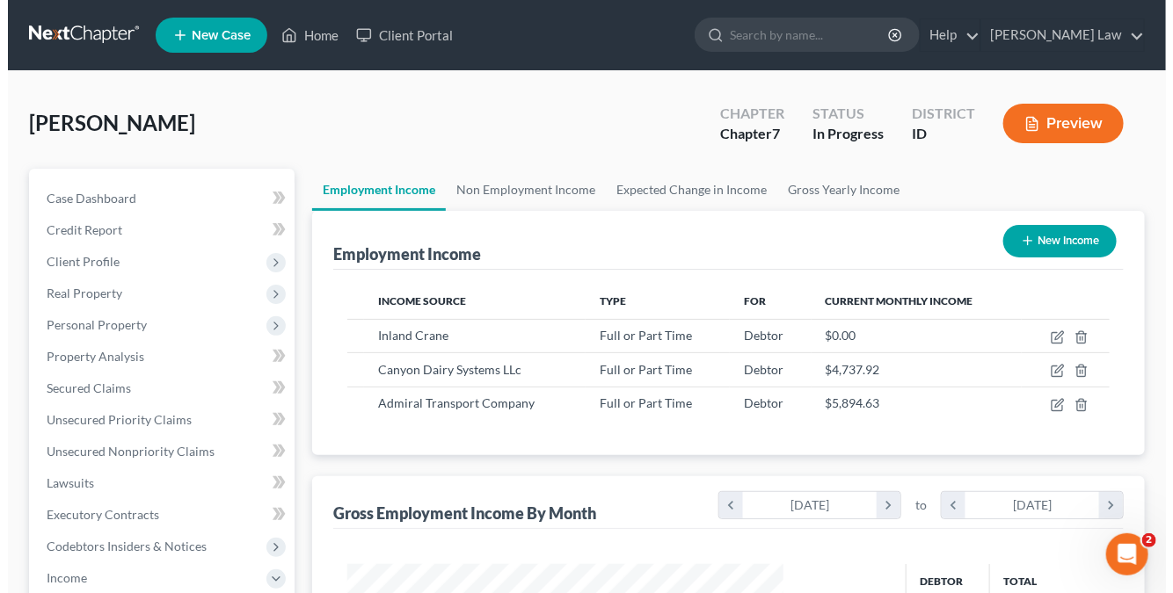
scroll to position [878929, 878778]
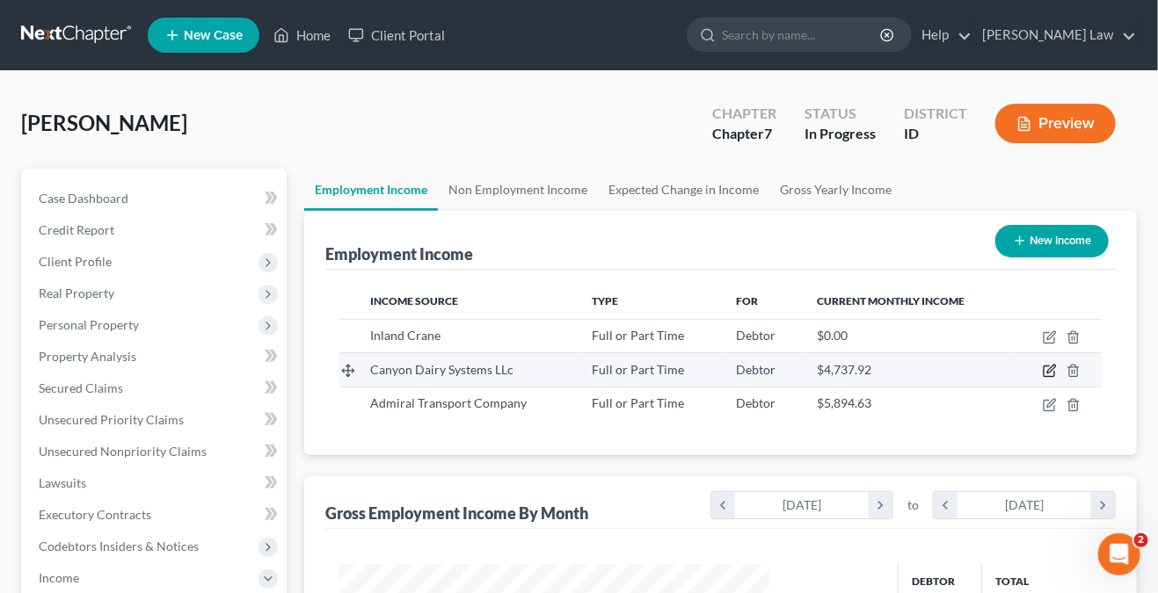
click at [1056, 374] on icon "button" at bounding box center [1050, 371] width 14 height 14
select select "0"
select select "13"
select select "2"
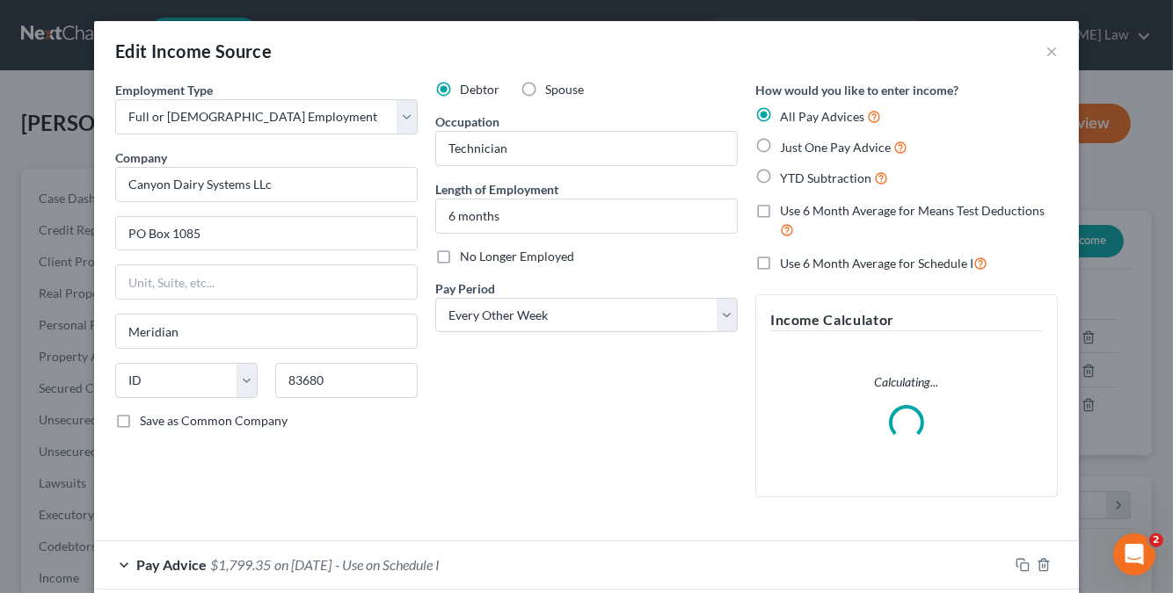
scroll to position [313, 471]
click at [460, 254] on label "No Longer Employed" at bounding box center [517, 257] width 114 height 18
click at [467, 254] on input "No Longer Employed" at bounding box center [472, 253] width 11 height 11
checkbox input "true"
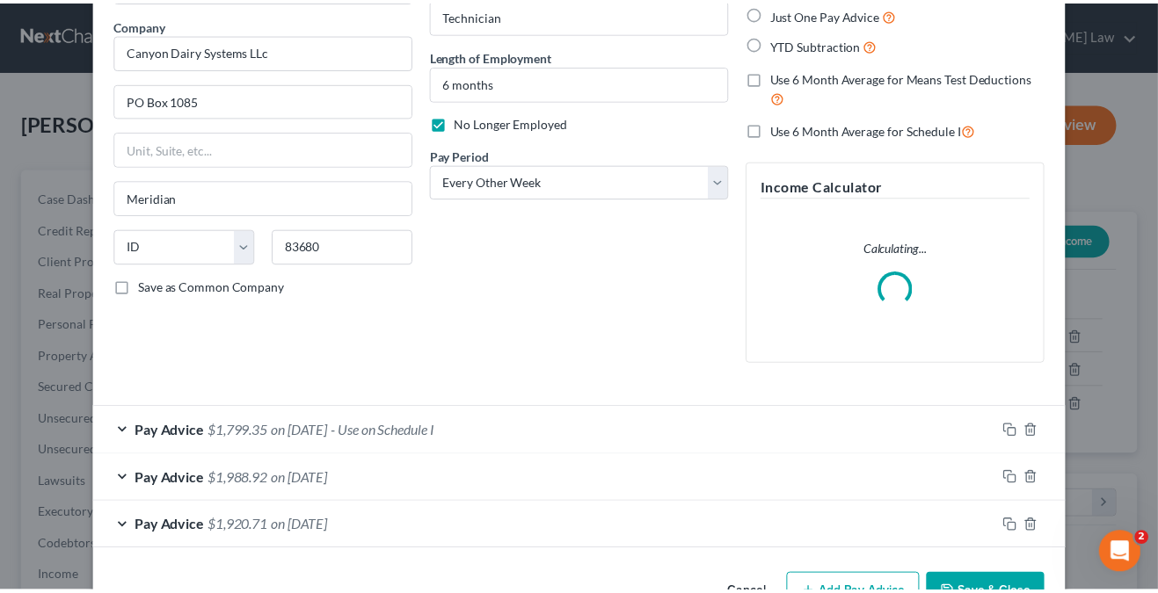
scroll to position [186, 0]
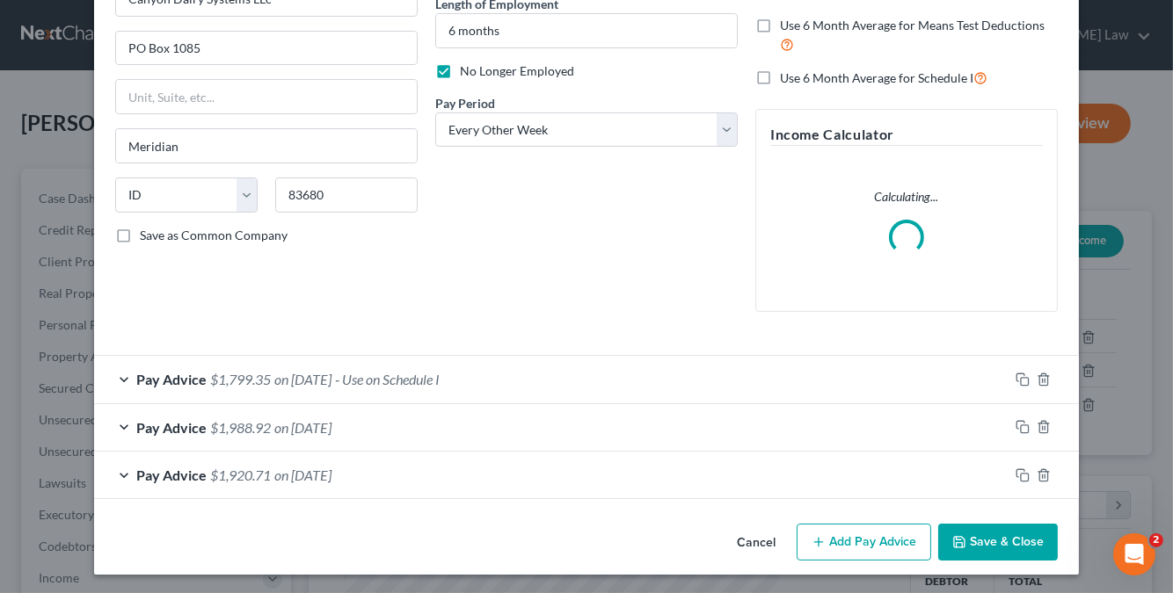
click at [985, 524] on button "Save & Close" at bounding box center [998, 542] width 120 height 37
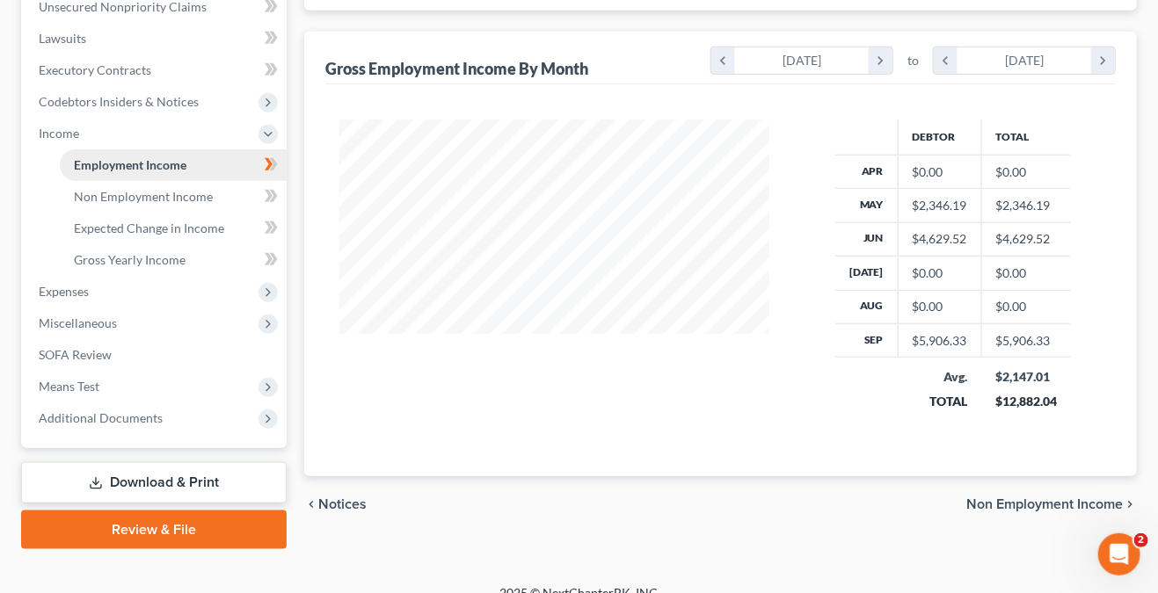
scroll to position [465, 0]
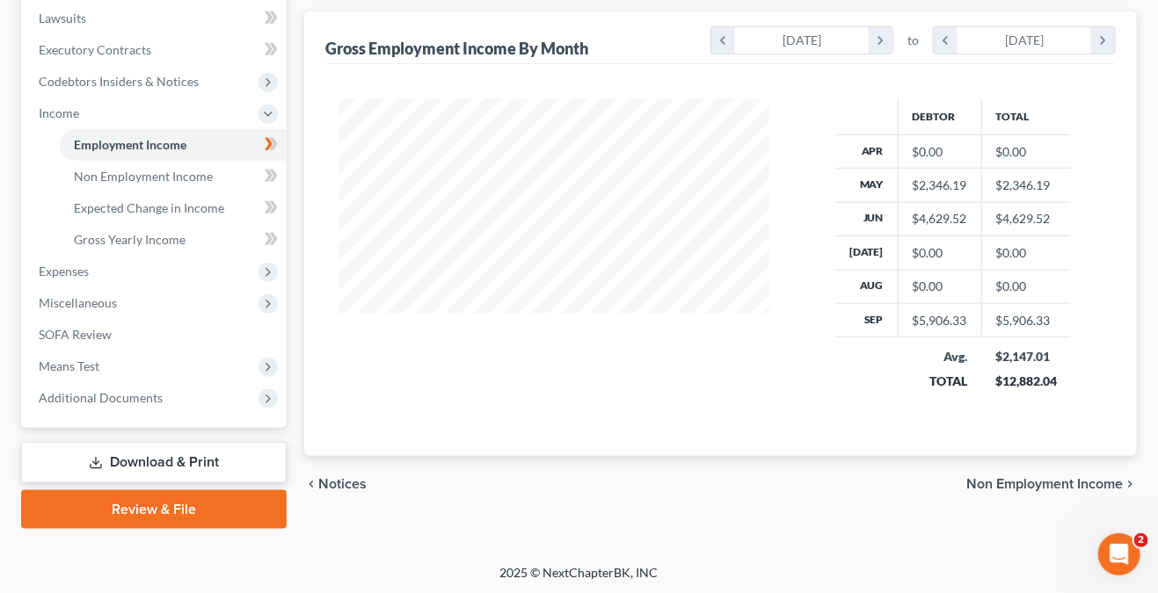
click at [178, 458] on link "Download & Print" at bounding box center [154, 462] width 266 height 41
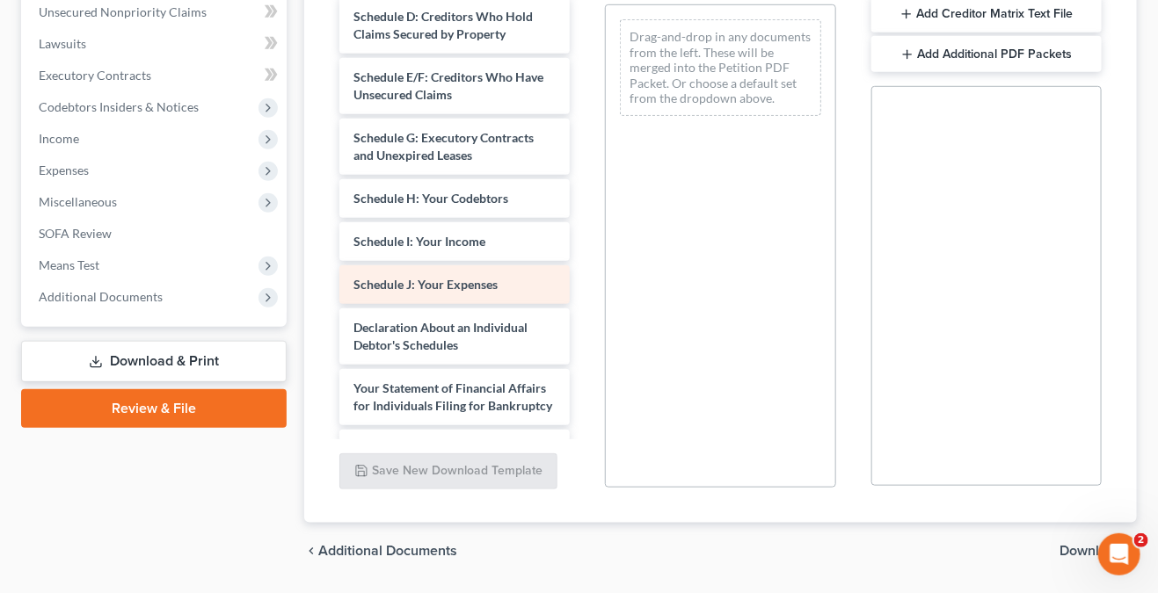
scroll to position [1041, 0]
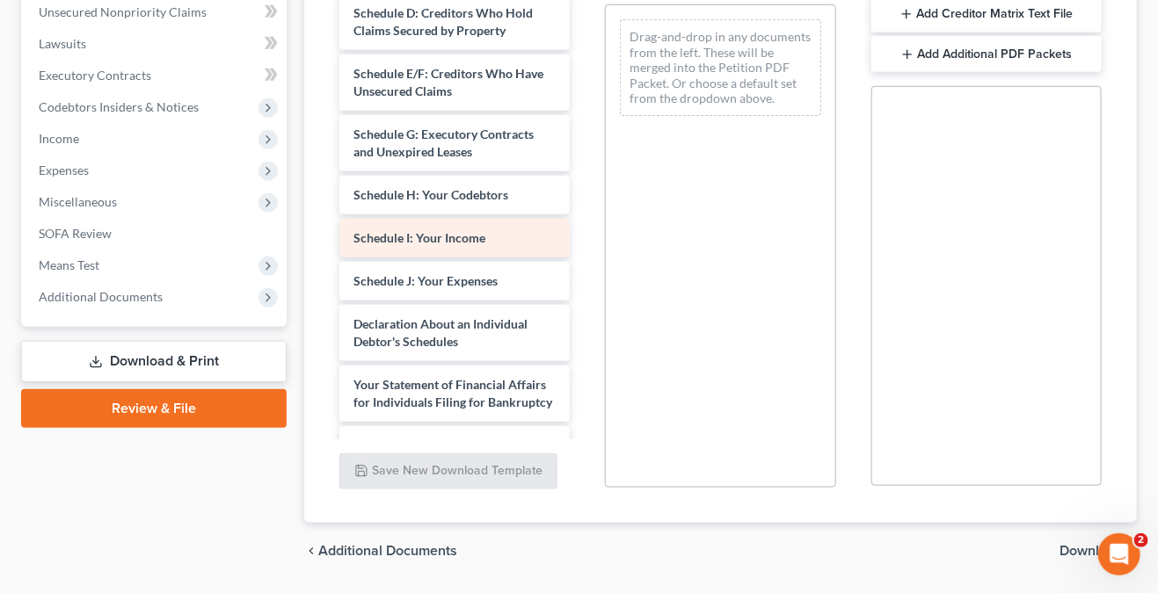
click at [497, 257] on div "Schedule I: Your Income" at bounding box center [454, 238] width 230 height 39
click at [436, 245] on span "Schedule I: Your Income" at bounding box center [419, 237] width 132 height 15
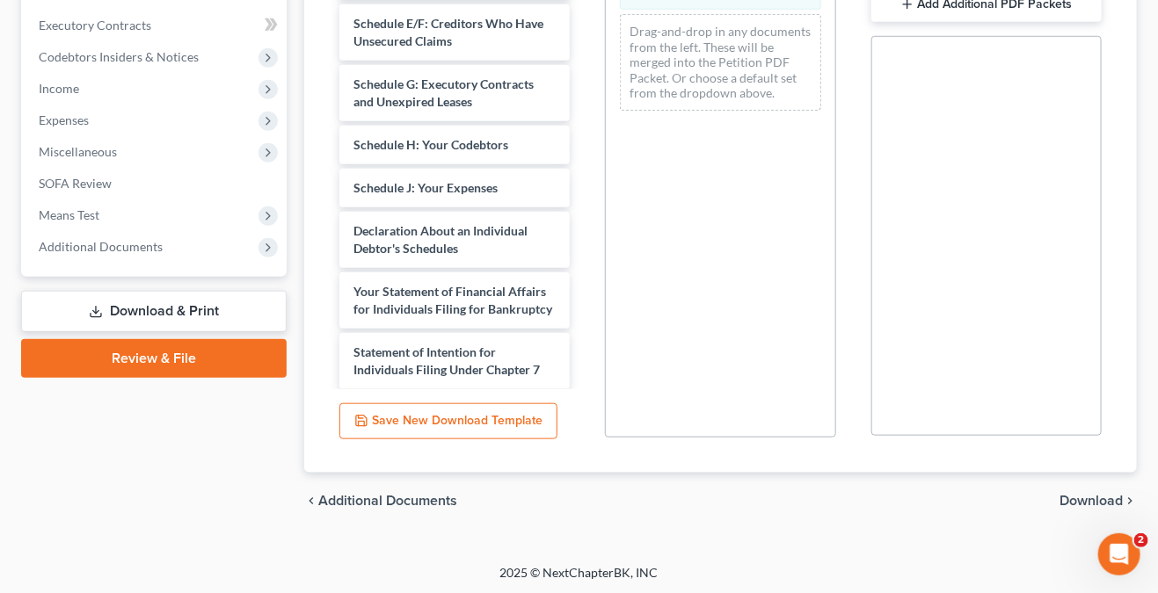
scroll to position [490, 0]
click at [1103, 494] on span "Download" at bounding box center [1090, 501] width 63 height 14
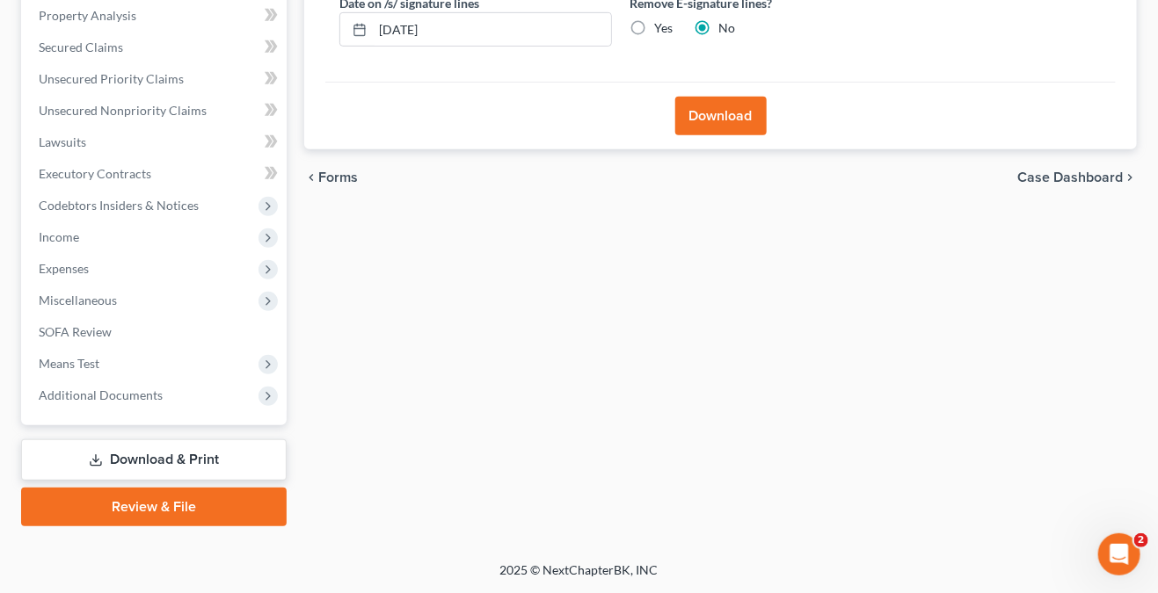
scroll to position [339, 0]
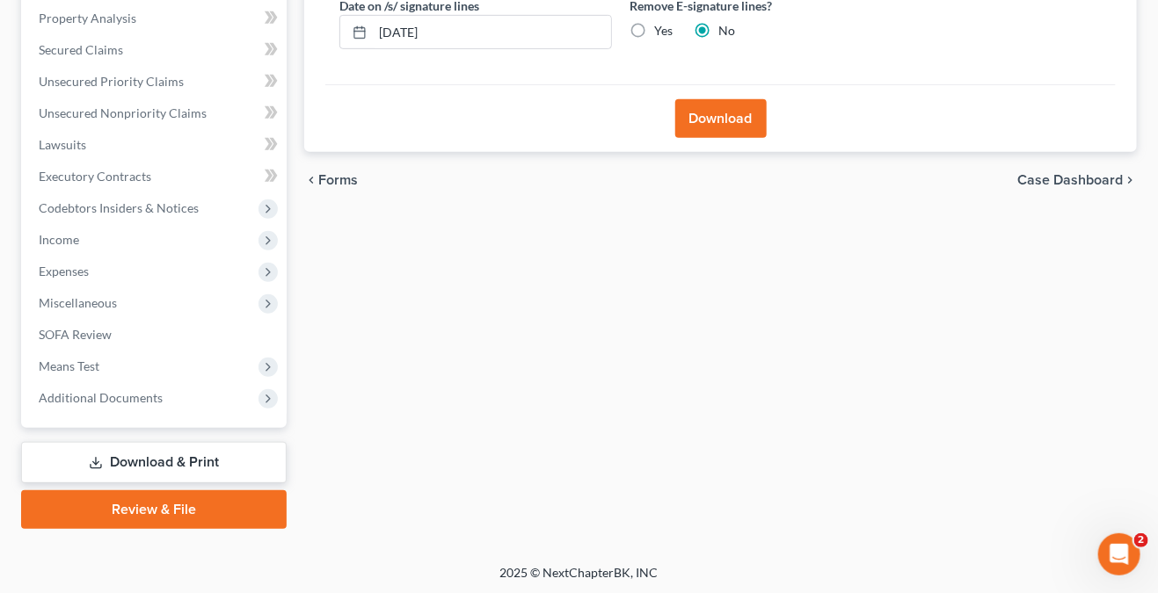
click at [664, 28] on label "Yes" at bounding box center [663, 31] width 18 height 18
click at [664, 28] on input "Yes" at bounding box center [666, 27] width 11 height 11
radio input "true"
radio input "false"
click at [731, 110] on button "Download" at bounding box center [720, 118] width 91 height 39
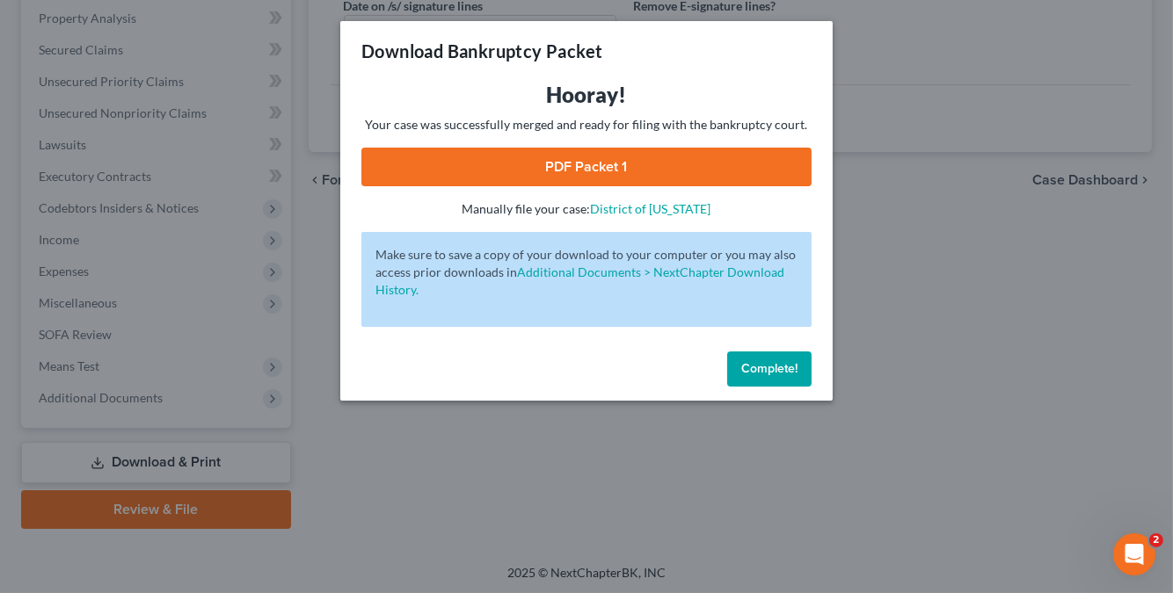
click at [653, 167] on link "PDF Packet 1" at bounding box center [586, 167] width 450 height 39
click at [756, 364] on span "Complete!" at bounding box center [769, 368] width 56 height 15
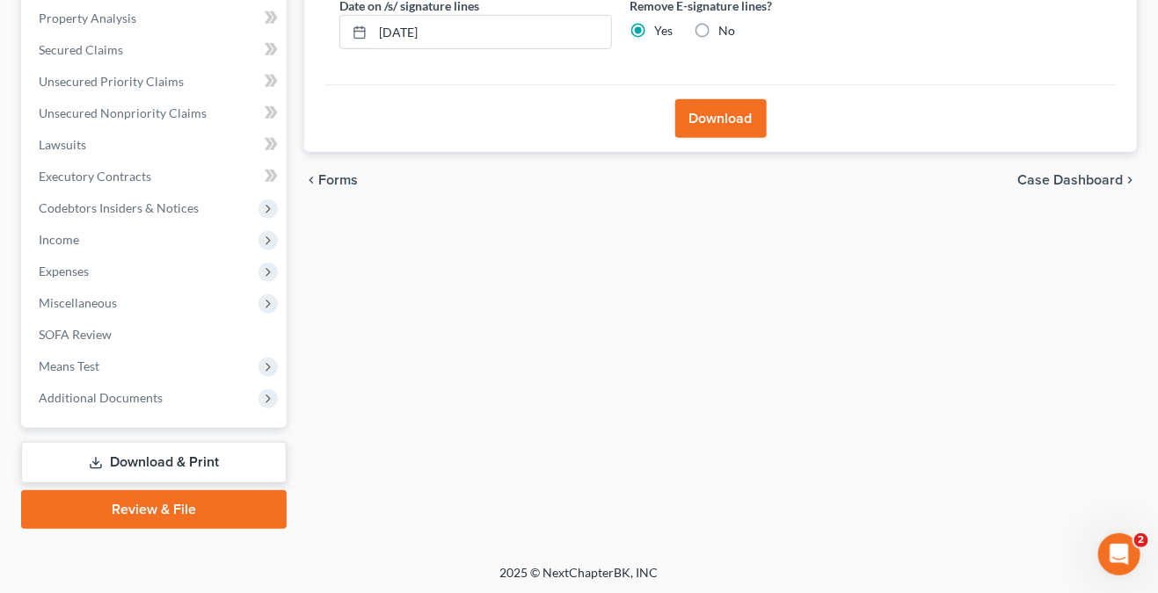
click at [161, 453] on link "Download & Print" at bounding box center [154, 462] width 266 height 41
click at [180, 468] on link "Download & Print" at bounding box center [154, 462] width 266 height 41
click at [143, 458] on link "Download & Print" at bounding box center [154, 462] width 266 height 41
click at [1078, 178] on span "Case Dashboard" at bounding box center [1070, 180] width 106 height 14
select select "0"
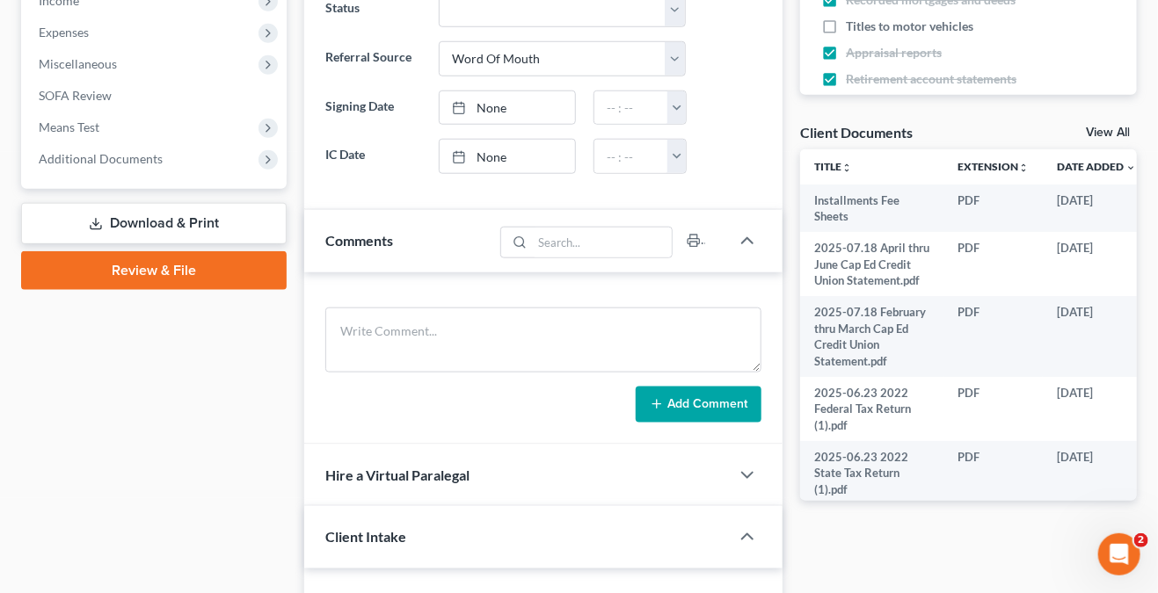
scroll to position [615, 0]
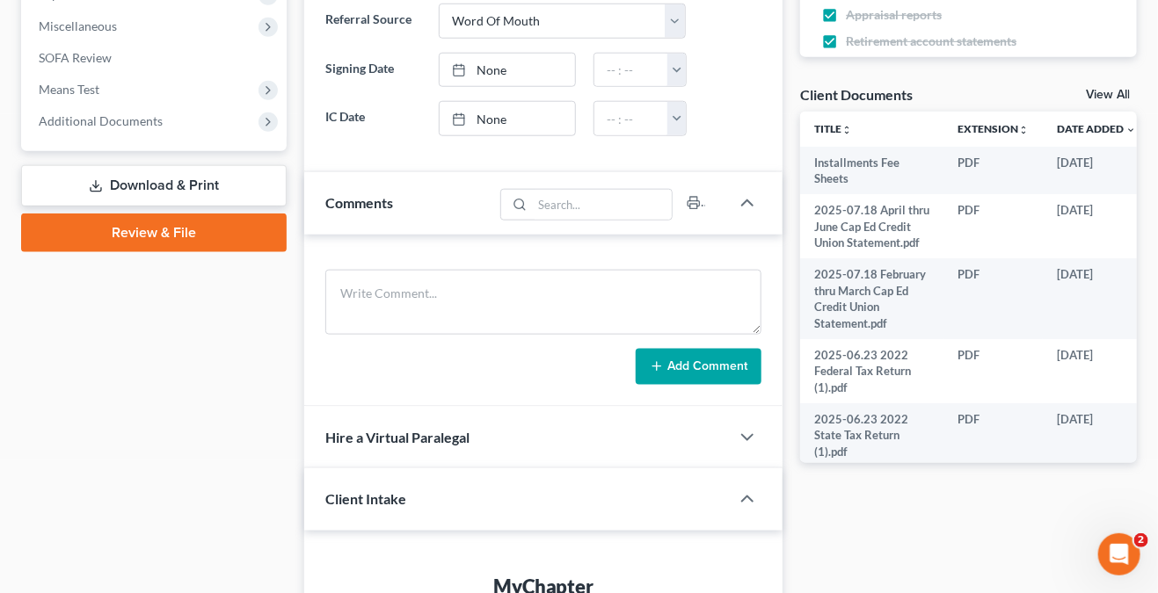
click at [163, 169] on link "Download & Print" at bounding box center [154, 185] width 266 height 41
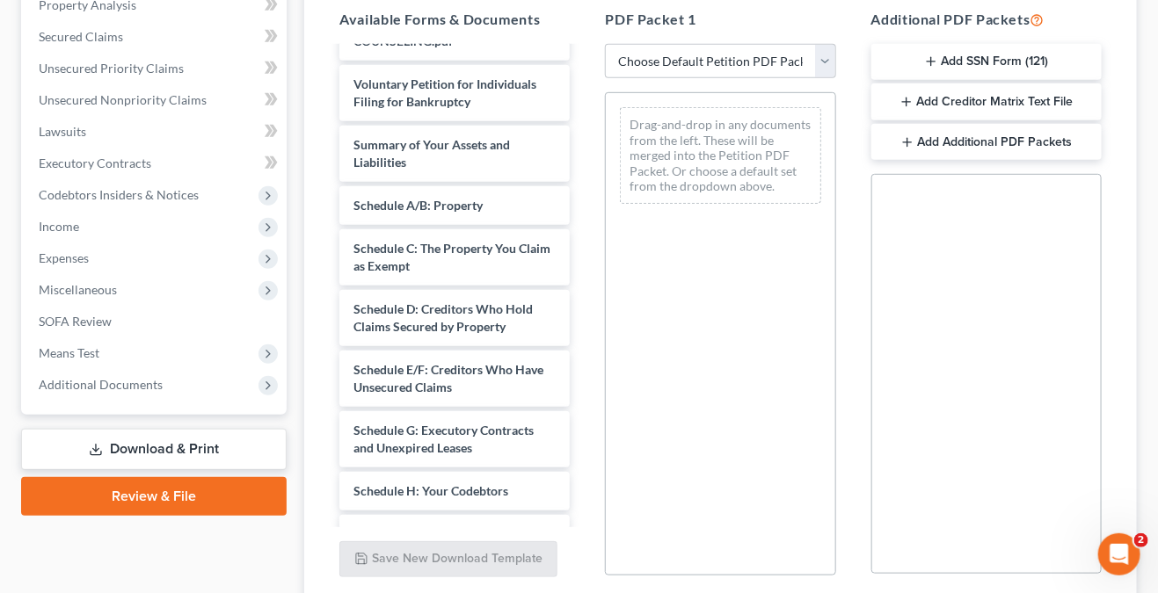
scroll to position [806, 0]
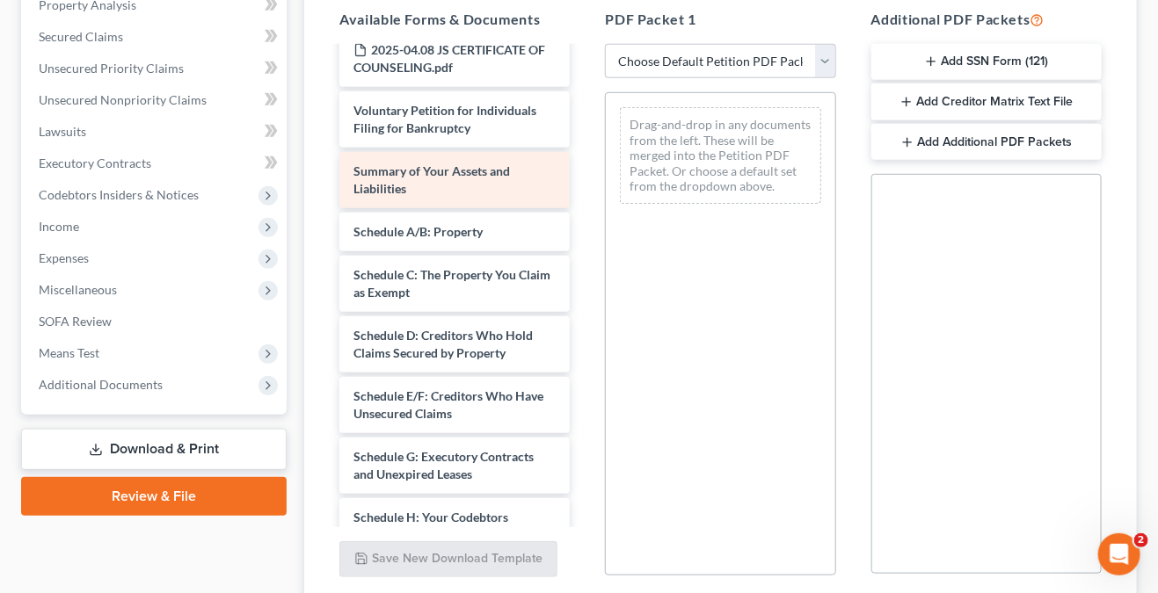
click at [493, 198] on div "Summary of Your Assets and Liabilities" at bounding box center [454, 180] width 230 height 56
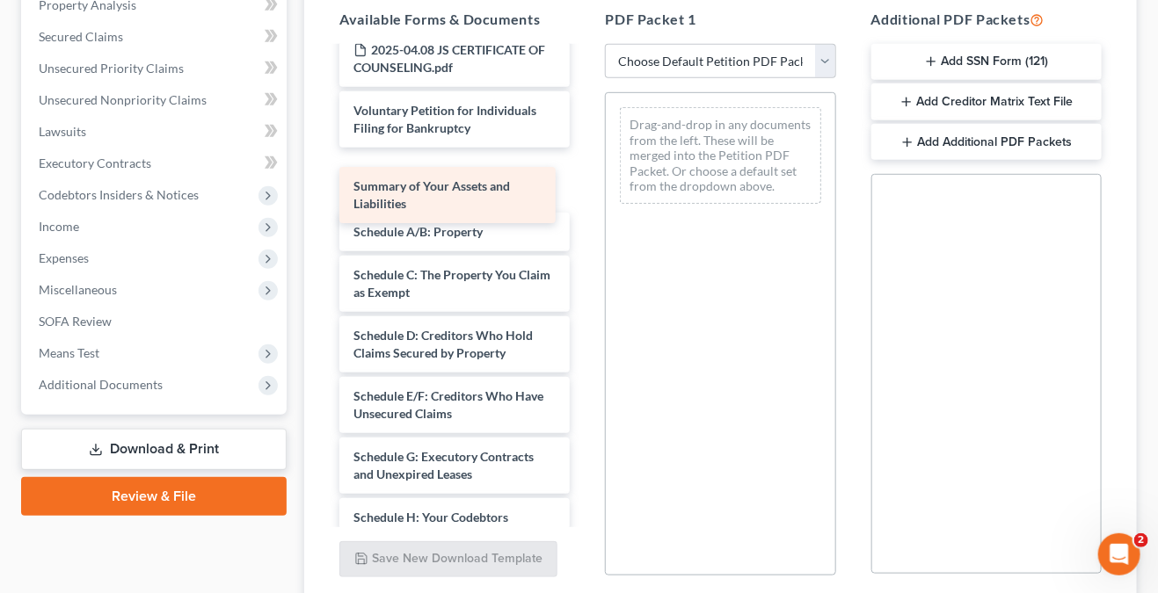
drag, startPoint x: 460, startPoint y: 198, endPoint x: 664, endPoint y: 158, distance: 207.8
click at [584, 159] on div "Summary of Your Assets and Liabilities Installments Fee Sheets 2025-07.18 April…" at bounding box center [454, 175] width 258 height 1867
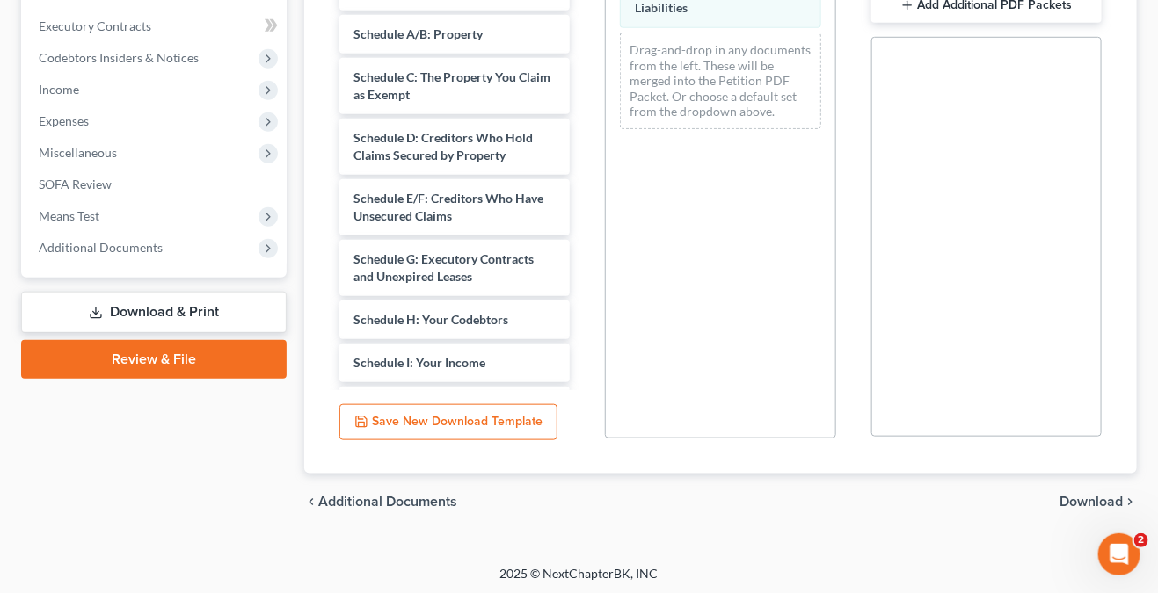
scroll to position [490, 0]
click at [1096, 498] on span "Download" at bounding box center [1090, 501] width 63 height 14
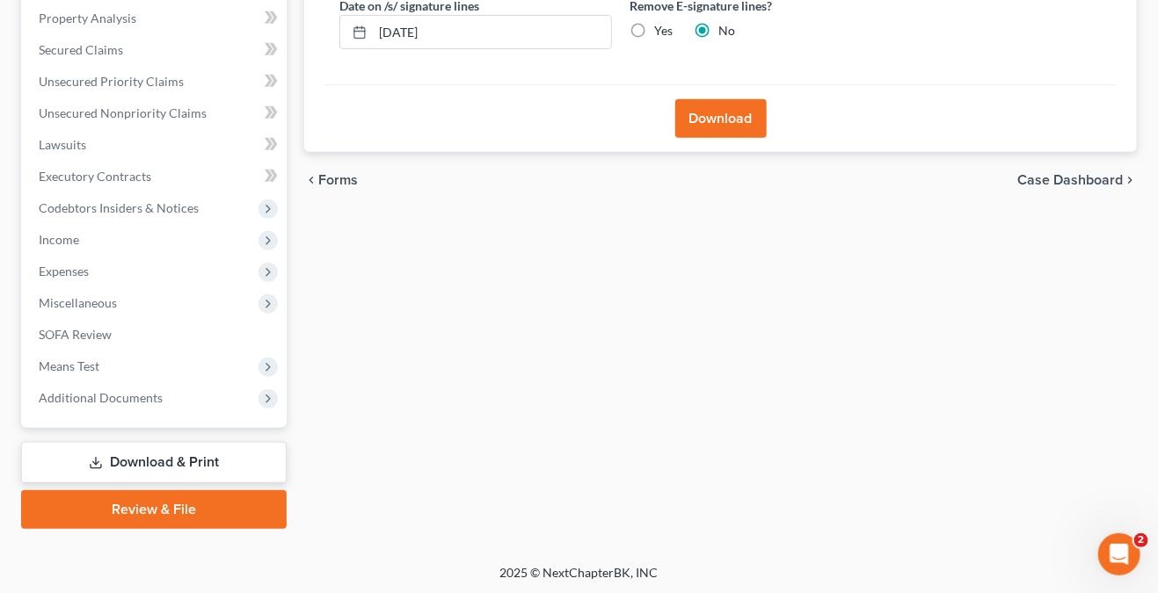
click at [749, 118] on button "Download" at bounding box center [720, 118] width 91 height 39
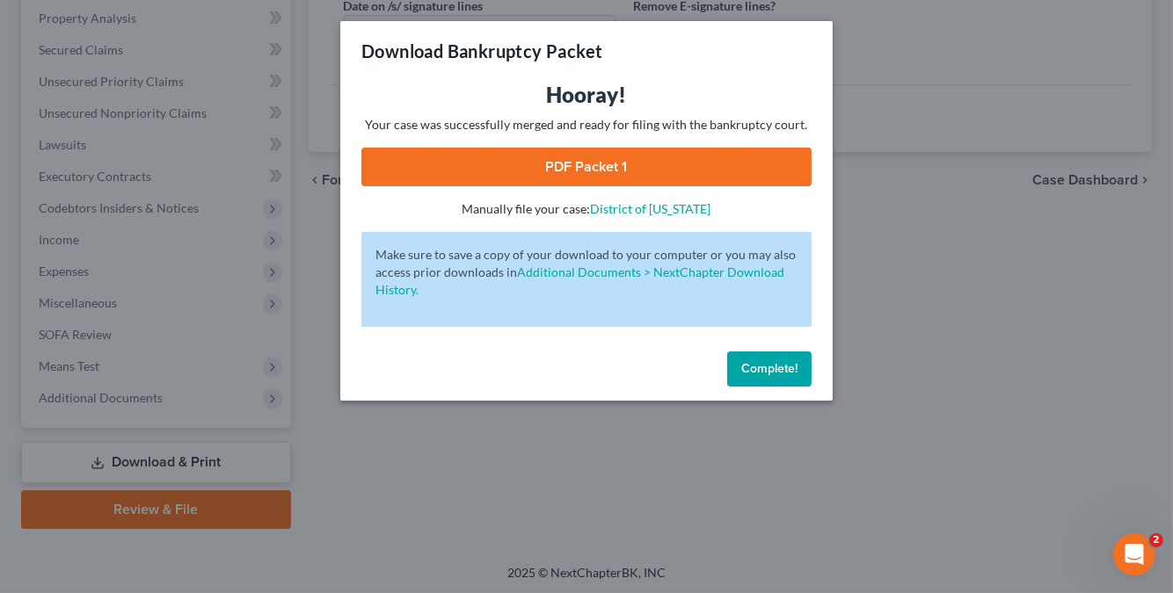
click at [605, 157] on link "PDF Packet 1" at bounding box center [586, 167] width 450 height 39
click at [752, 356] on button "Complete!" at bounding box center [769, 369] width 84 height 35
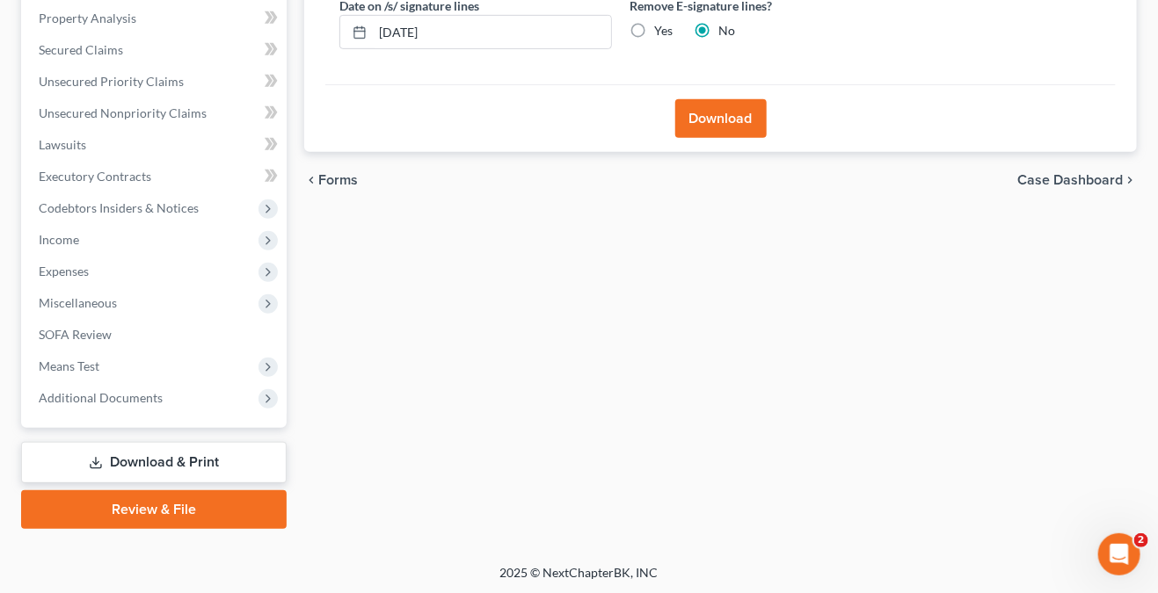
click at [191, 455] on link "Download & Print" at bounding box center [154, 462] width 266 height 41
click at [186, 457] on link "Download & Print" at bounding box center [154, 462] width 266 height 41
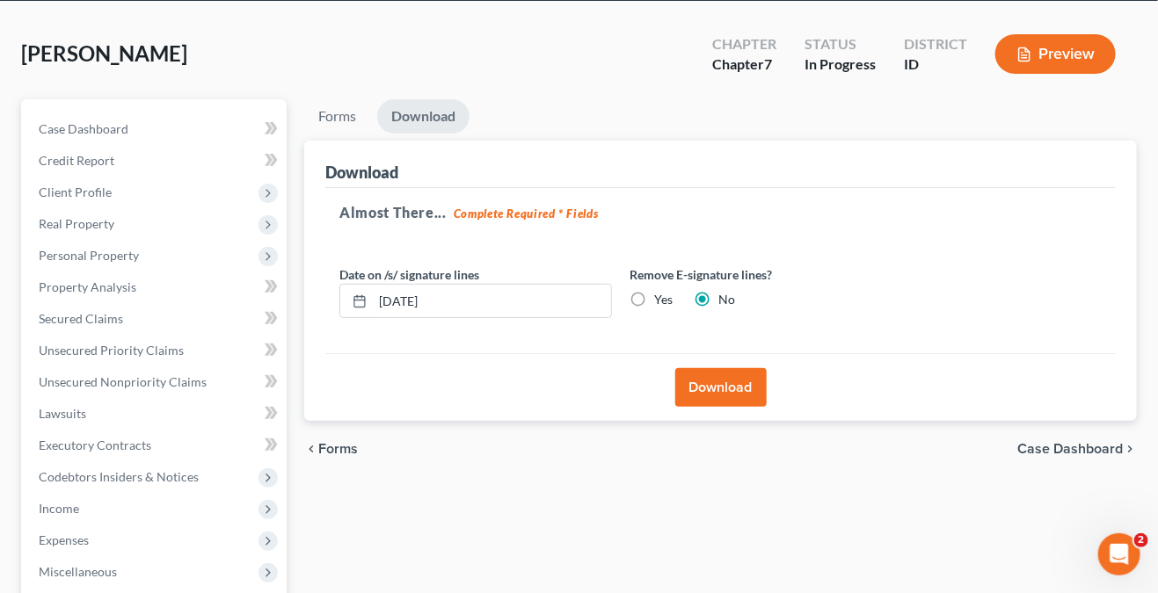
scroll to position [176, 0]
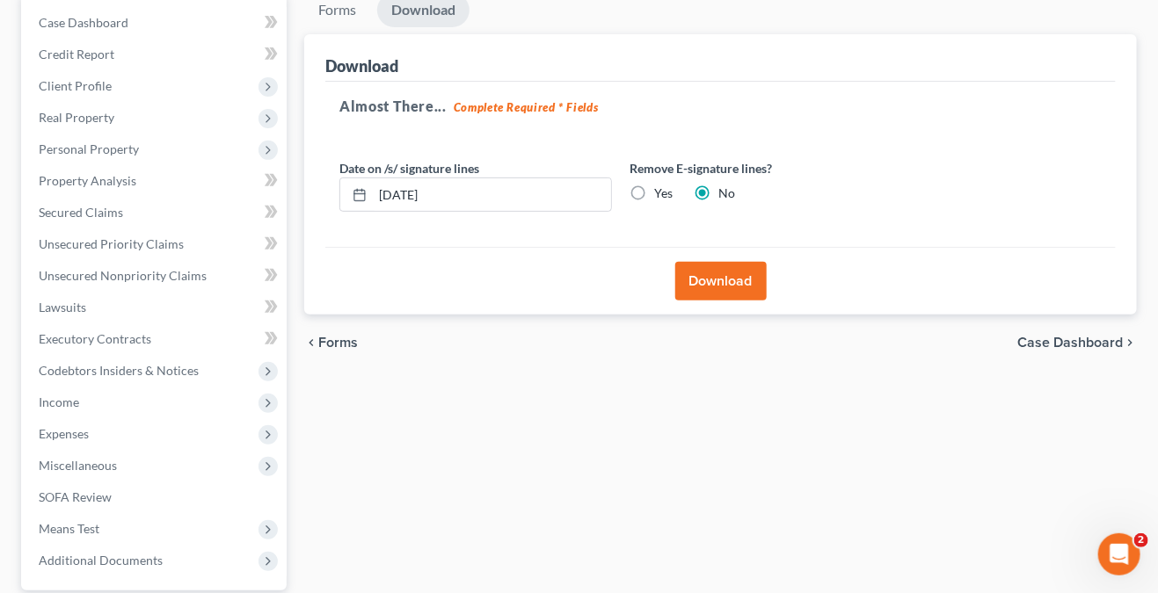
click at [1061, 343] on span "Case Dashboard" at bounding box center [1070, 343] width 106 height 14
select select "0"
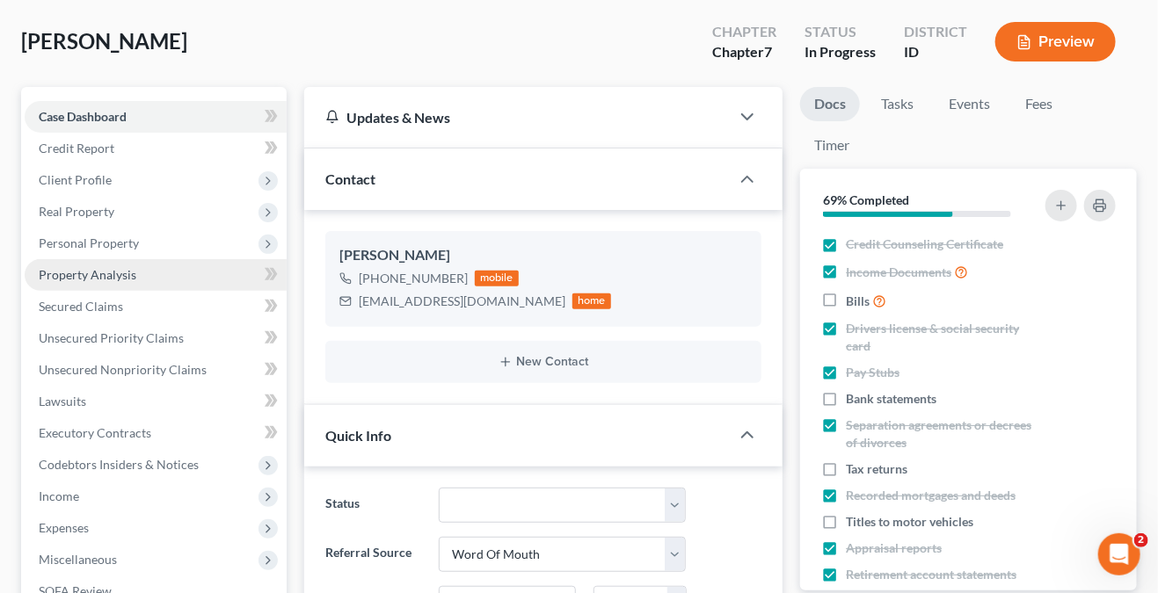
scroll to position [352, 0]
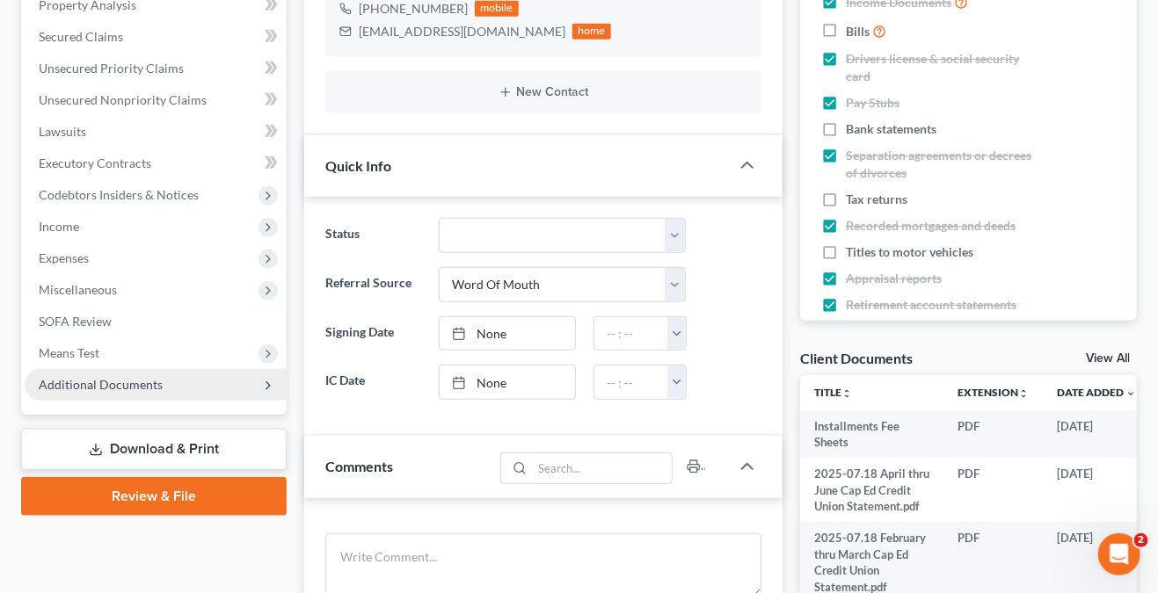
click at [135, 383] on span "Additional Documents" at bounding box center [101, 384] width 124 height 15
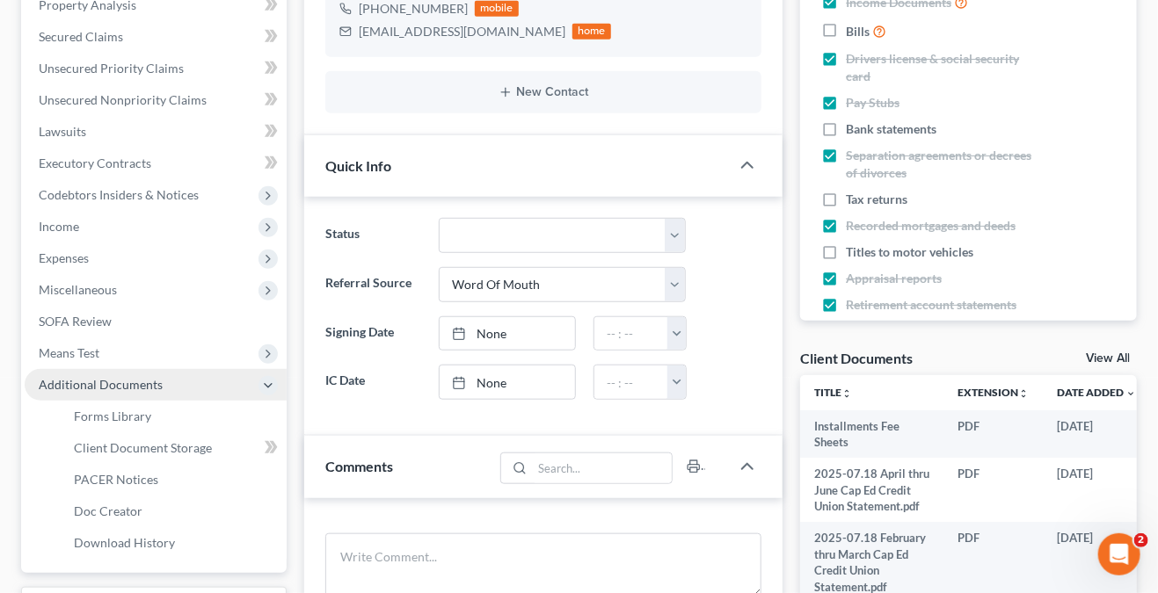
click at [135, 383] on span "Additional Documents" at bounding box center [101, 384] width 124 height 15
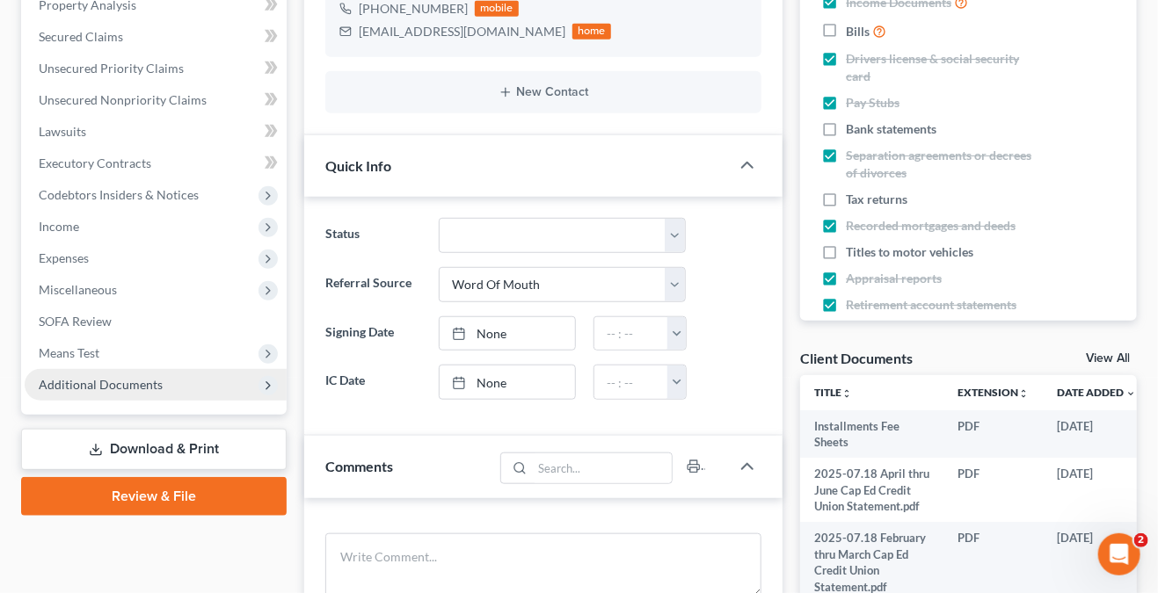
click at [189, 392] on span "Additional Documents" at bounding box center [156, 385] width 262 height 32
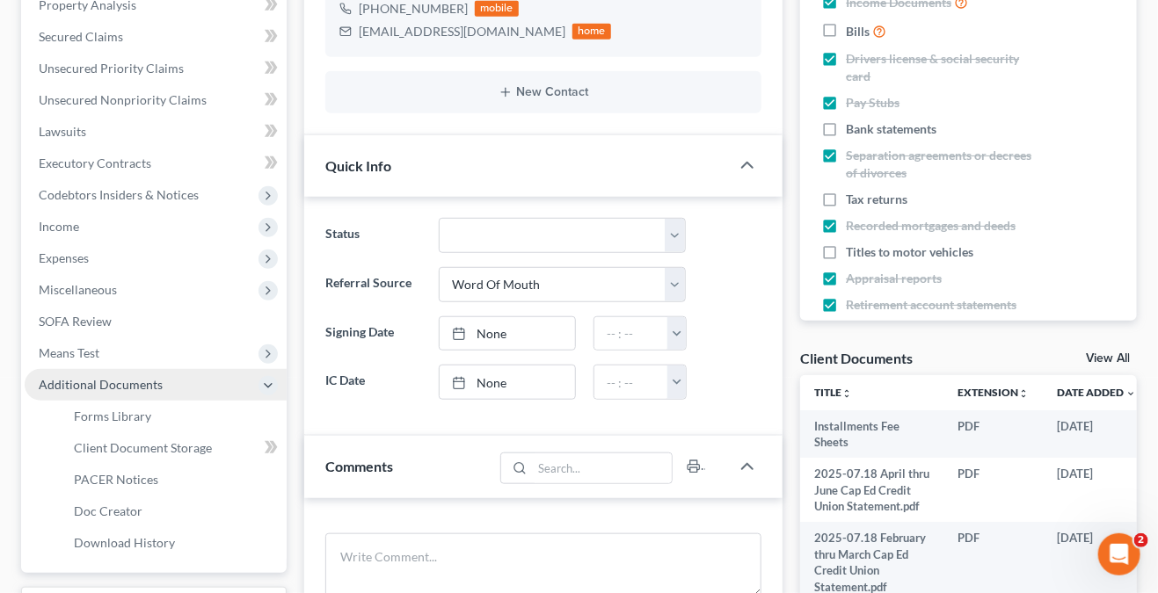
click at [189, 392] on span "Additional Documents" at bounding box center [156, 385] width 262 height 32
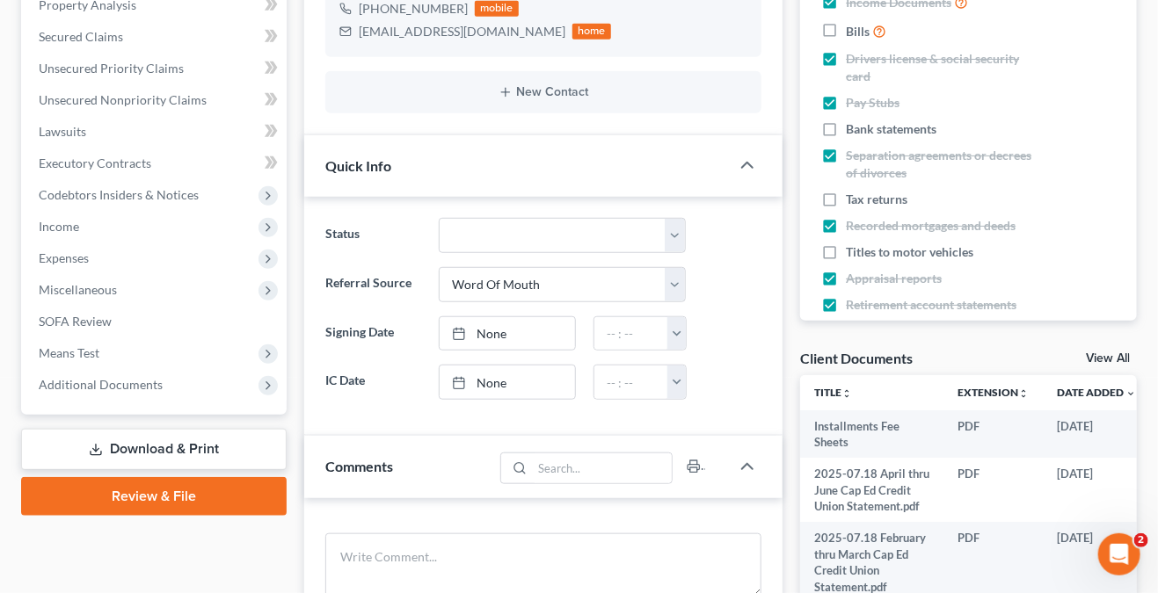
click at [180, 448] on link "Download & Print" at bounding box center [154, 449] width 266 height 41
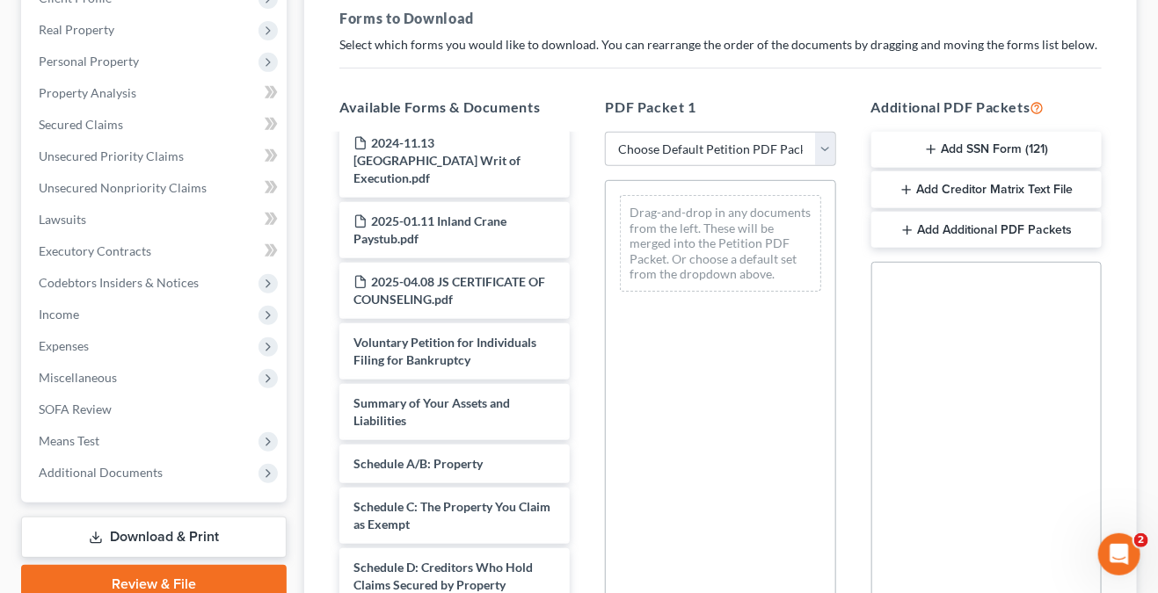
scroll to position [680, 0]
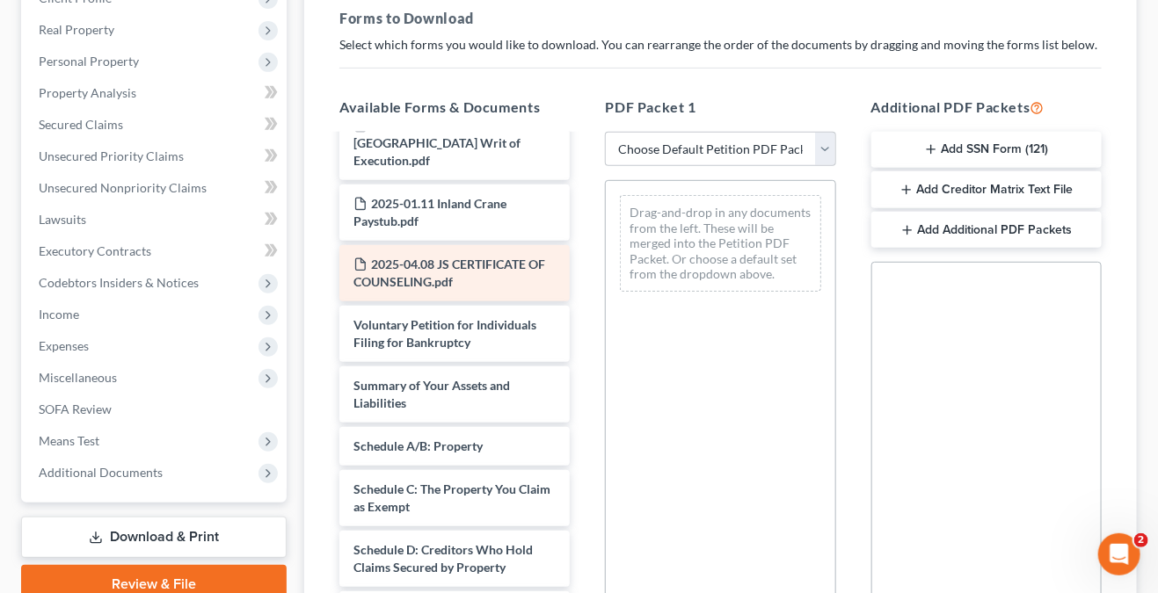
click at [429, 285] on span "2025-04.08 JS CERTIFICATE OF COUNSELING.pdf" at bounding box center [449, 273] width 192 height 33
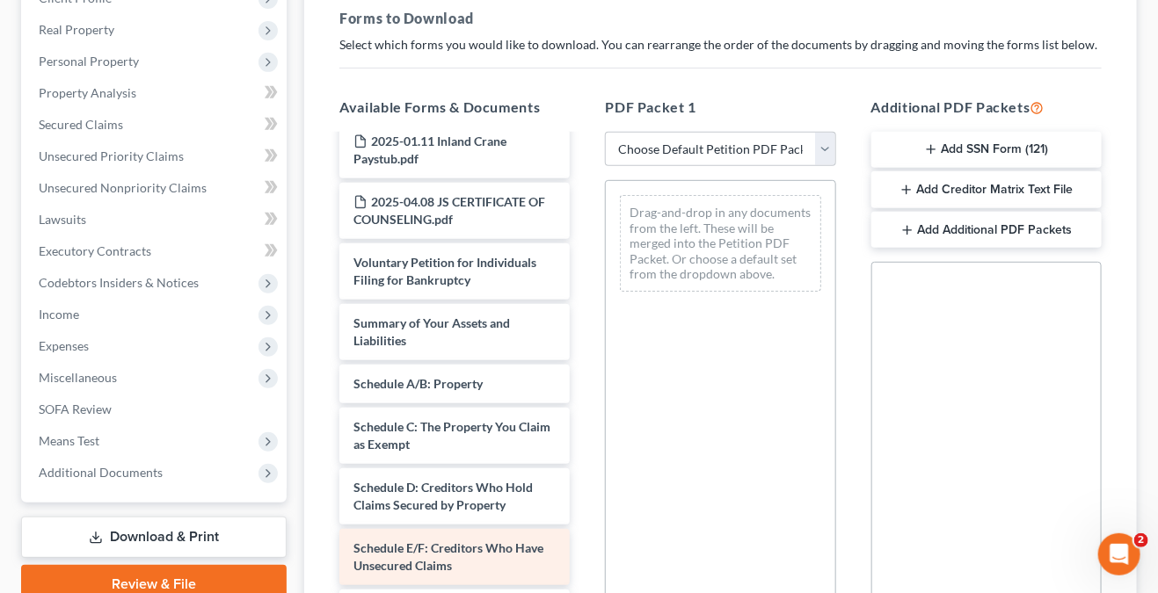
scroll to position [722, 0]
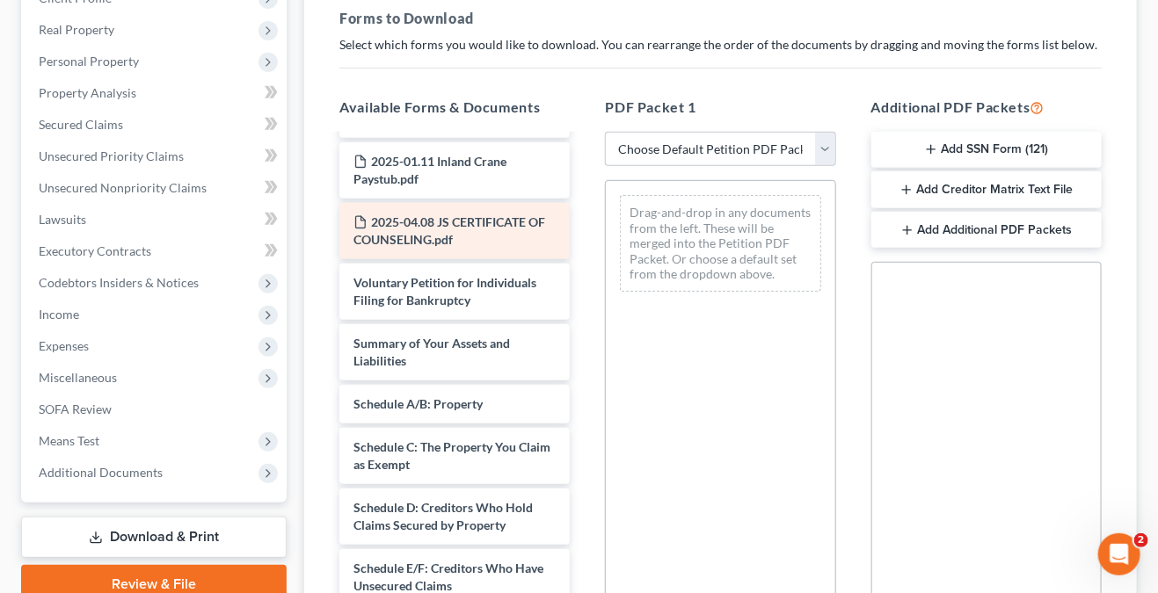
click at [465, 235] on div "Installments Fee Sheets 2025-07.18 April thru June Cap Ed Credit Union Statemen…" at bounding box center [454, 347] width 258 height 1867
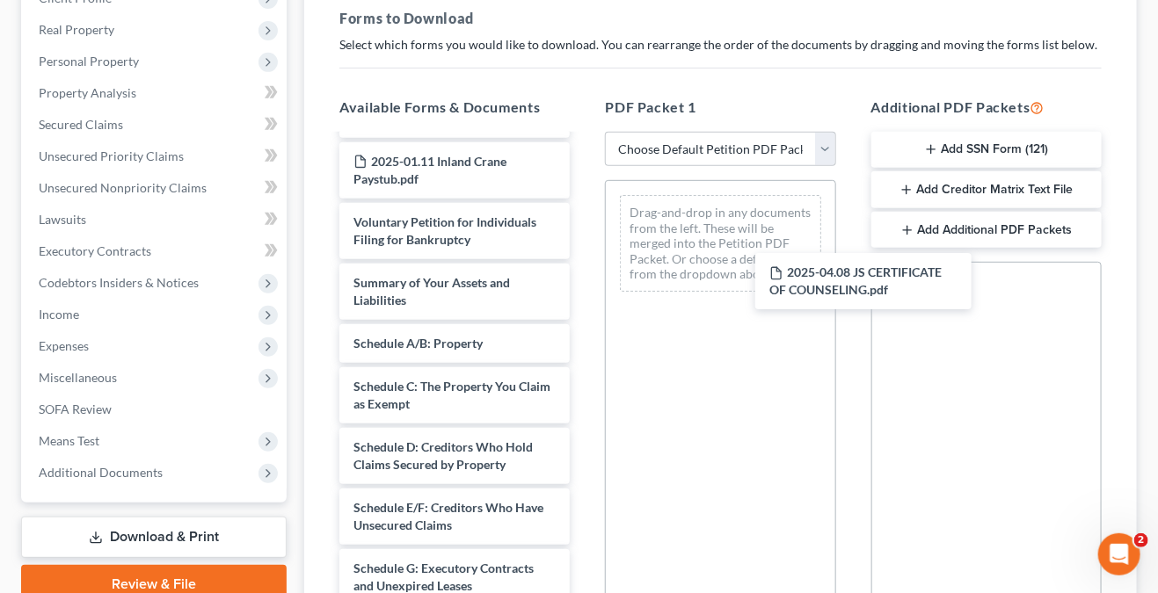
drag, startPoint x: 486, startPoint y: 238, endPoint x: 871, endPoint y: 263, distance: 385.9
click at [584, 273] on div "2025-04.08 JS CERTIFICATE OF COUNSELING.pdf Installments Fee Sheets 2025-07.18 …" at bounding box center [454, 317] width 258 height 1806
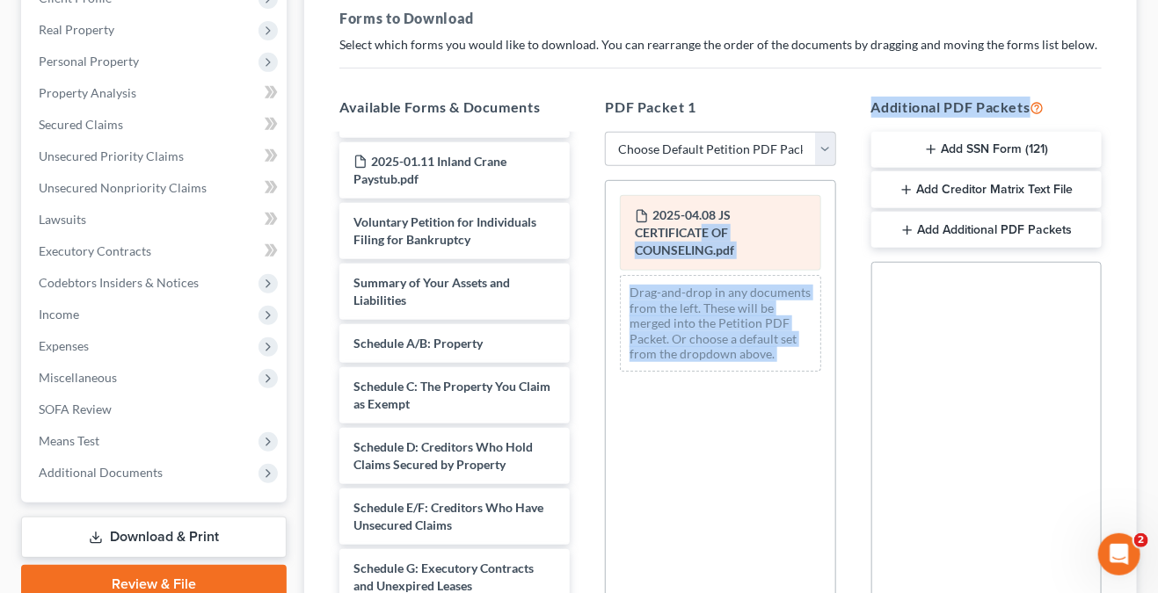
drag, startPoint x: 871, startPoint y: 263, endPoint x: 681, endPoint y: 229, distance: 193.0
click at [694, 232] on div "Available Forms & Documents Installments Fee Sheets 2025-07.18 April thru June …" at bounding box center [720, 381] width 797 height 596
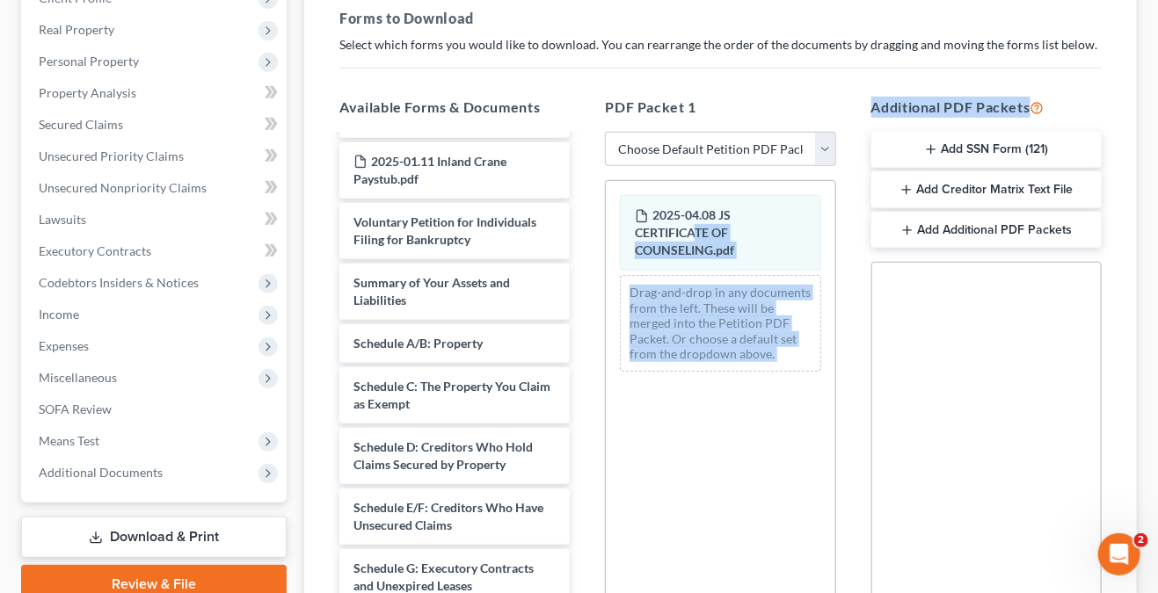
click at [750, 404] on div "2025-04.08 JS CERTIFICATE OF COUNSELING.pdf Drag-and-drop in any documents from…" at bounding box center [720, 422] width 230 height 484
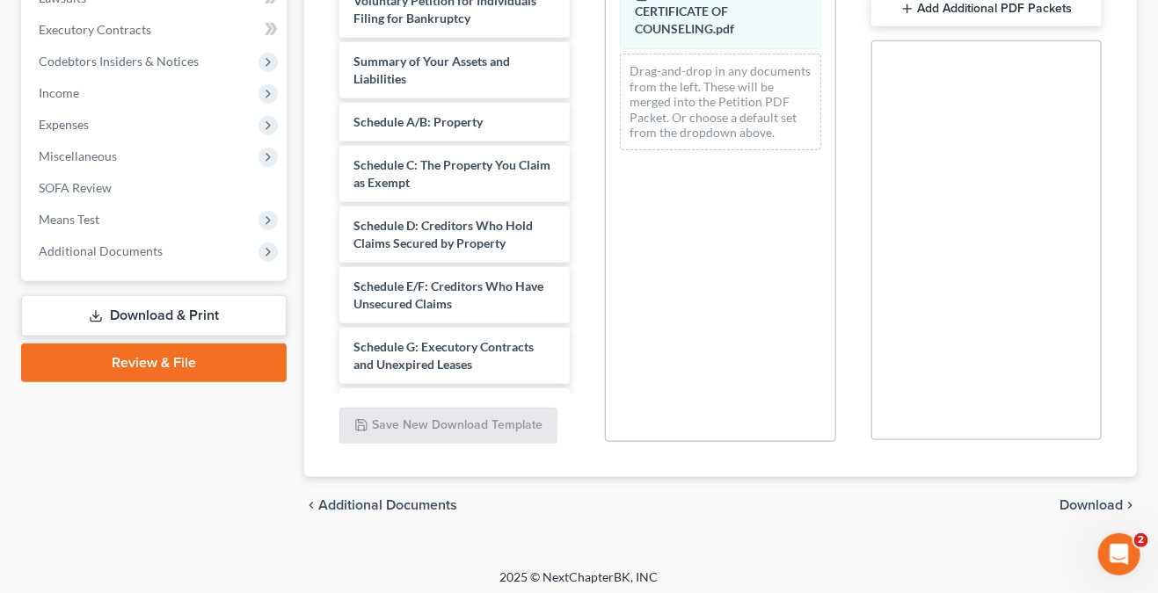
scroll to position [490, 0]
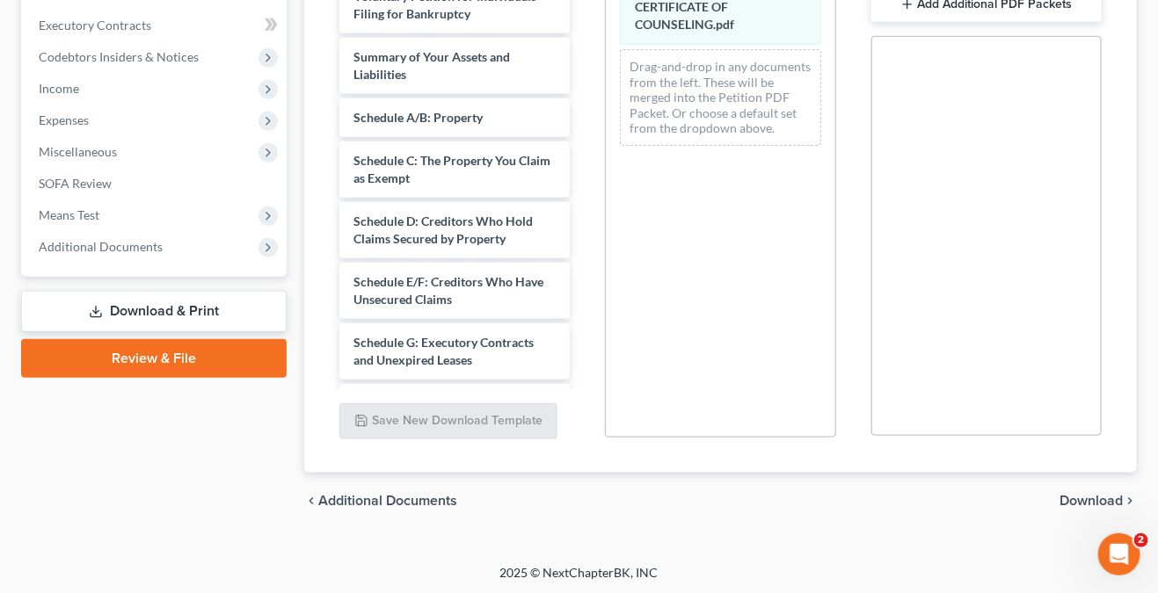
click at [1096, 499] on span "Download" at bounding box center [1090, 501] width 63 height 14
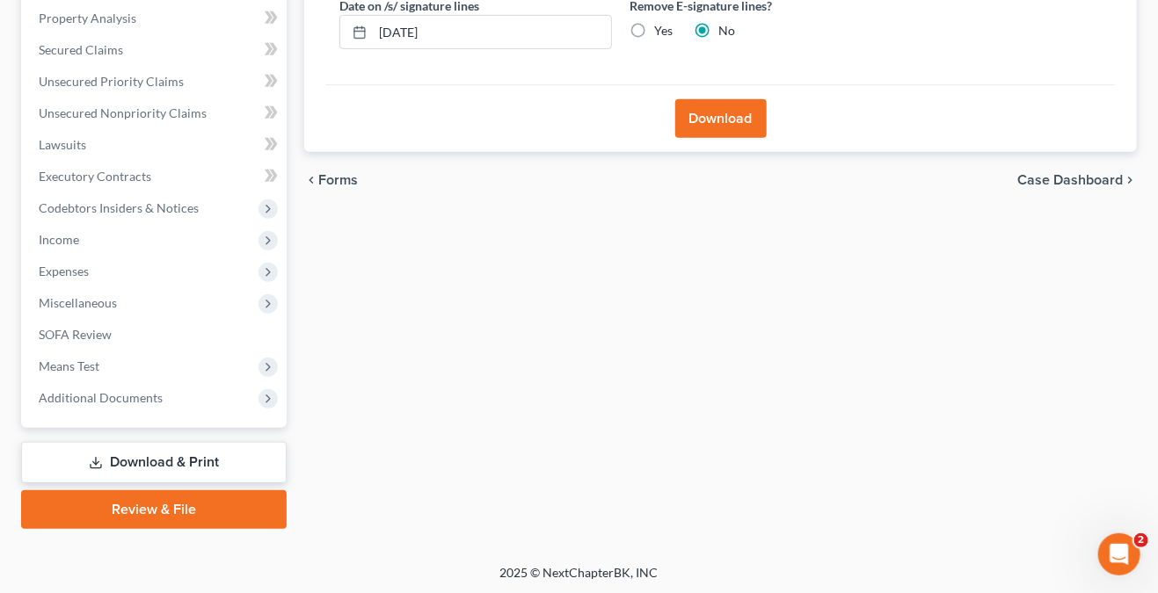
click at [717, 113] on button "Download" at bounding box center [720, 118] width 91 height 39
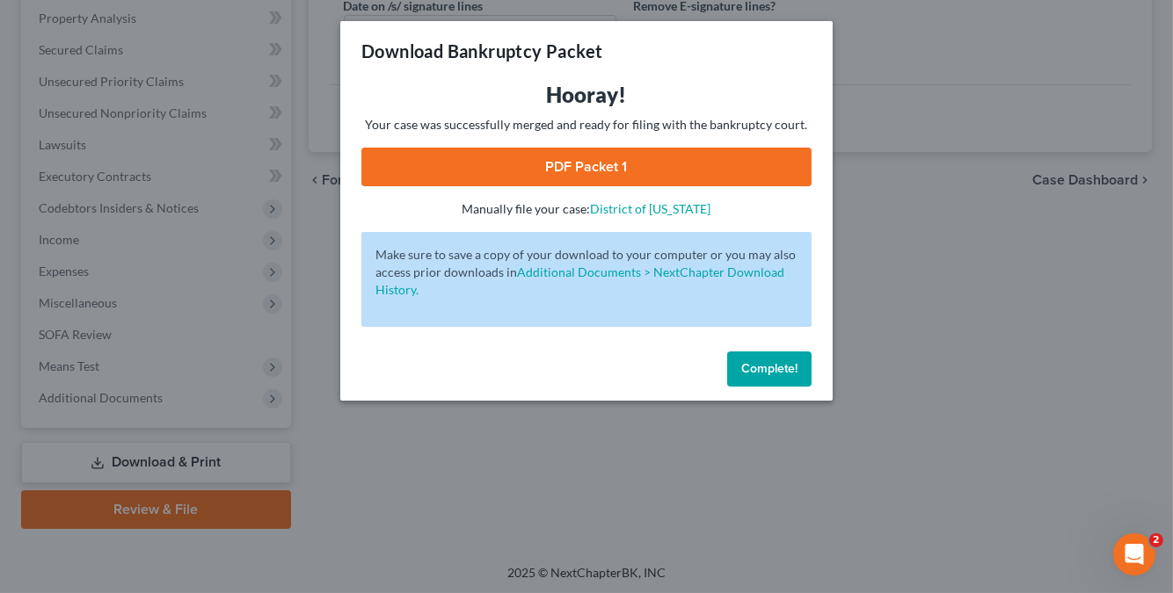
click at [601, 164] on link "PDF Packet 1" at bounding box center [586, 167] width 450 height 39
click at [768, 359] on button "Complete!" at bounding box center [769, 369] width 84 height 35
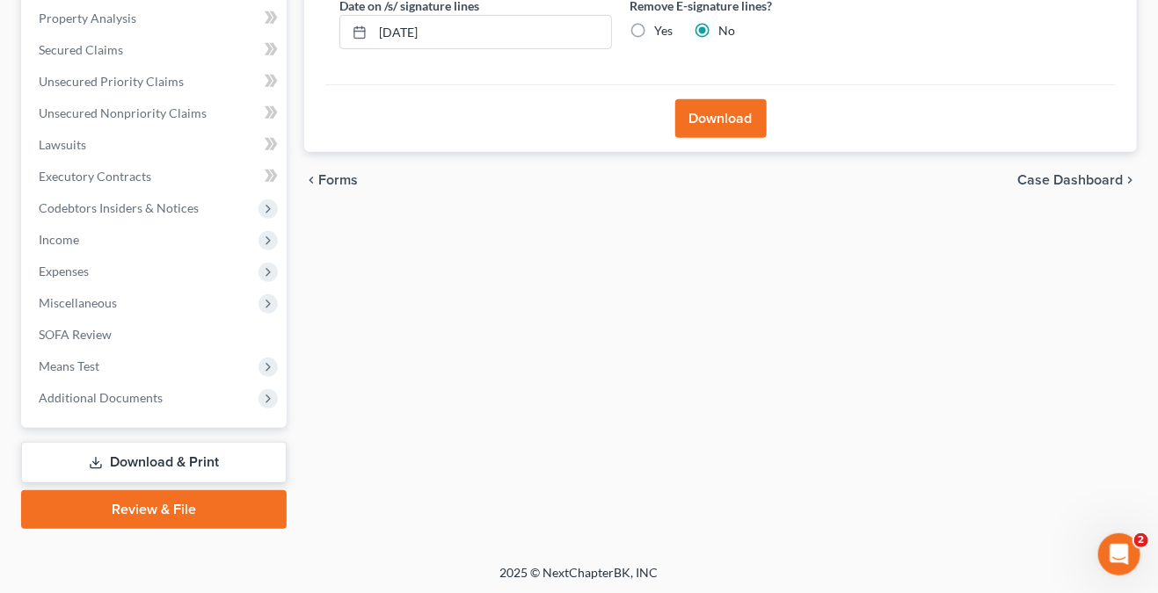
click at [202, 473] on link "Download & Print" at bounding box center [154, 462] width 266 height 41
click at [1046, 184] on span "Case Dashboard" at bounding box center [1070, 180] width 106 height 14
select select "0"
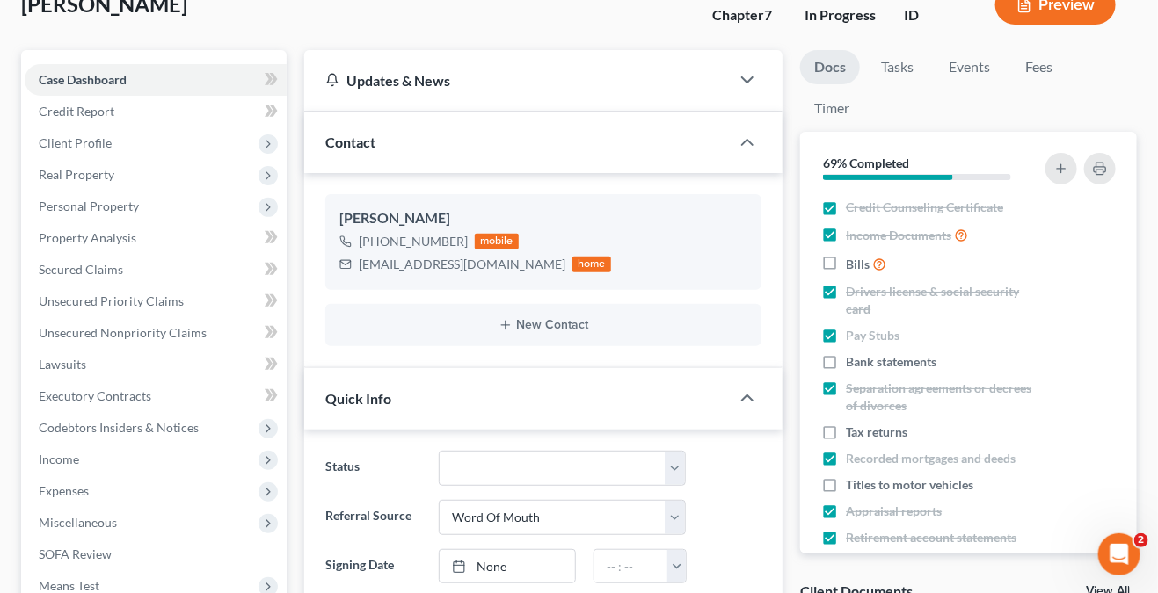
scroll to position [440, 0]
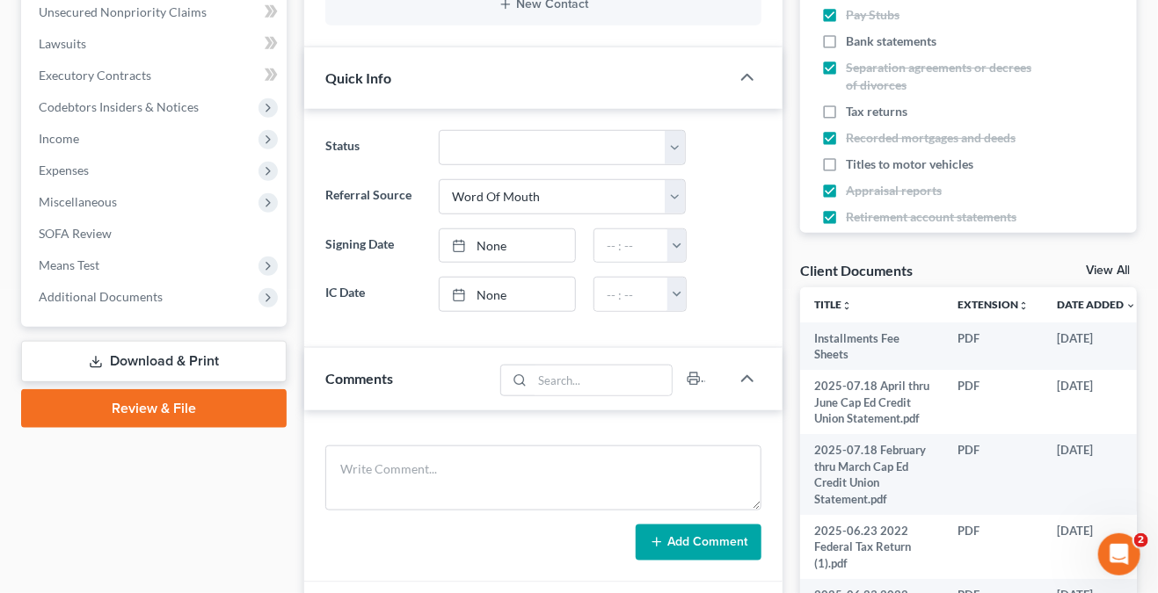
click at [132, 352] on link "Download & Print" at bounding box center [154, 361] width 266 height 41
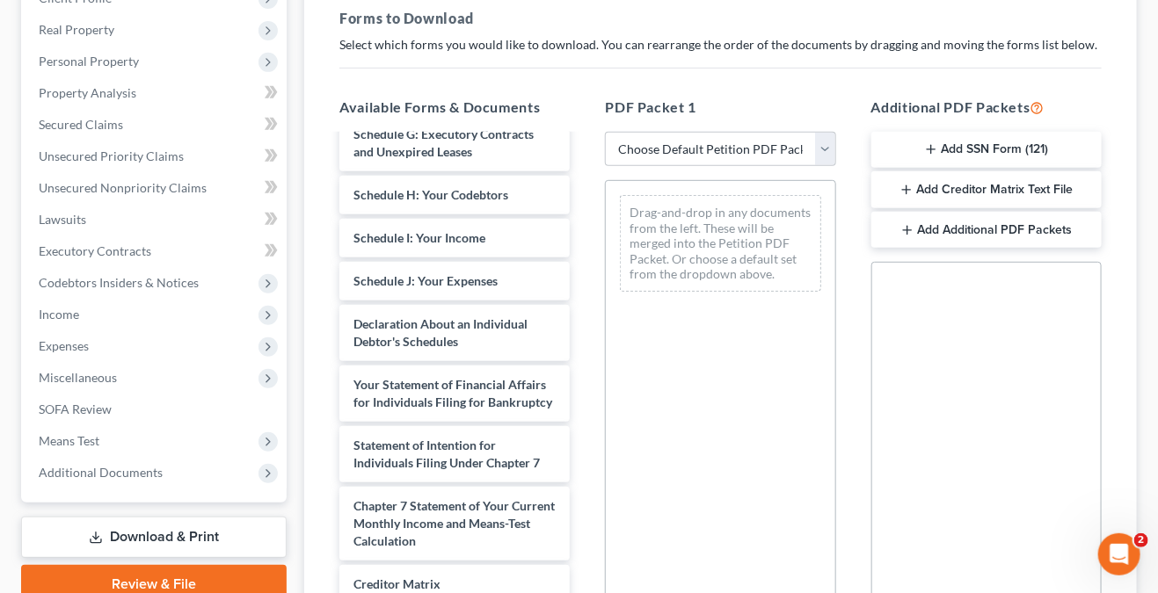
scroll to position [1319, 0]
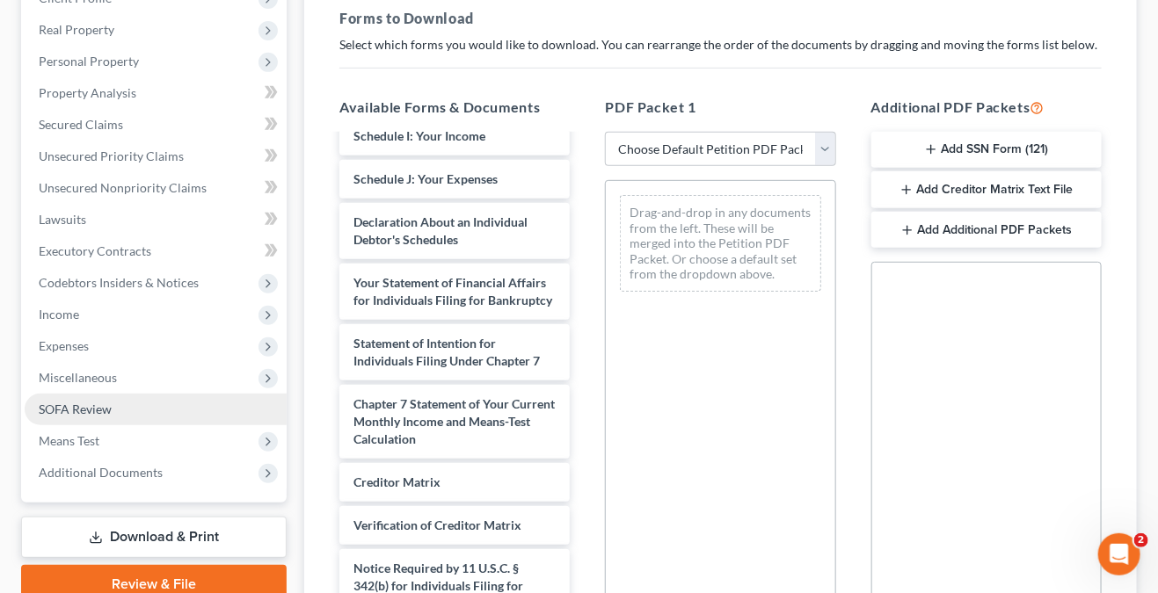
click at [179, 407] on link "SOFA Review" at bounding box center [156, 410] width 262 height 32
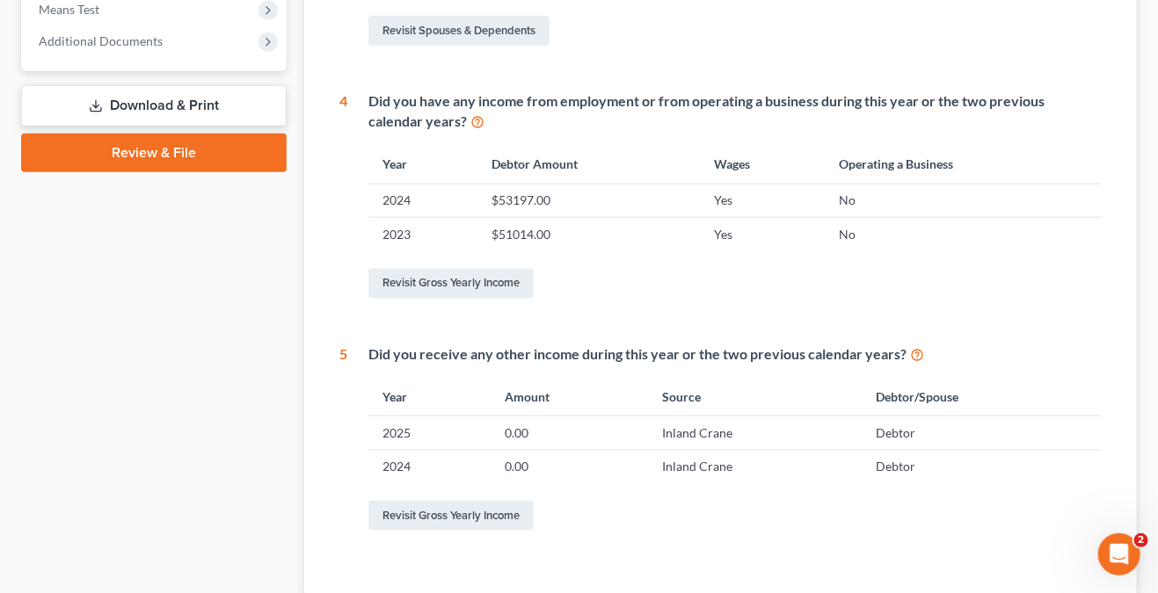
scroll to position [820, 0]
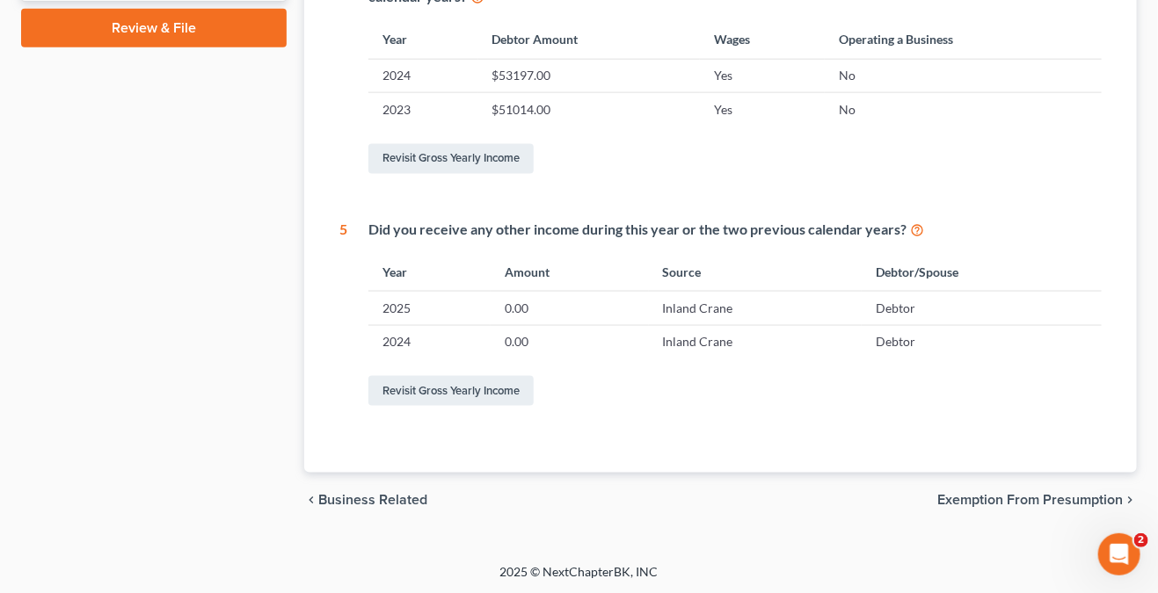
click at [1034, 497] on span "Exemption from Presumption" at bounding box center [1030, 501] width 186 height 14
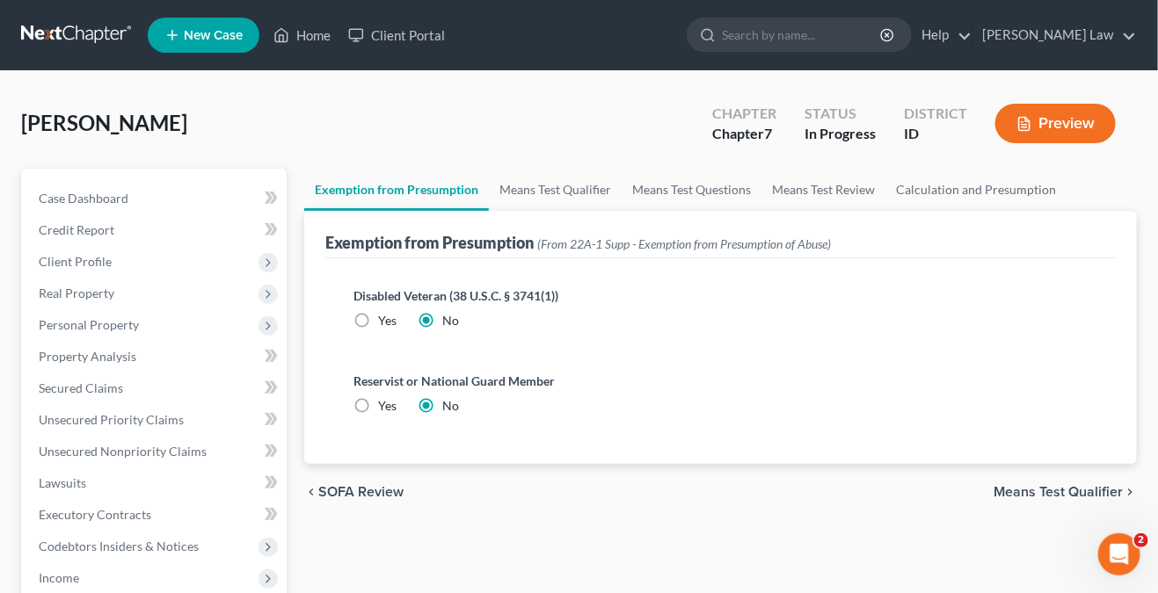
click at [1088, 481] on div "chevron_left SOFA Review Means Test Qualifier chevron_right" at bounding box center [720, 492] width 833 height 56
click at [1091, 487] on span "Means Test Qualifier" at bounding box center [1058, 492] width 129 height 14
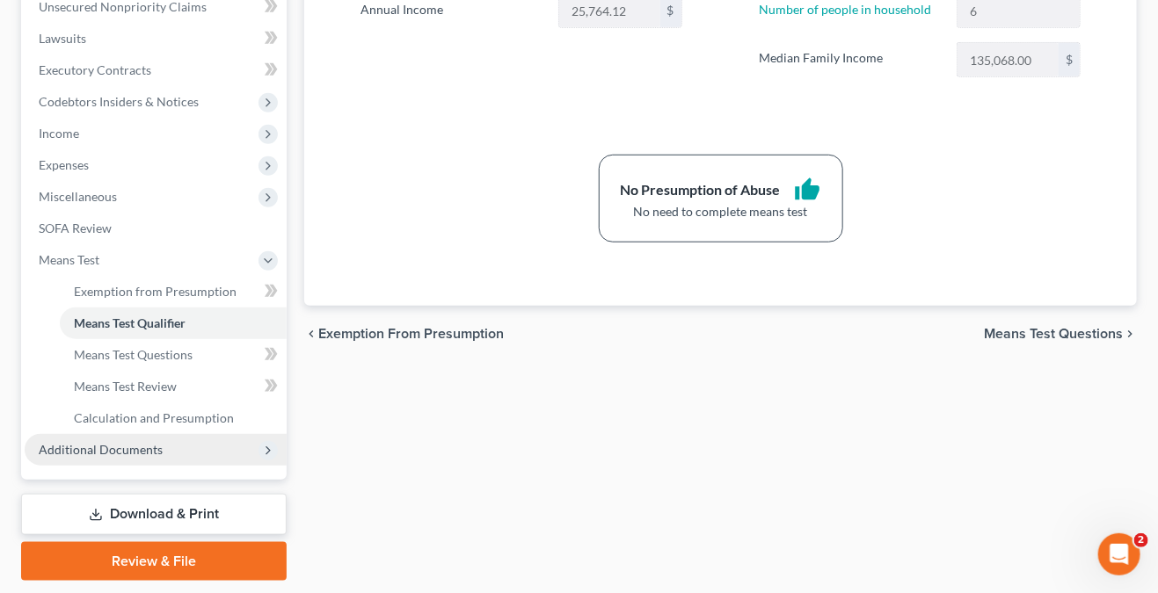
scroll to position [497, 0]
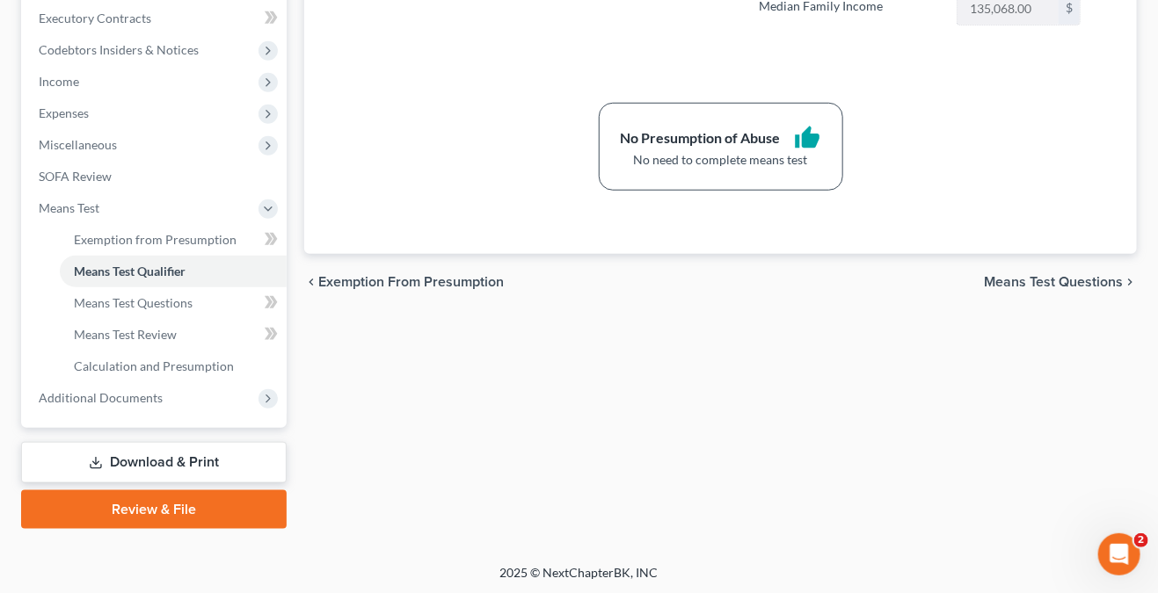
click at [163, 464] on link "Download & Print" at bounding box center [154, 462] width 266 height 41
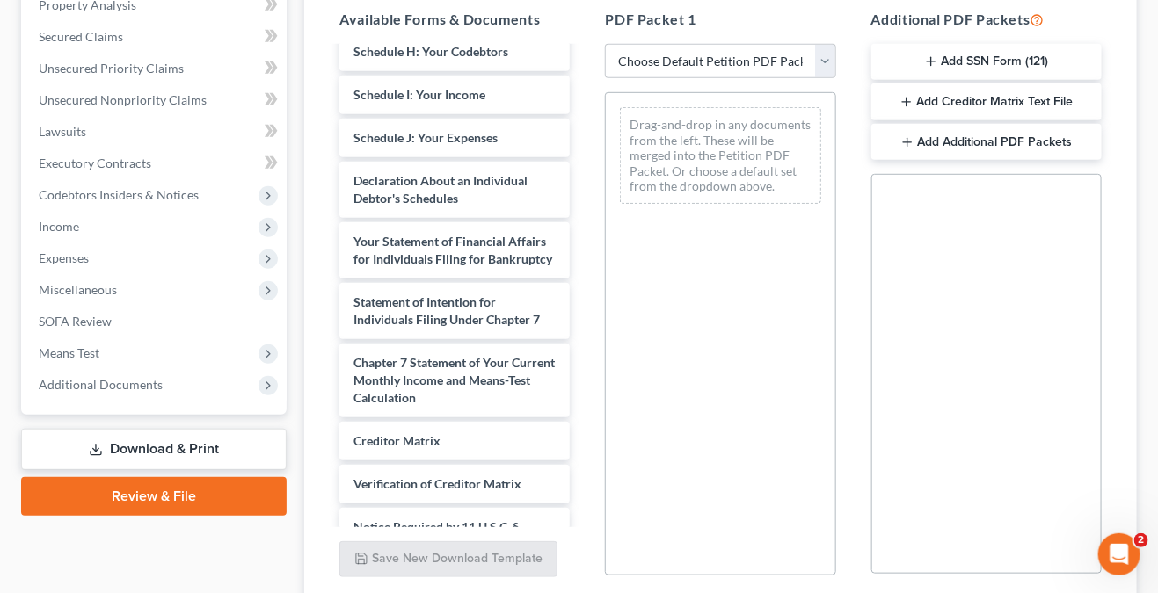
scroll to position [1334, 0]
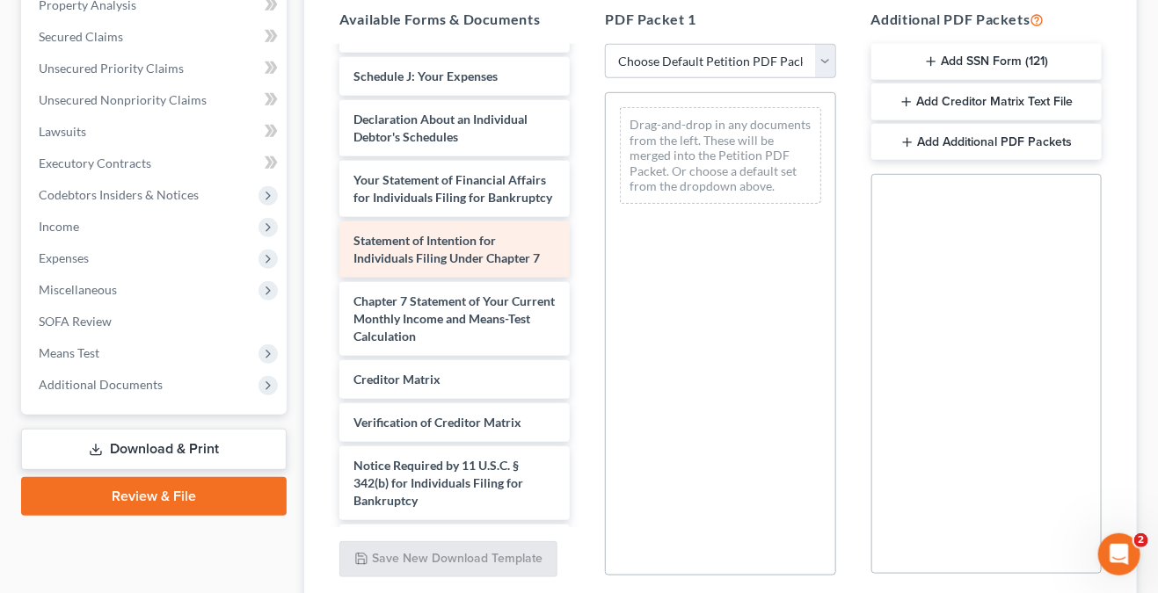
click at [453, 266] on span "Statement of Intention for Individuals Filing Under Chapter 7" at bounding box center [446, 249] width 186 height 33
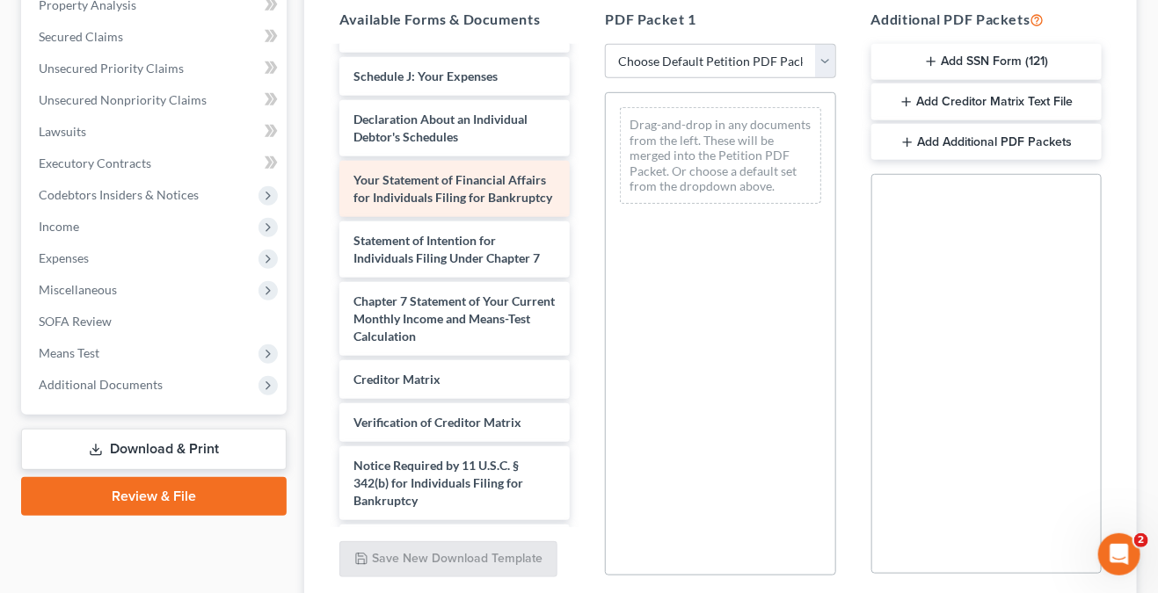
click at [467, 217] on div "Your Statement of Financial Affairs for Individuals Filing for Bankruptcy" at bounding box center [454, 189] width 230 height 56
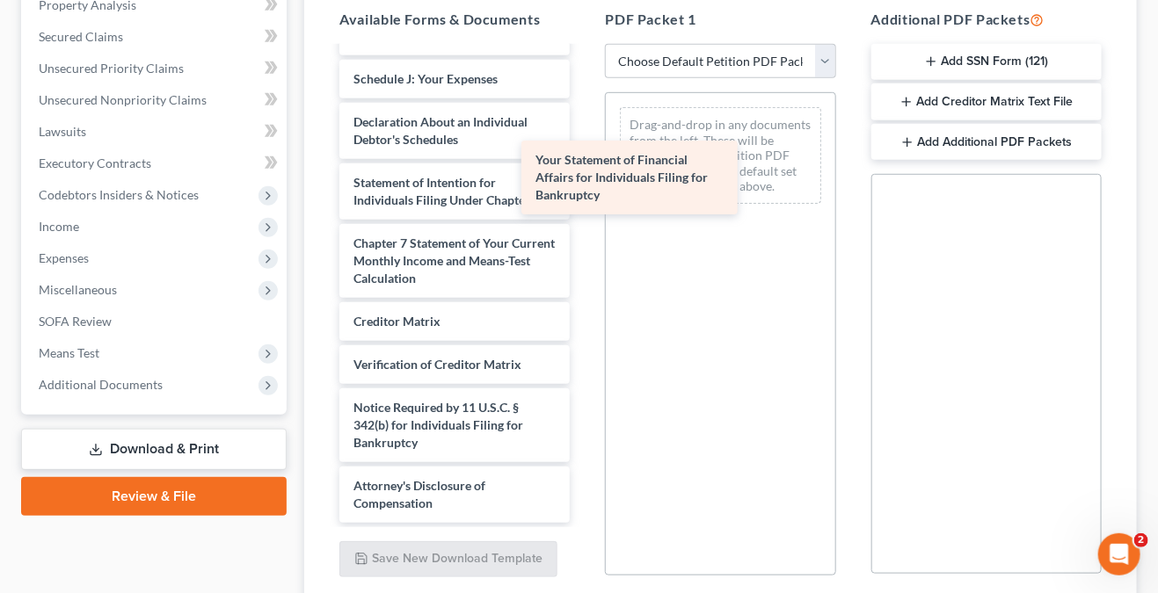
drag, startPoint x: 422, startPoint y: 210, endPoint x: 648, endPoint y: 173, distance: 229.0
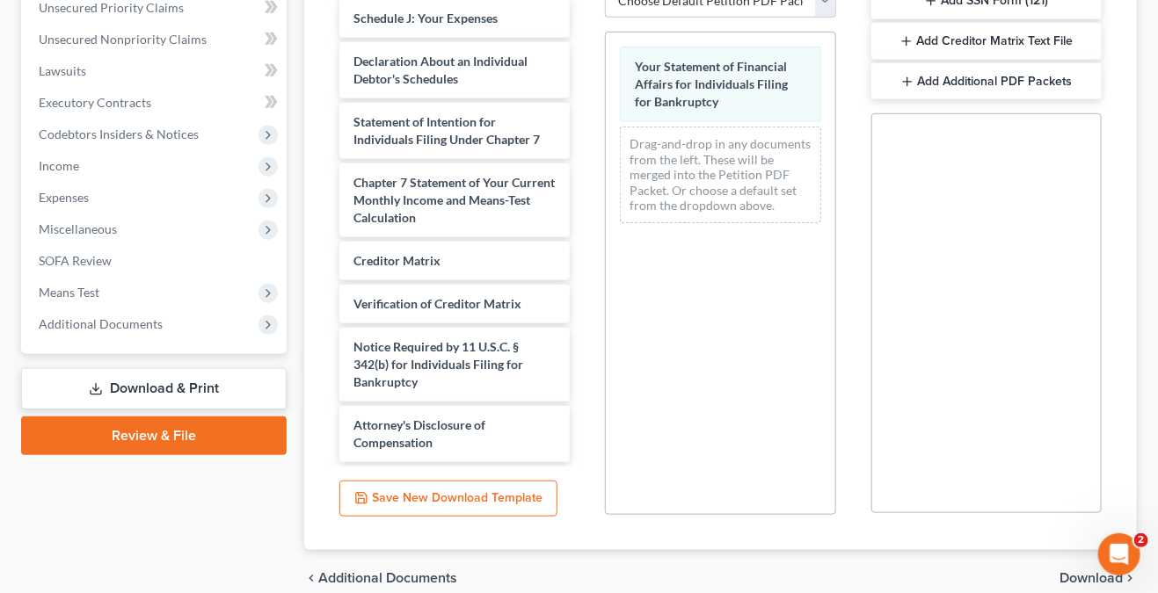
scroll to position [490, 0]
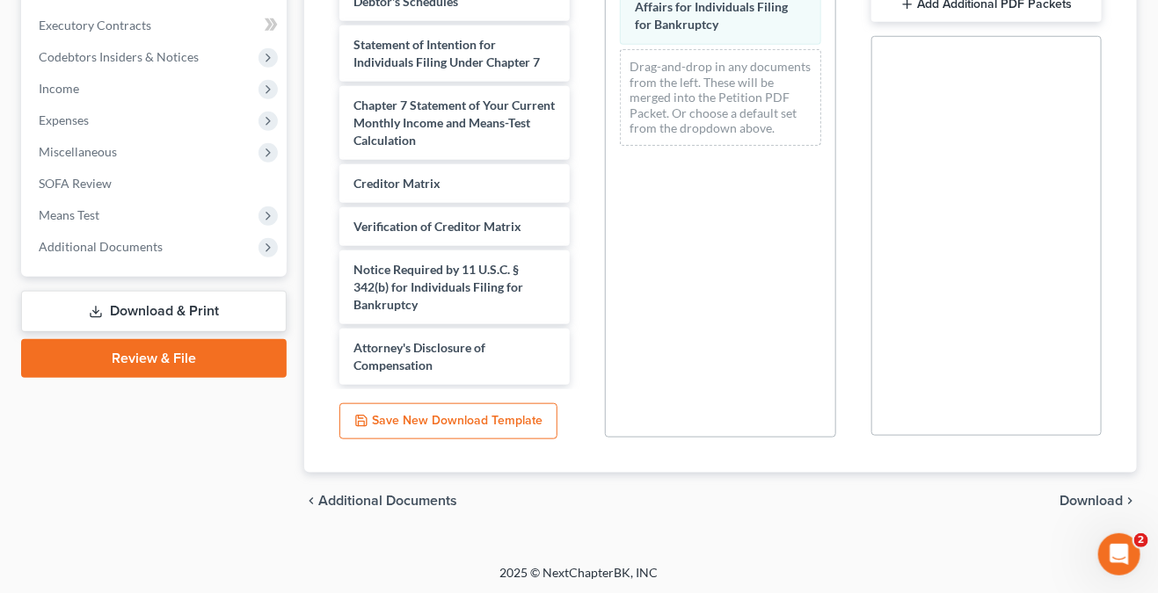
click at [1110, 499] on span "Download" at bounding box center [1090, 501] width 63 height 14
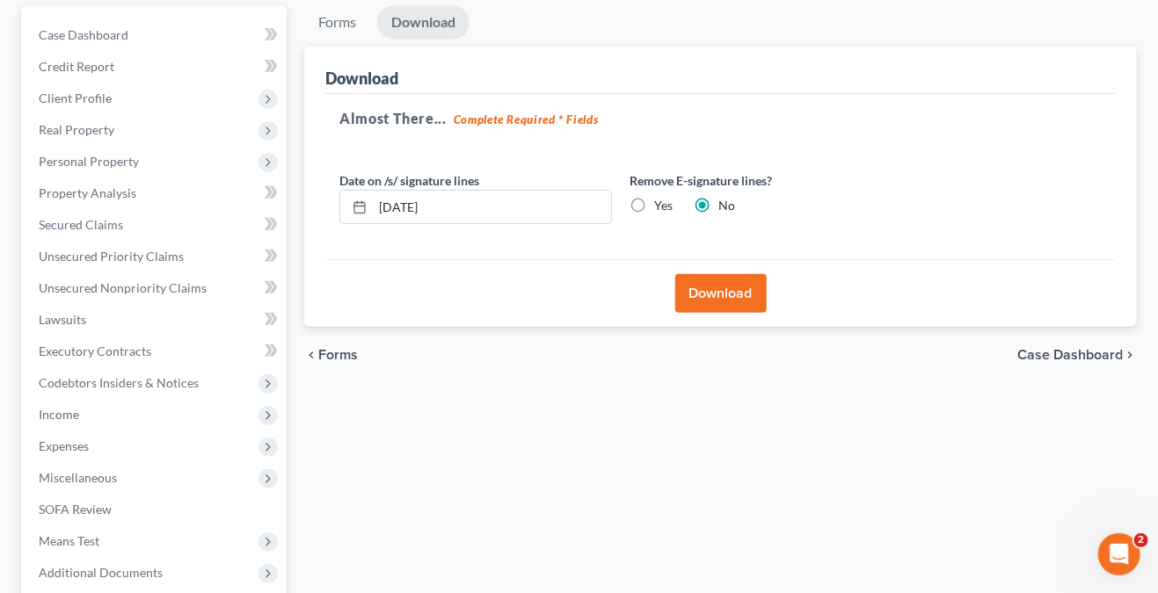
scroll to position [163, 0]
click at [724, 290] on button "Download" at bounding box center [720, 294] width 91 height 39
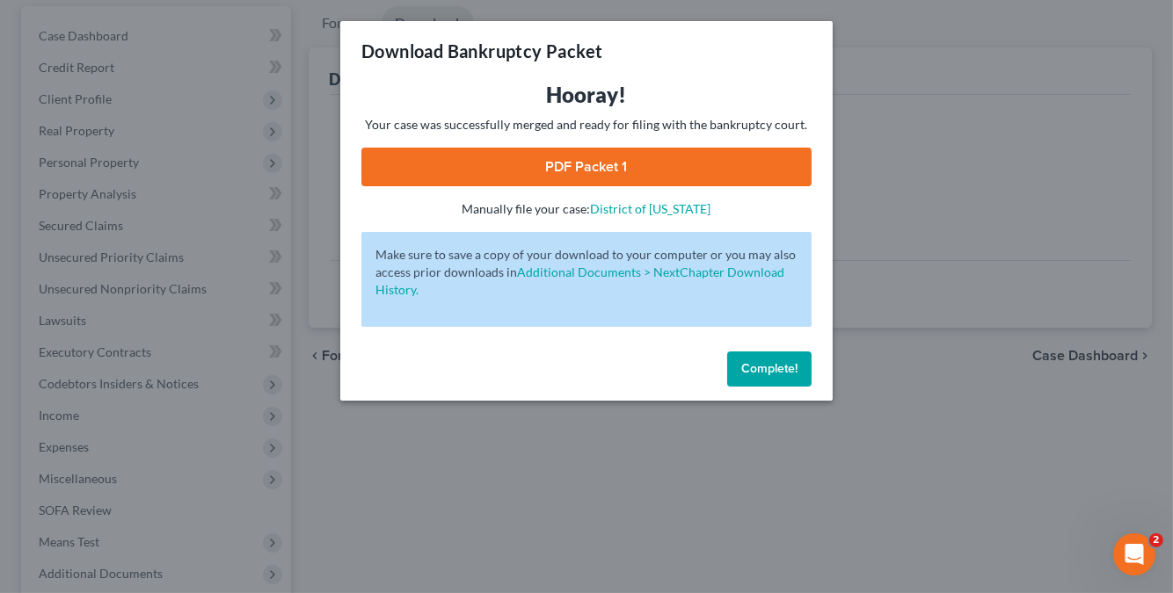
click at [577, 164] on link "PDF Packet 1" at bounding box center [586, 167] width 450 height 39
click at [781, 380] on button "Complete!" at bounding box center [769, 369] width 84 height 35
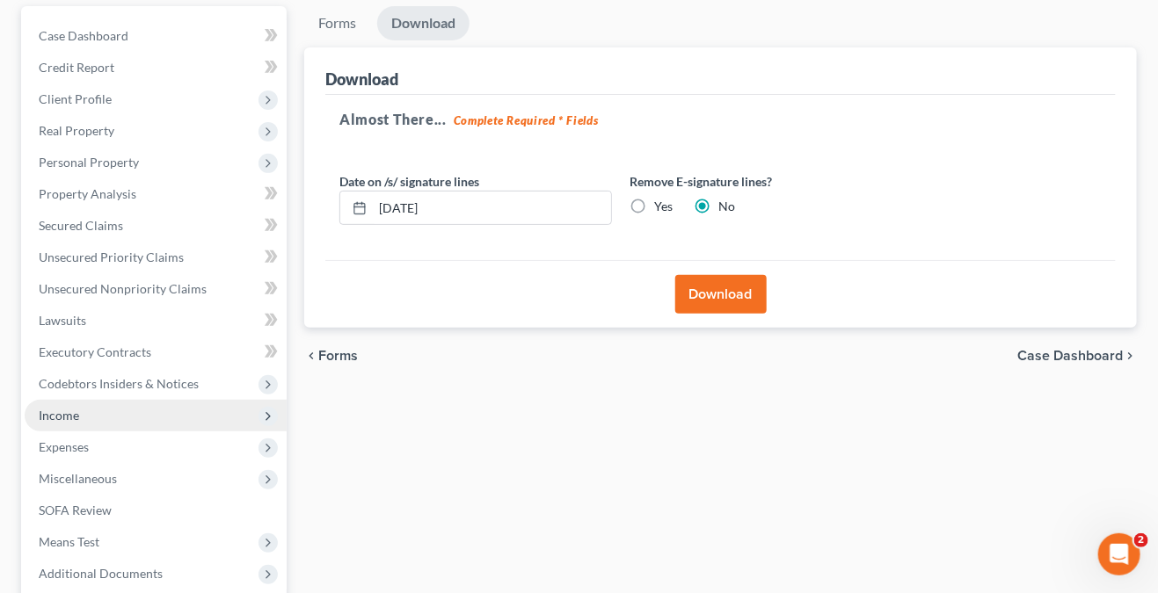
click at [104, 414] on span "Income" at bounding box center [156, 416] width 262 height 32
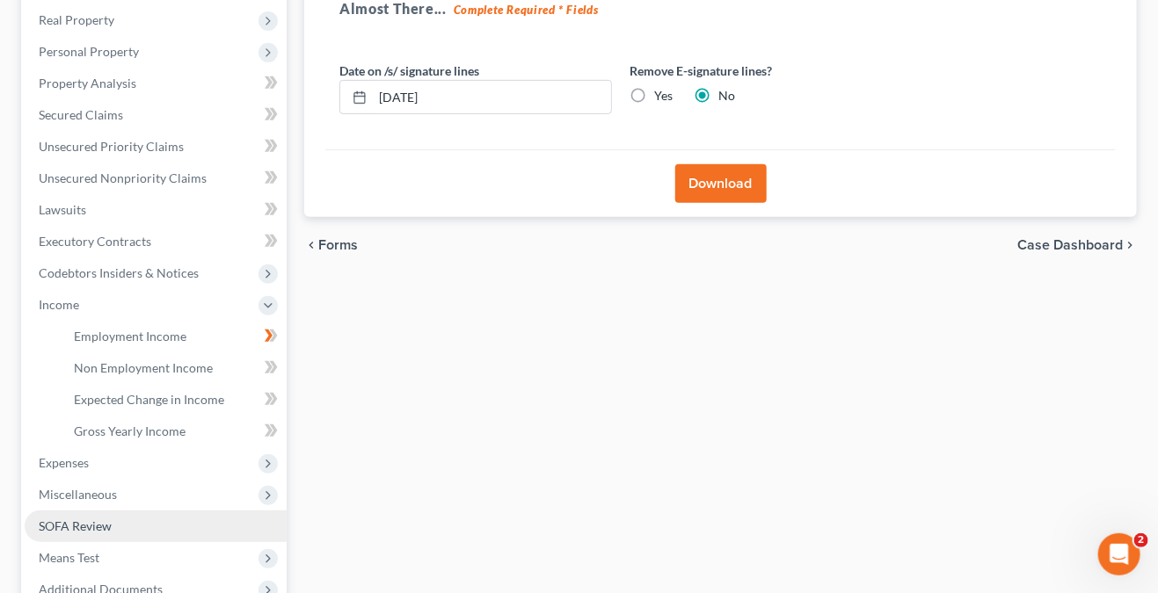
scroll to position [426, 0]
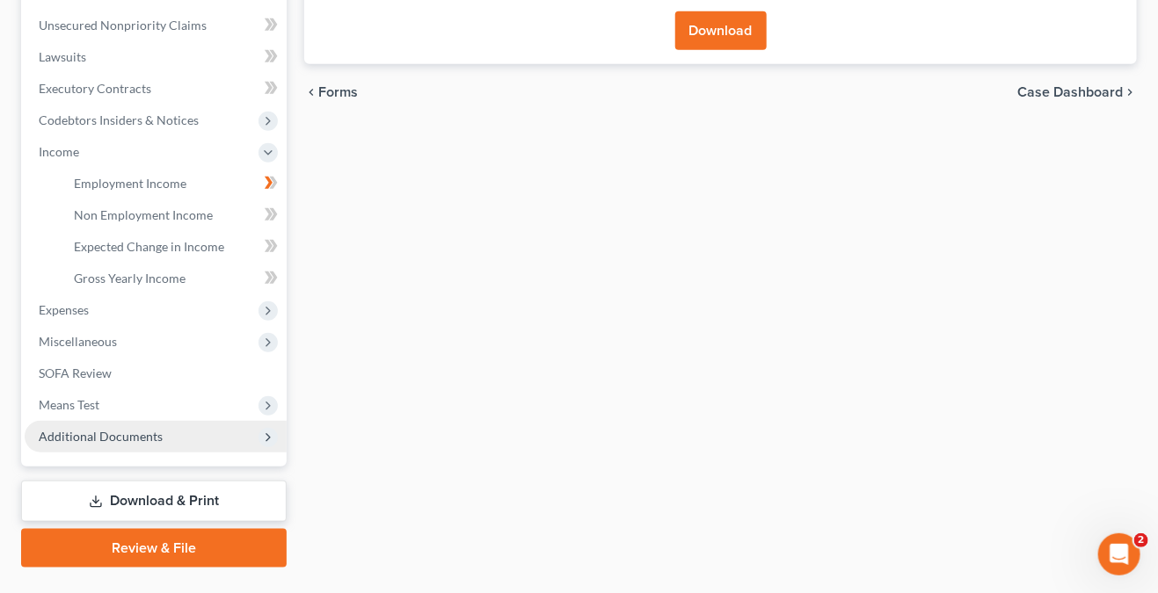
click at [134, 437] on span "Additional Documents" at bounding box center [101, 436] width 124 height 15
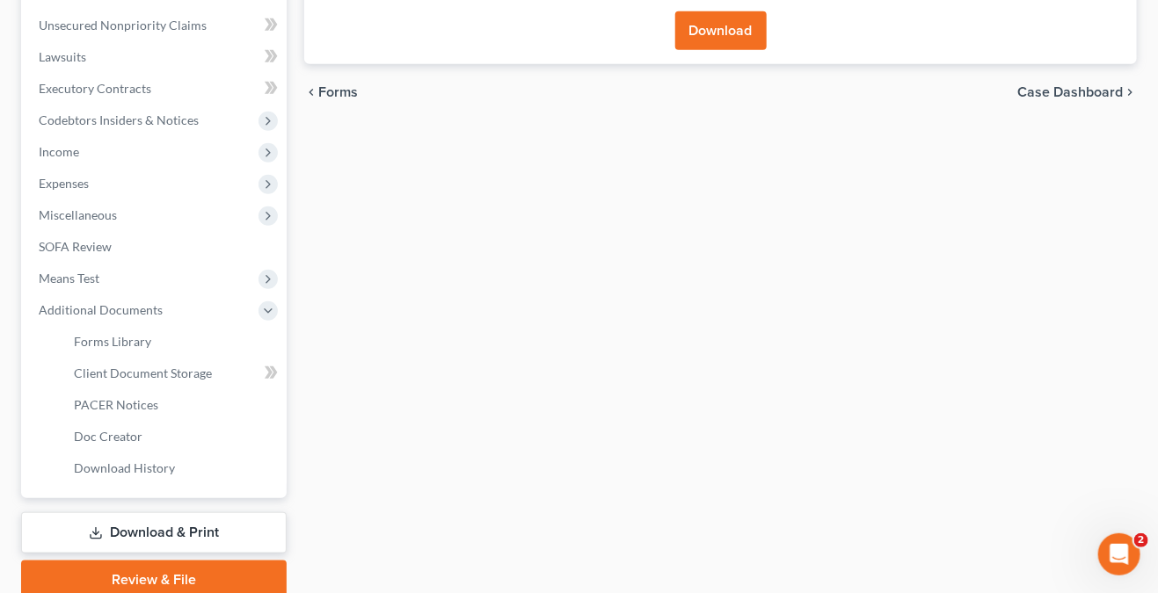
click at [136, 513] on link "Download & Print" at bounding box center [154, 533] width 266 height 41
click at [159, 523] on link "Download & Print" at bounding box center [154, 533] width 266 height 41
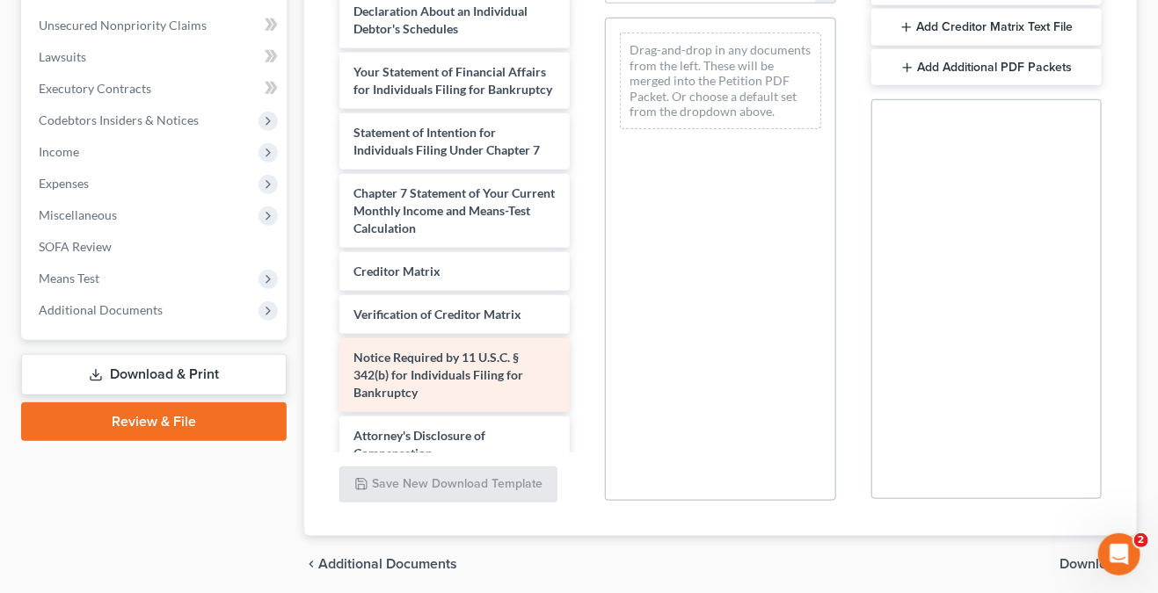
scroll to position [1337, 0]
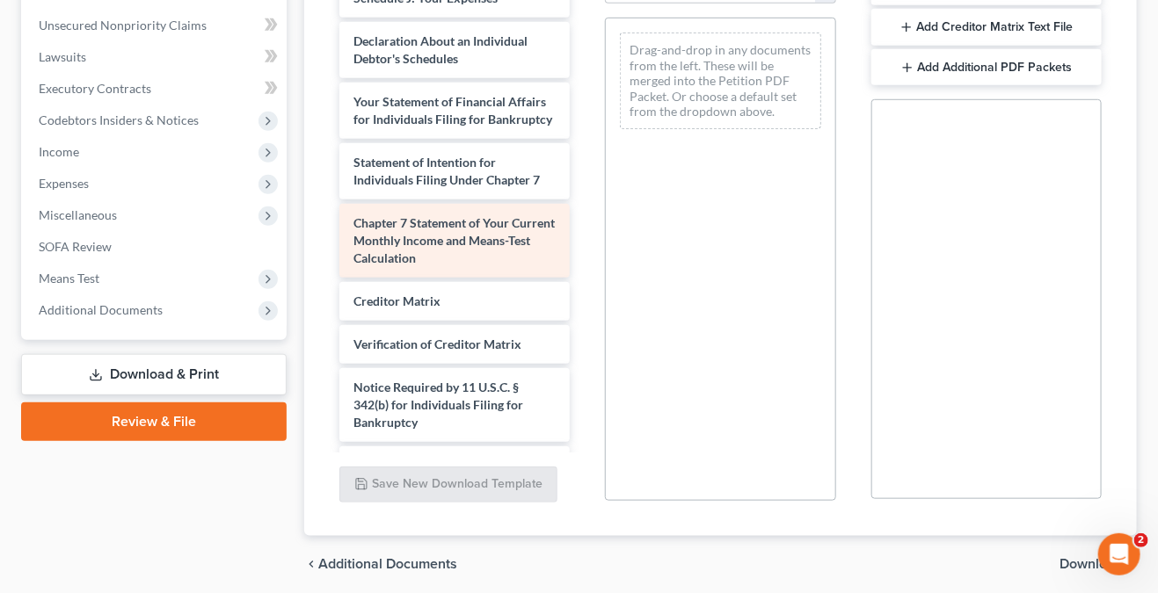
click at [447, 266] on span "Chapter 7 Statement of Your Current Monthly Income and Means-Test Calculation" at bounding box center [453, 240] width 201 height 50
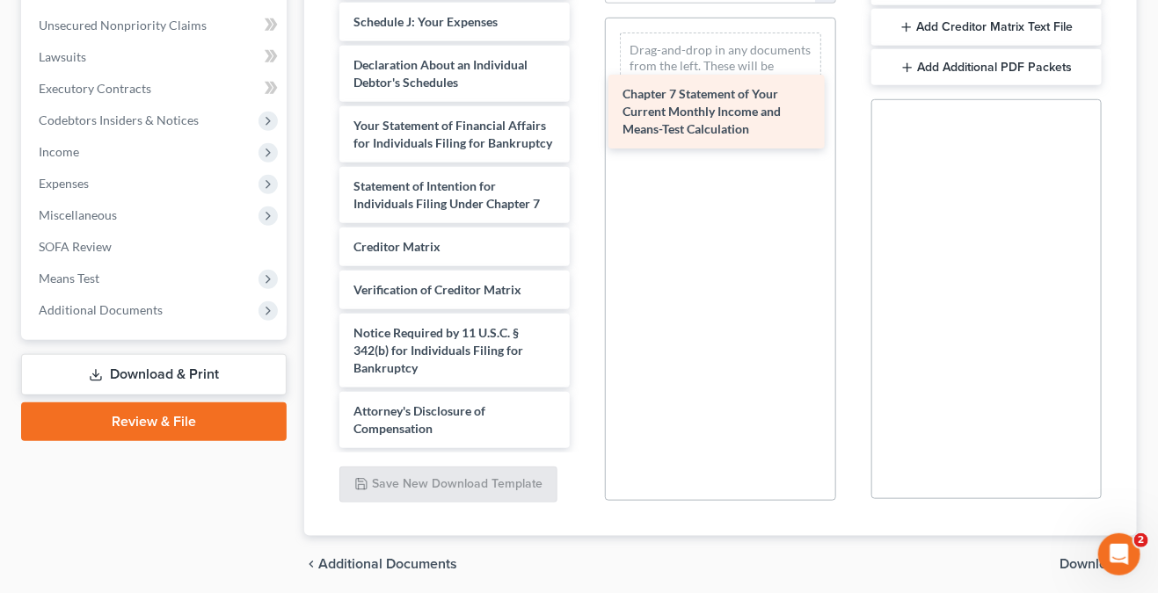
drag, startPoint x: 438, startPoint y: 268, endPoint x: 710, endPoint y: 105, distance: 317.1
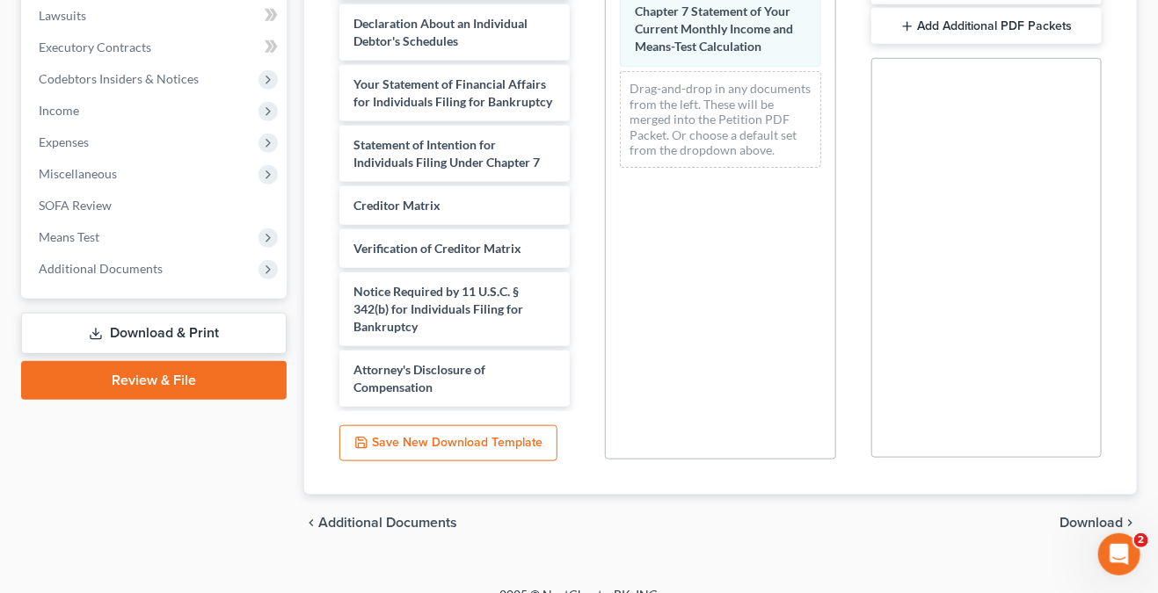
scroll to position [490, 0]
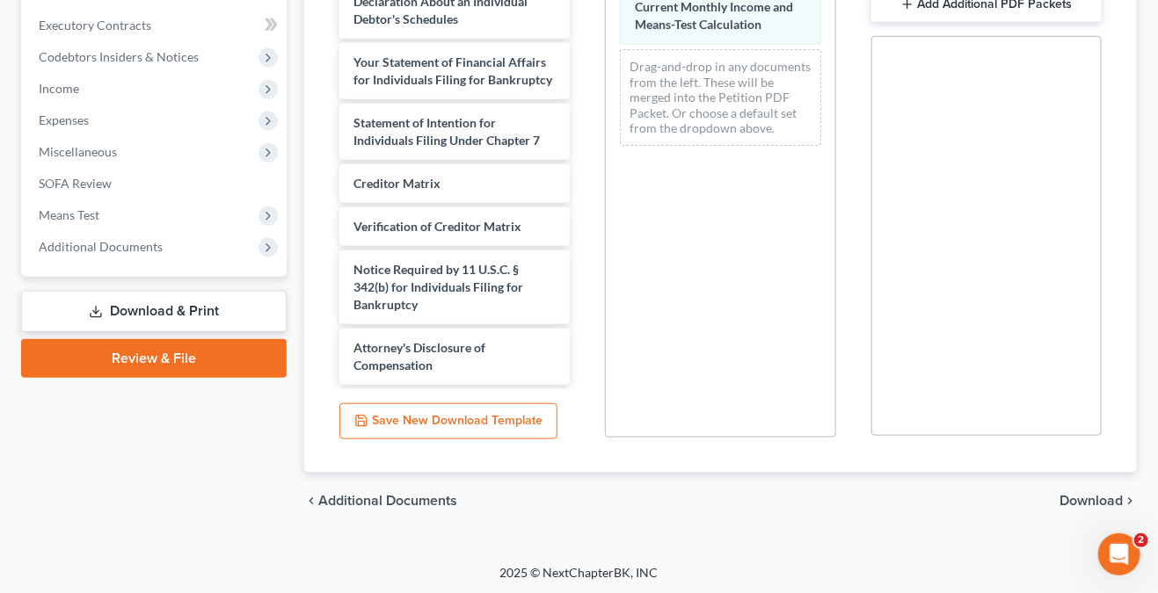
click at [1088, 503] on span "Download" at bounding box center [1090, 501] width 63 height 14
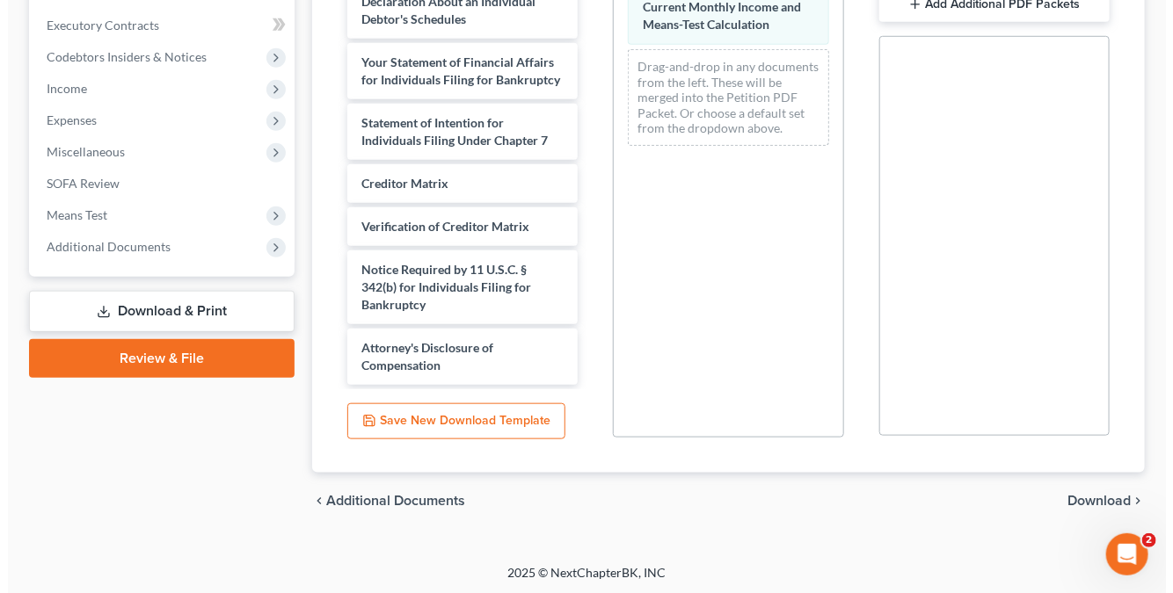
scroll to position [339, 0]
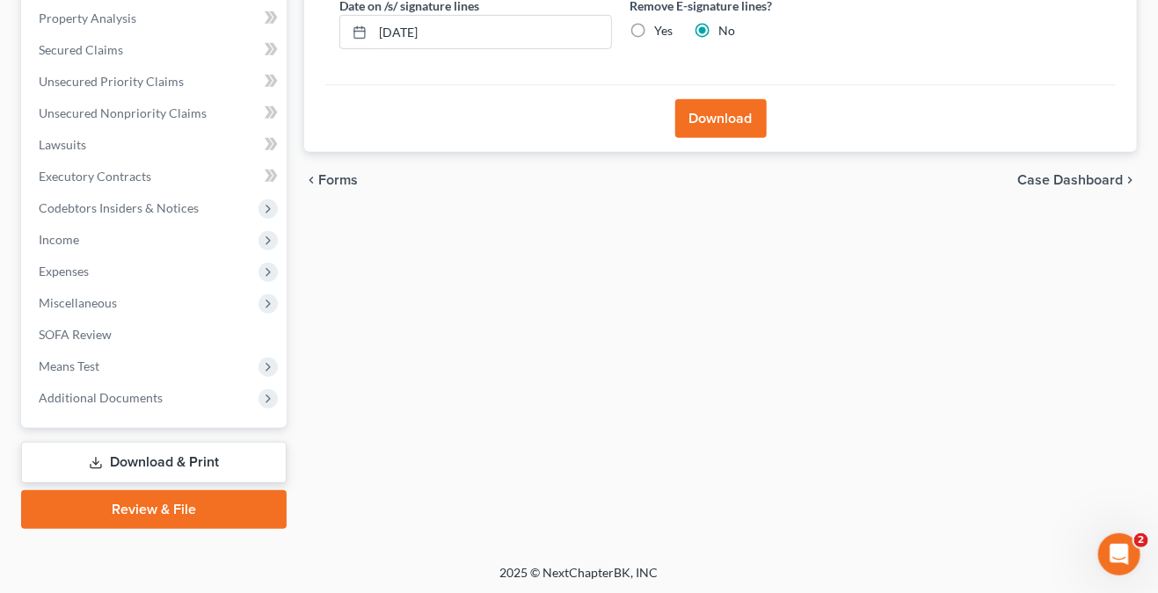
click at [658, 33] on label "Yes" at bounding box center [663, 31] width 18 height 18
click at [661, 33] on input "Yes" at bounding box center [666, 27] width 11 height 11
radio input "true"
radio input "false"
click at [710, 99] on button "Download" at bounding box center [720, 118] width 91 height 39
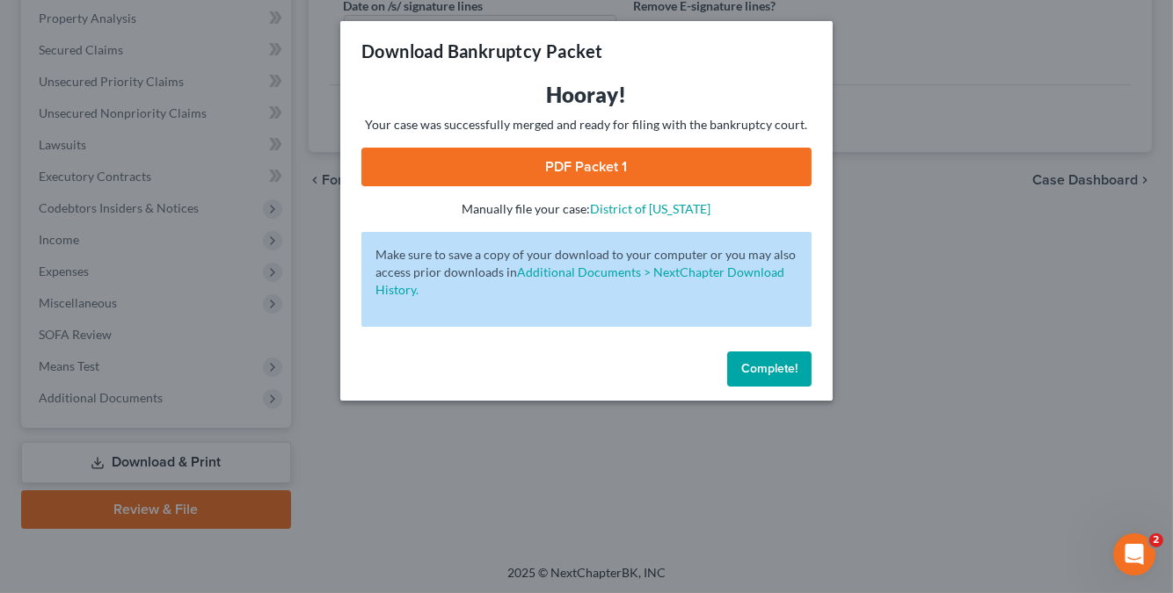
click at [612, 169] on link "PDF Packet 1" at bounding box center [586, 167] width 450 height 39
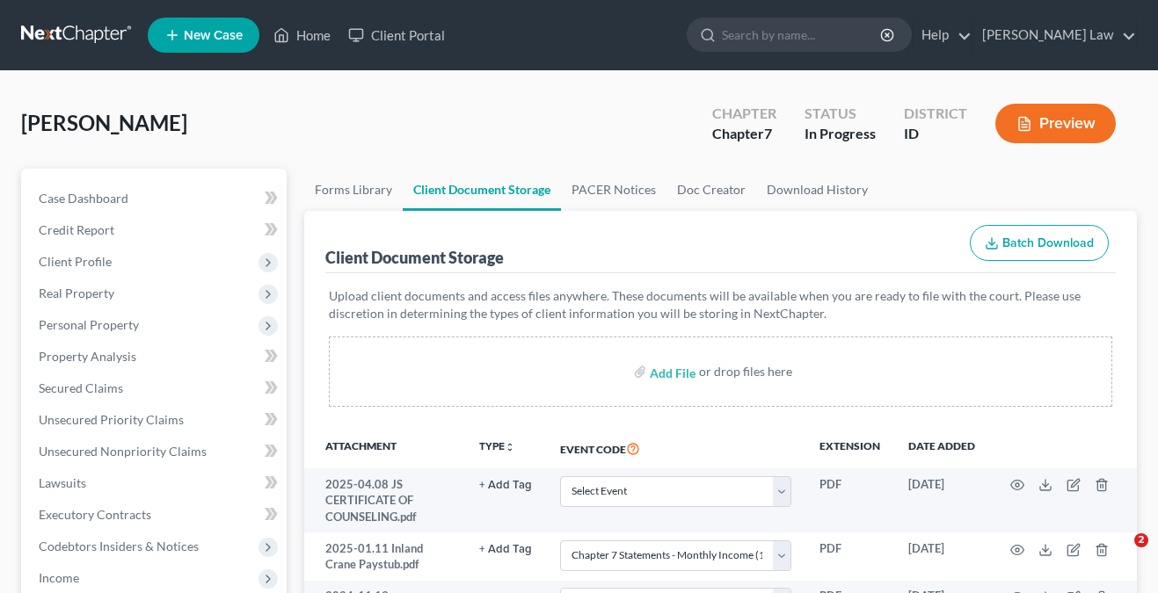
select select "5"
